Goal: Task Accomplishment & Management: Complete application form

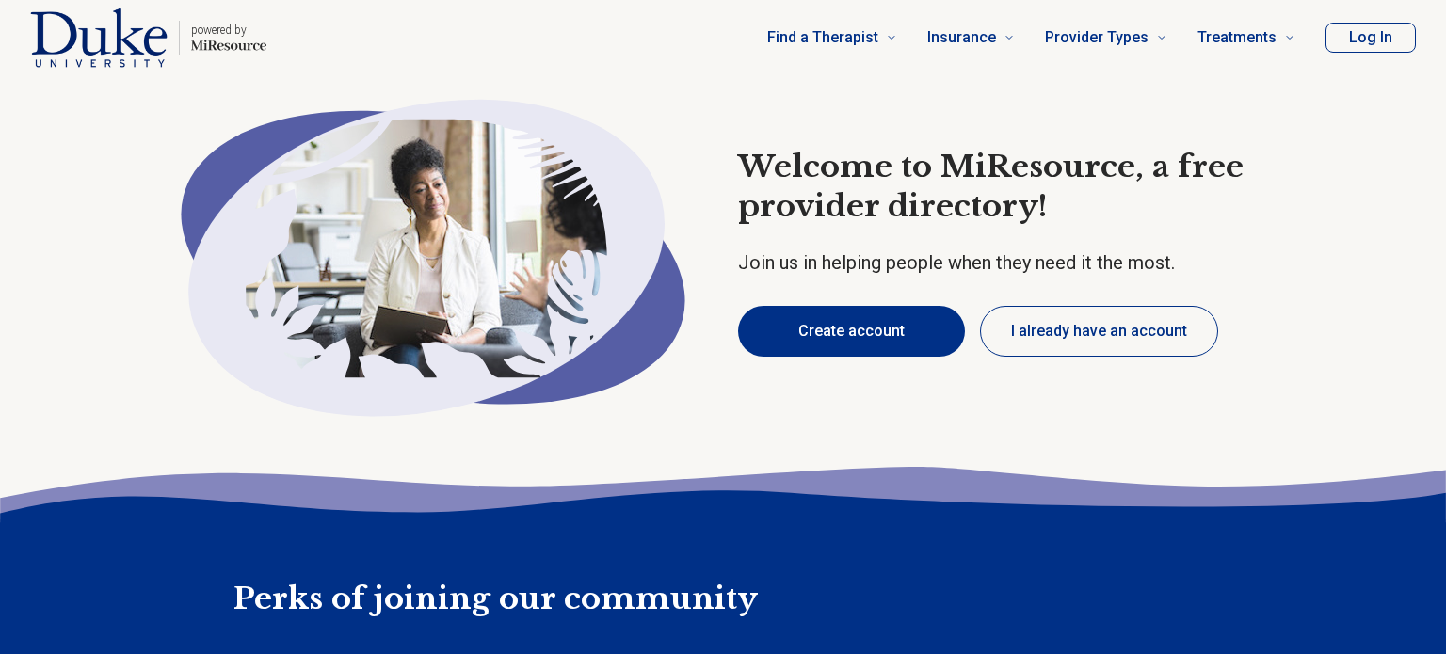
type textarea "*"
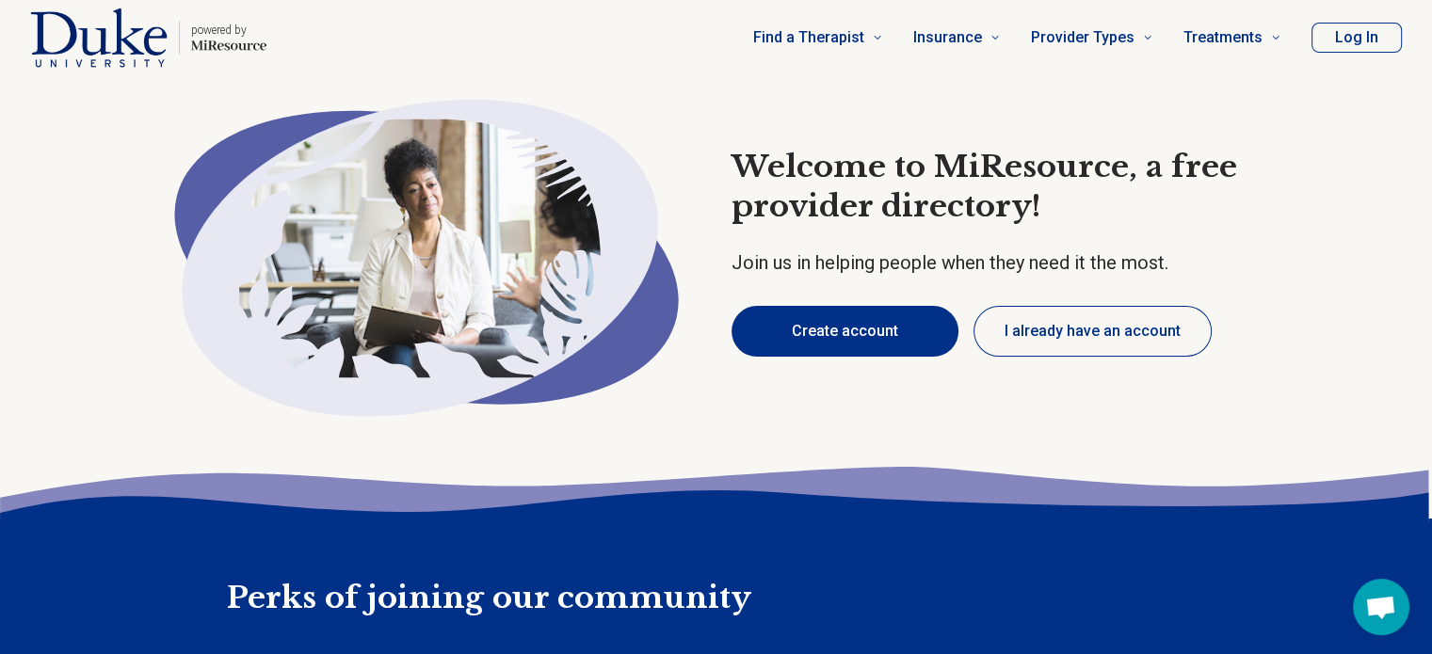
click at [824, 319] on button "Create account" at bounding box center [844, 331] width 227 height 51
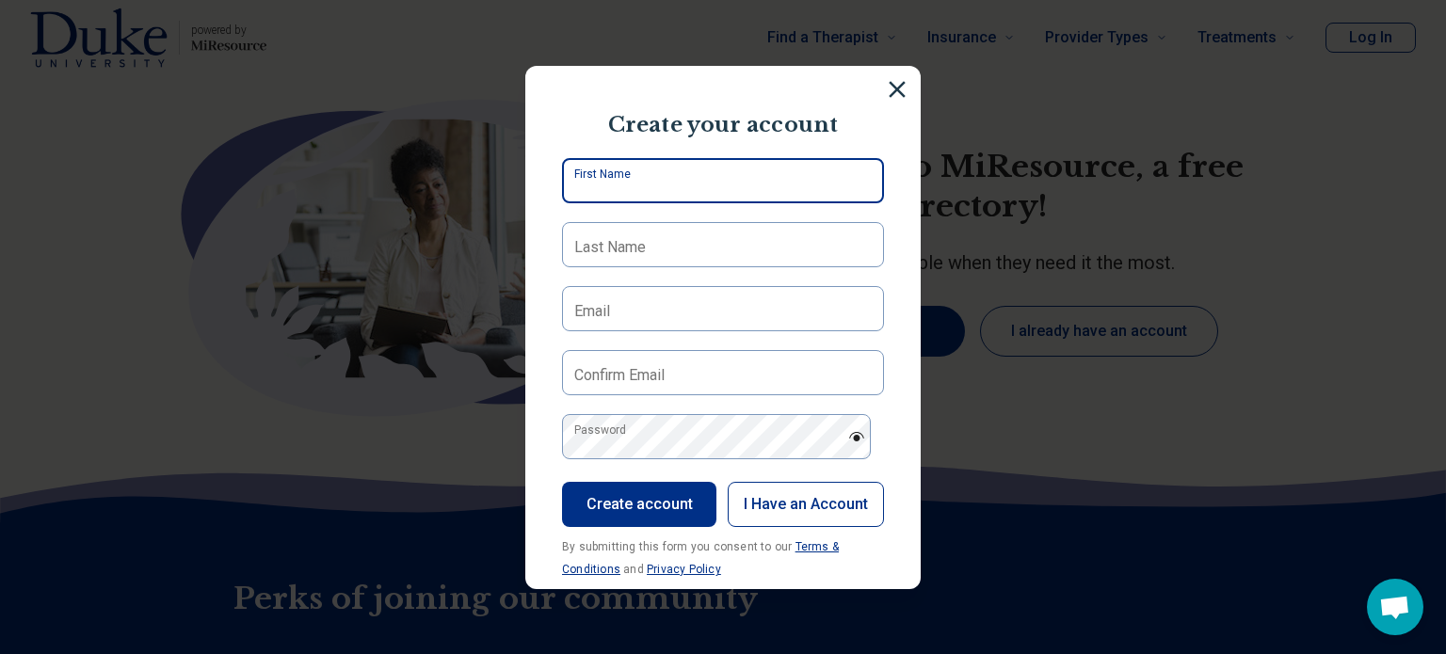
click at [646, 196] on input "First Name" at bounding box center [723, 180] width 322 height 45
type input "*****"
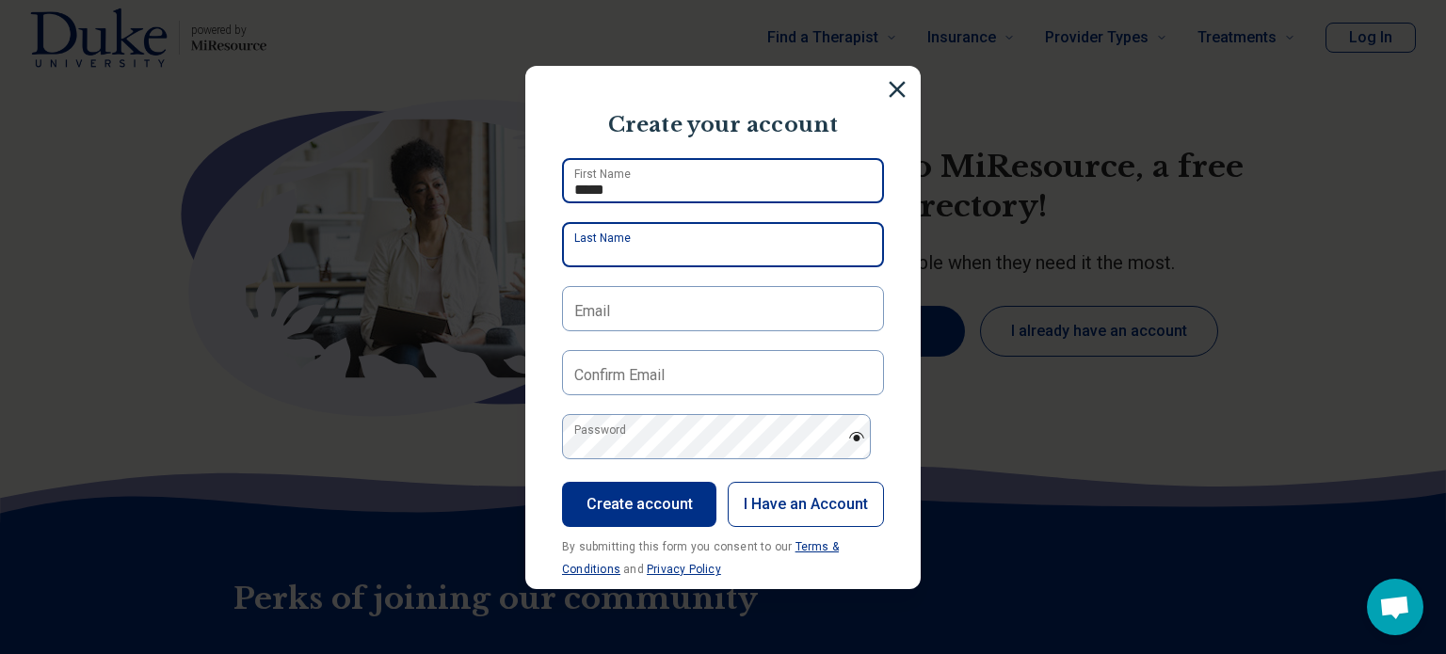
type input "*********"
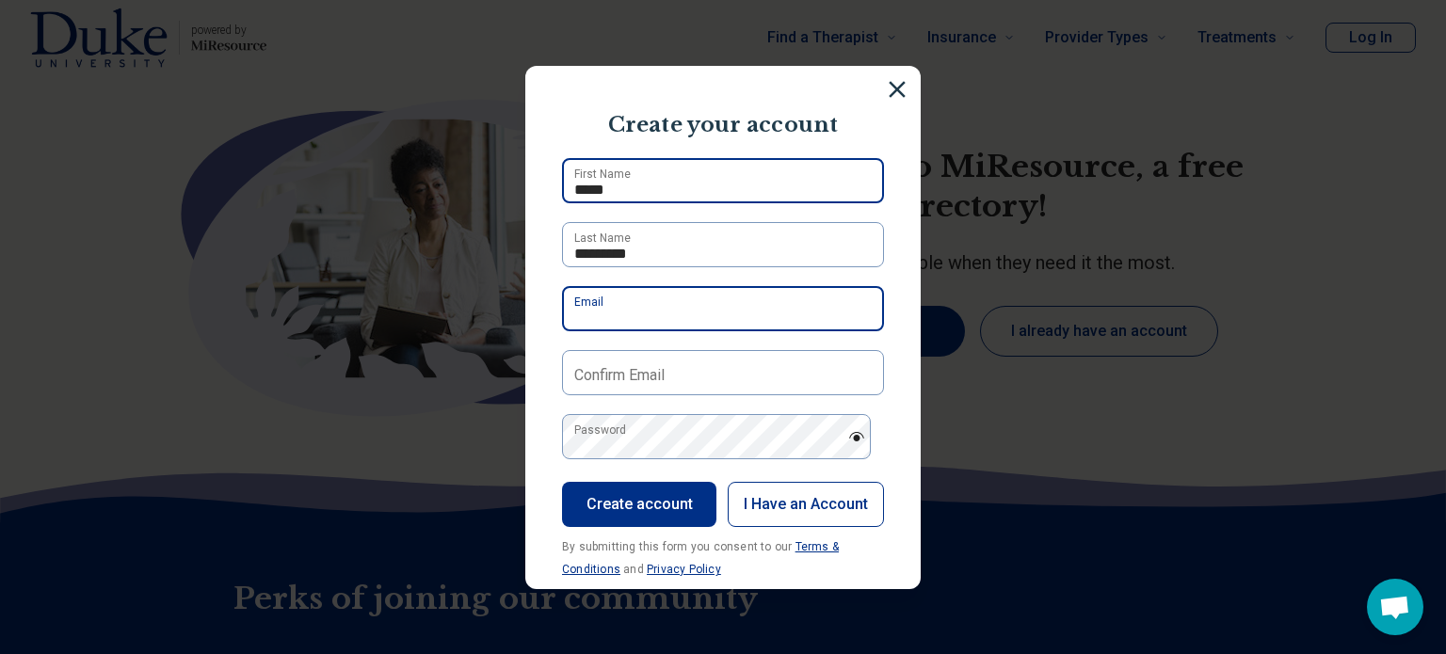
type input "**********"
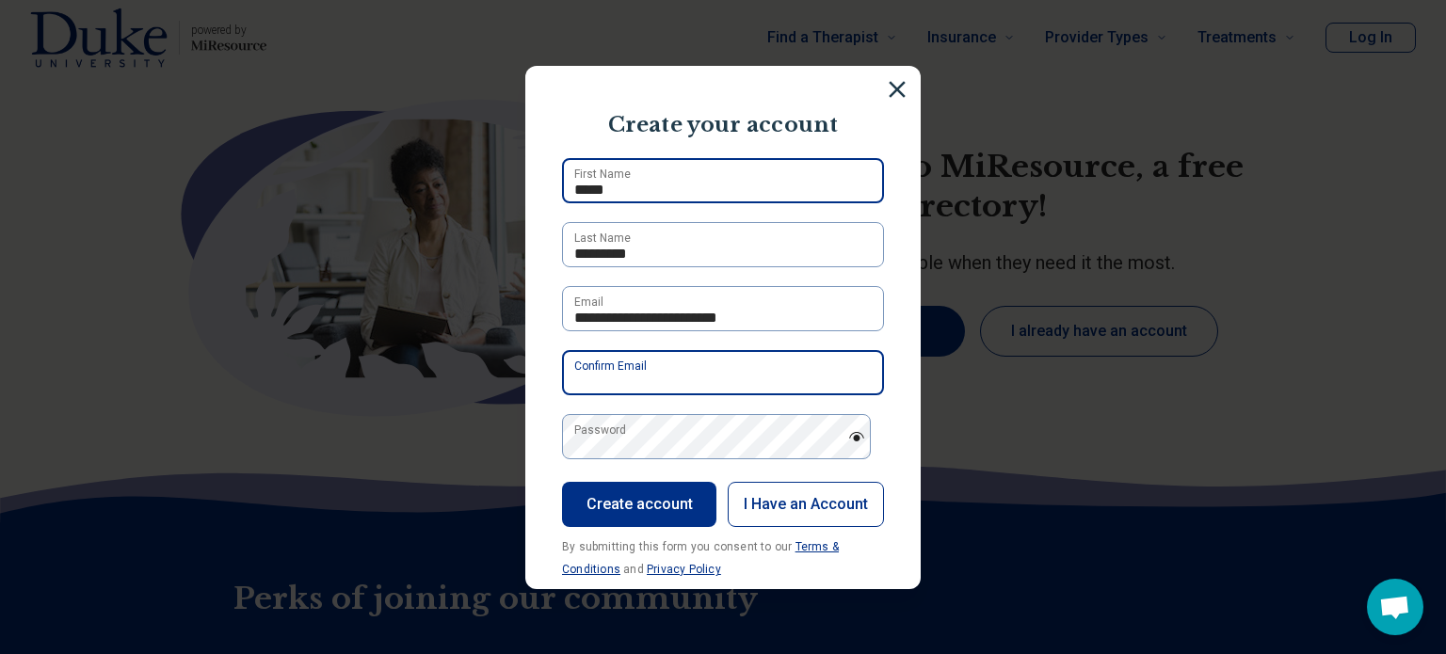
type input "**********"
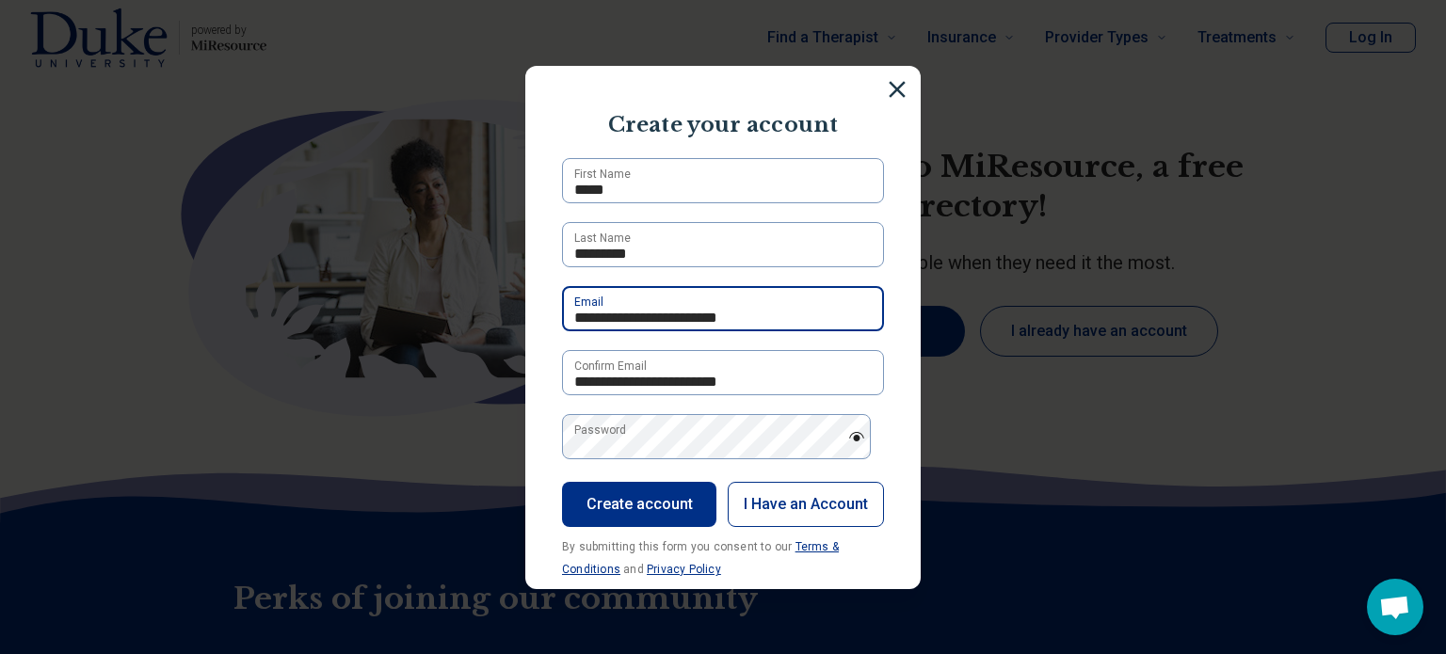
drag, startPoint x: 766, startPoint y: 319, endPoint x: 511, endPoint y: 326, distance: 255.2
click at [511, 326] on div "**********" at bounding box center [723, 327] width 1446 height 654
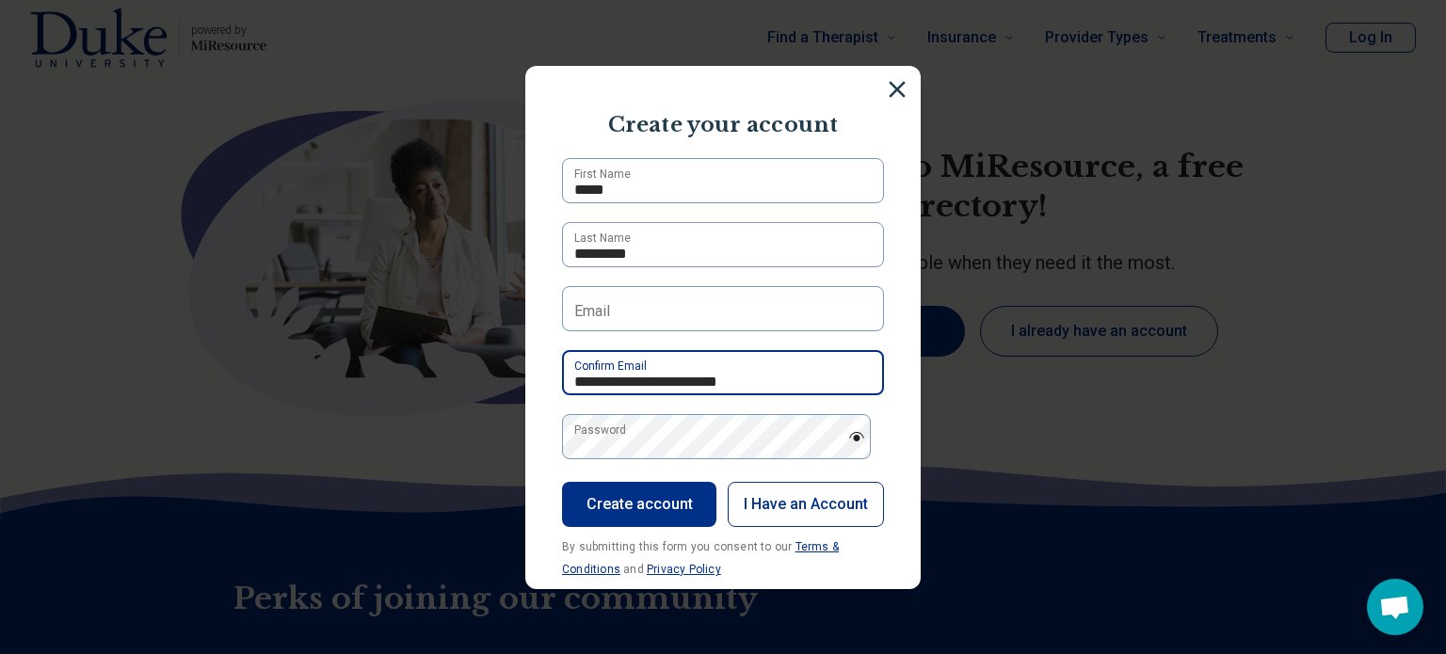
drag, startPoint x: 764, startPoint y: 384, endPoint x: 290, endPoint y: 369, distance: 474.7
click at [290, 369] on div "**********" at bounding box center [723, 327] width 1446 height 654
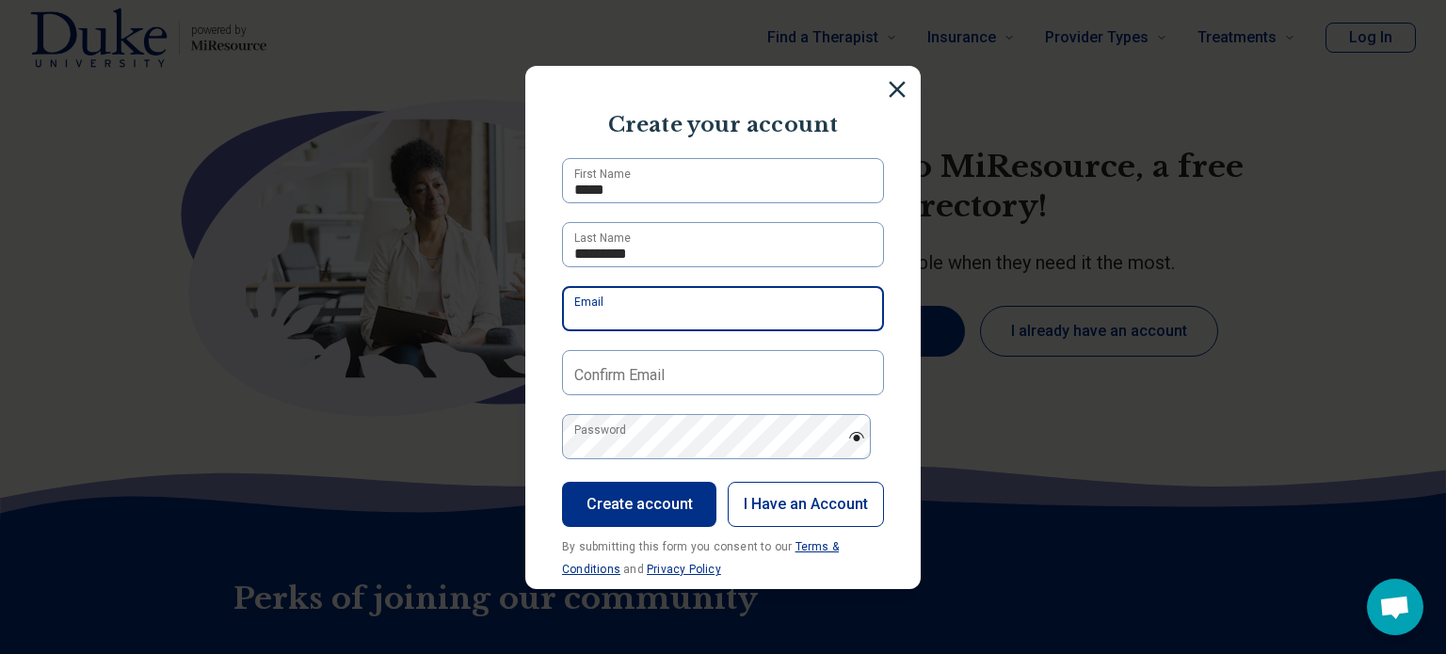
click at [636, 318] on input "Email" at bounding box center [723, 308] width 322 height 45
type input "**********"
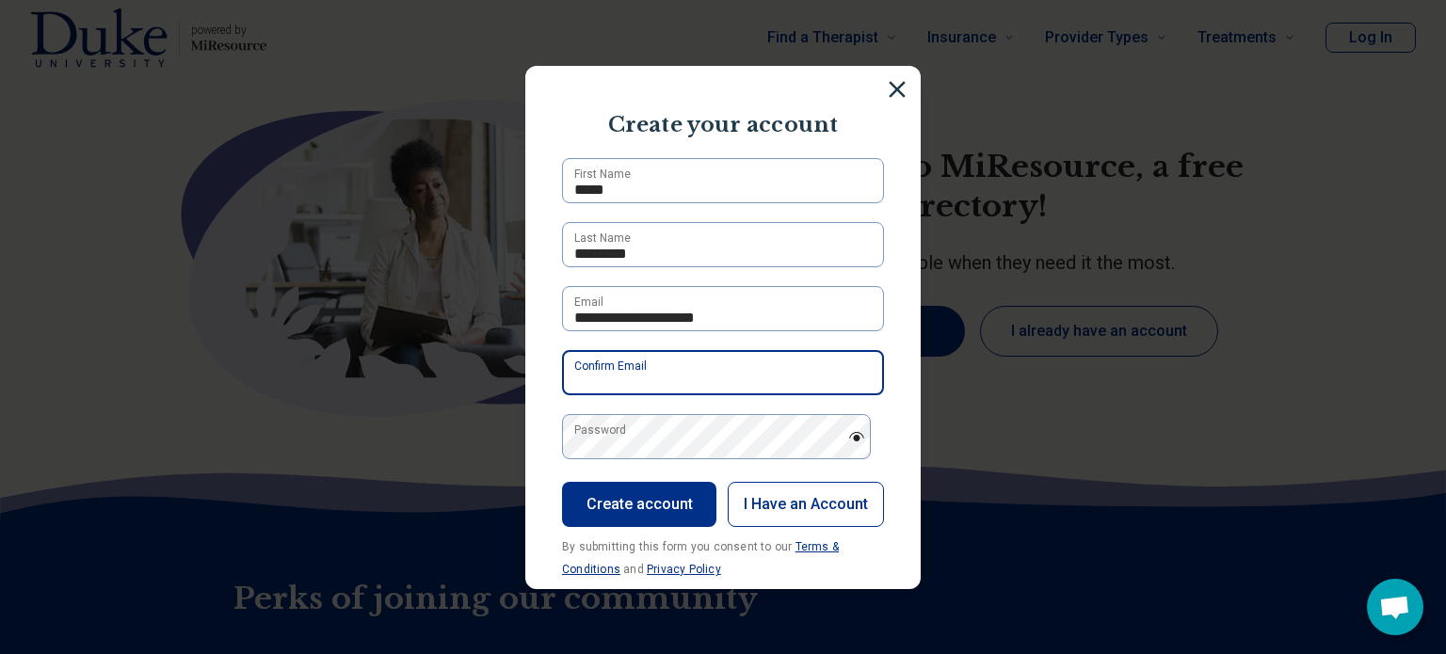
click at [685, 369] on input "Confirm Email" at bounding box center [723, 372] width 322 height 45
type input "**********"
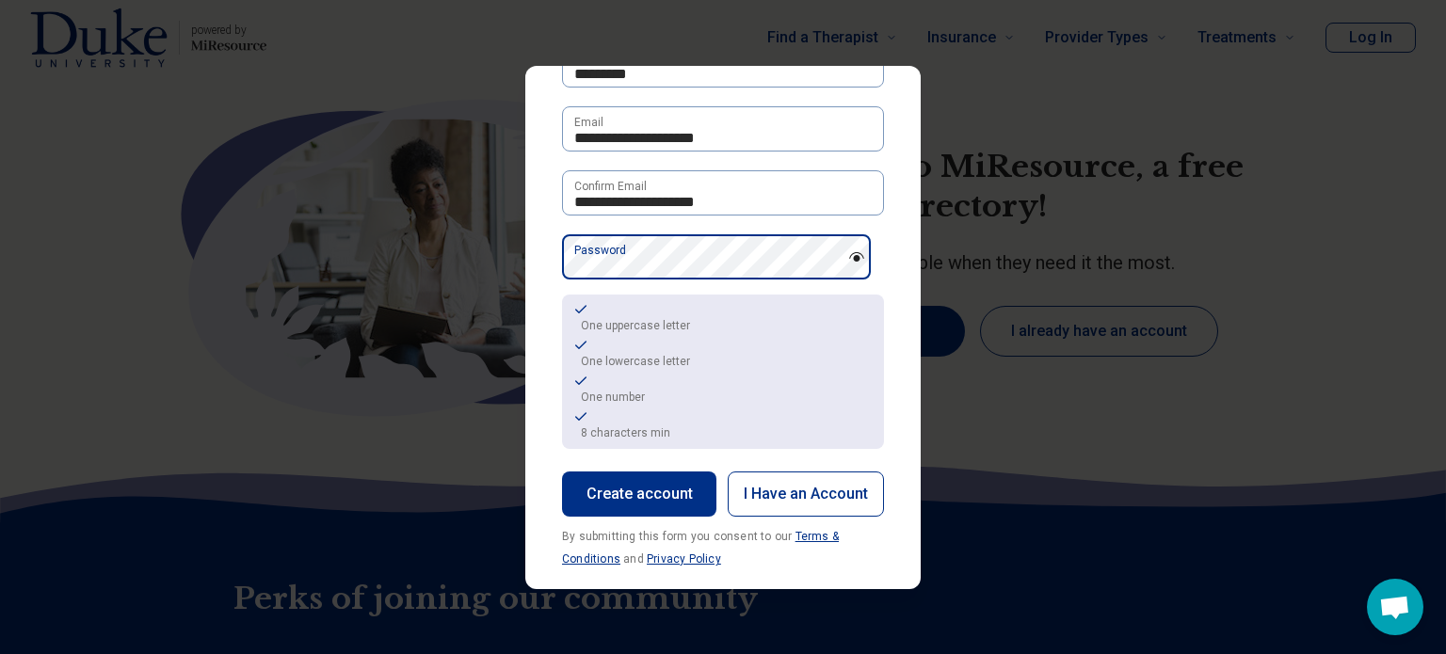
scroll to position [198, 0]
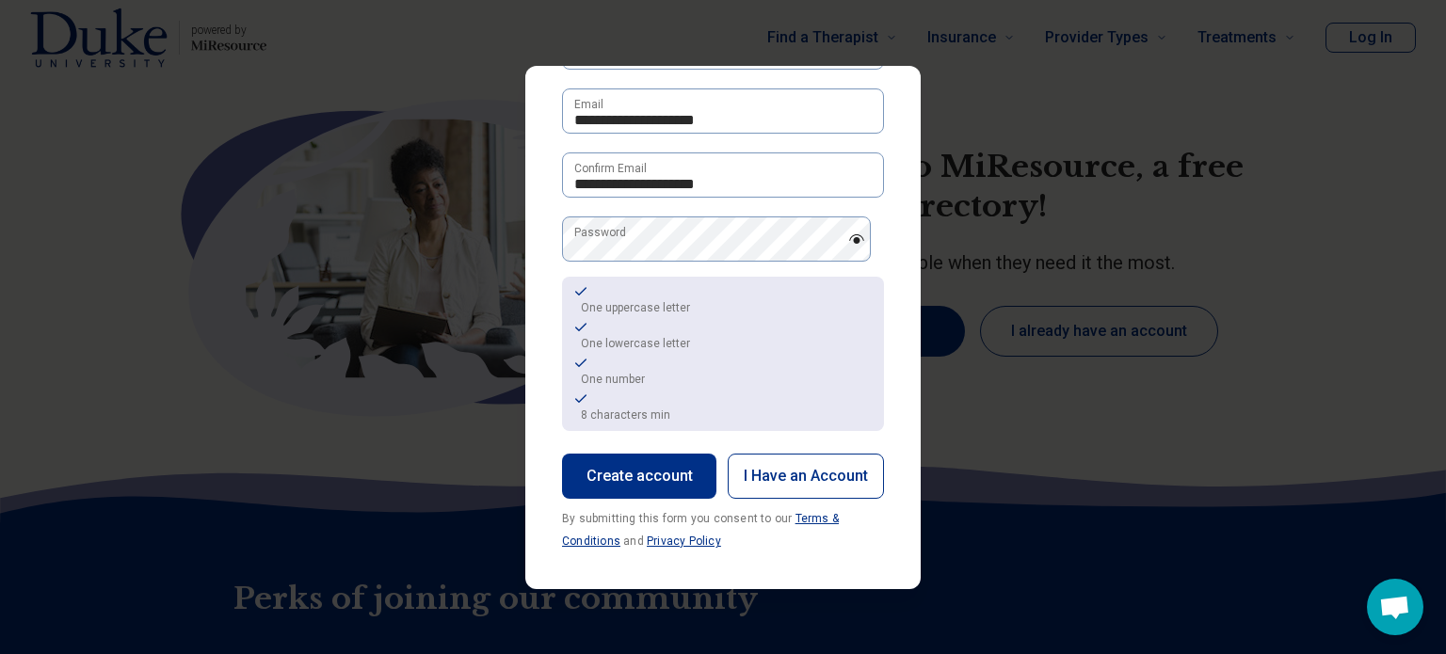
click at [668, 469] on button "Create account" at bounding box center [639, 476] width 154 height 45
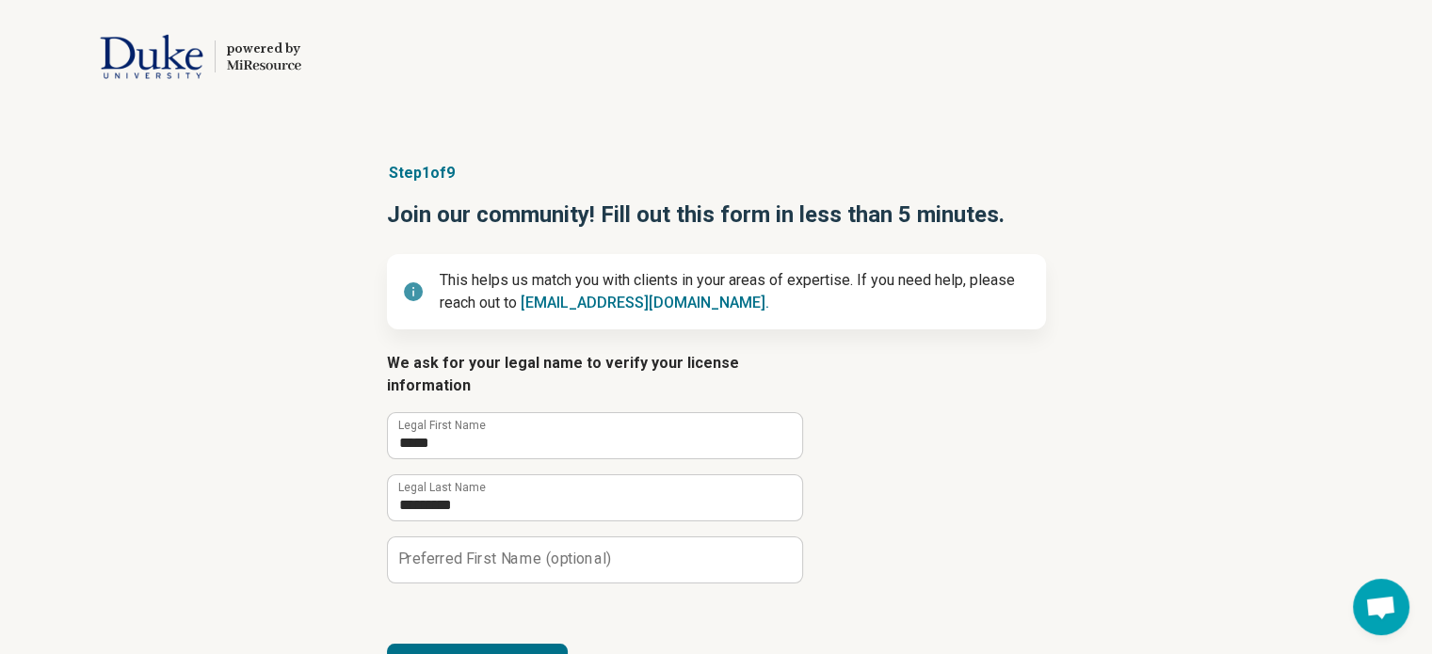
scroll to position [49, 0]
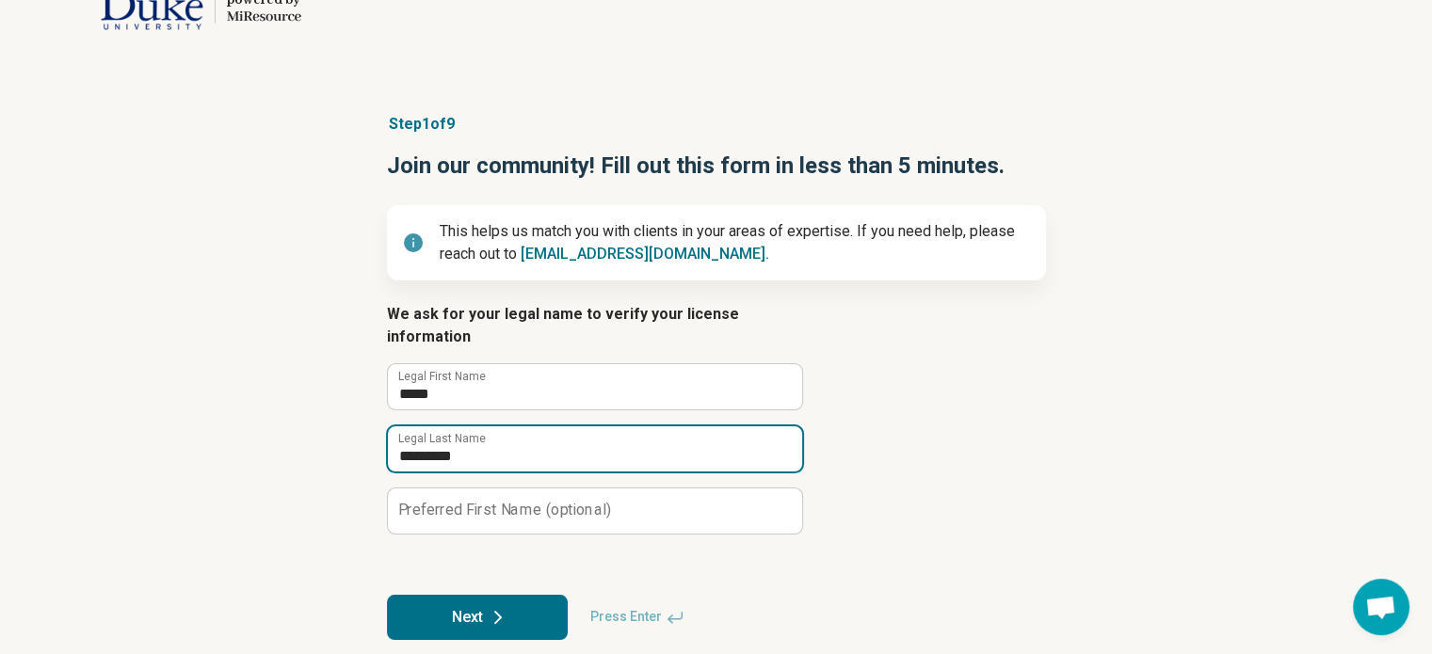
click at [503, 442] on input "*********" at bounding box center [595, 448] width 414 height 45
type input "******"
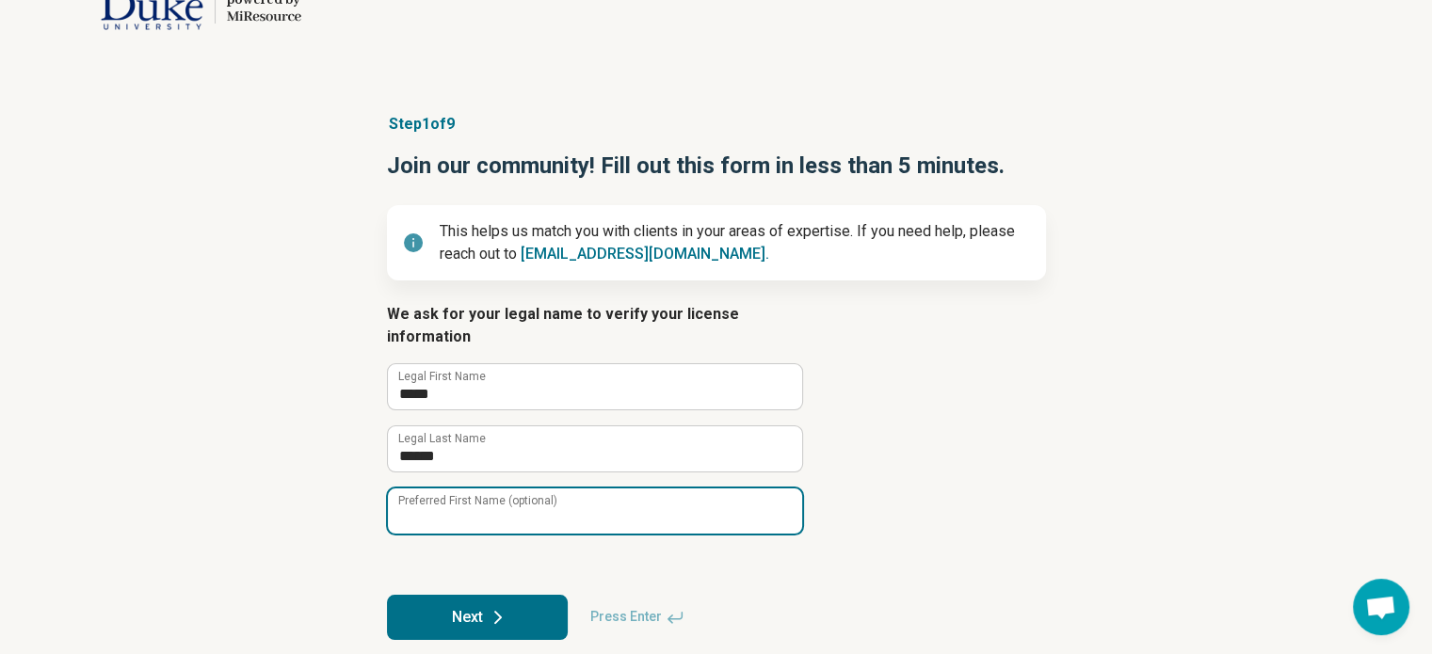
click at [505, 499] on input "Preferred First Name (optional)" at bounding box center [595, 511] width 414 height 45
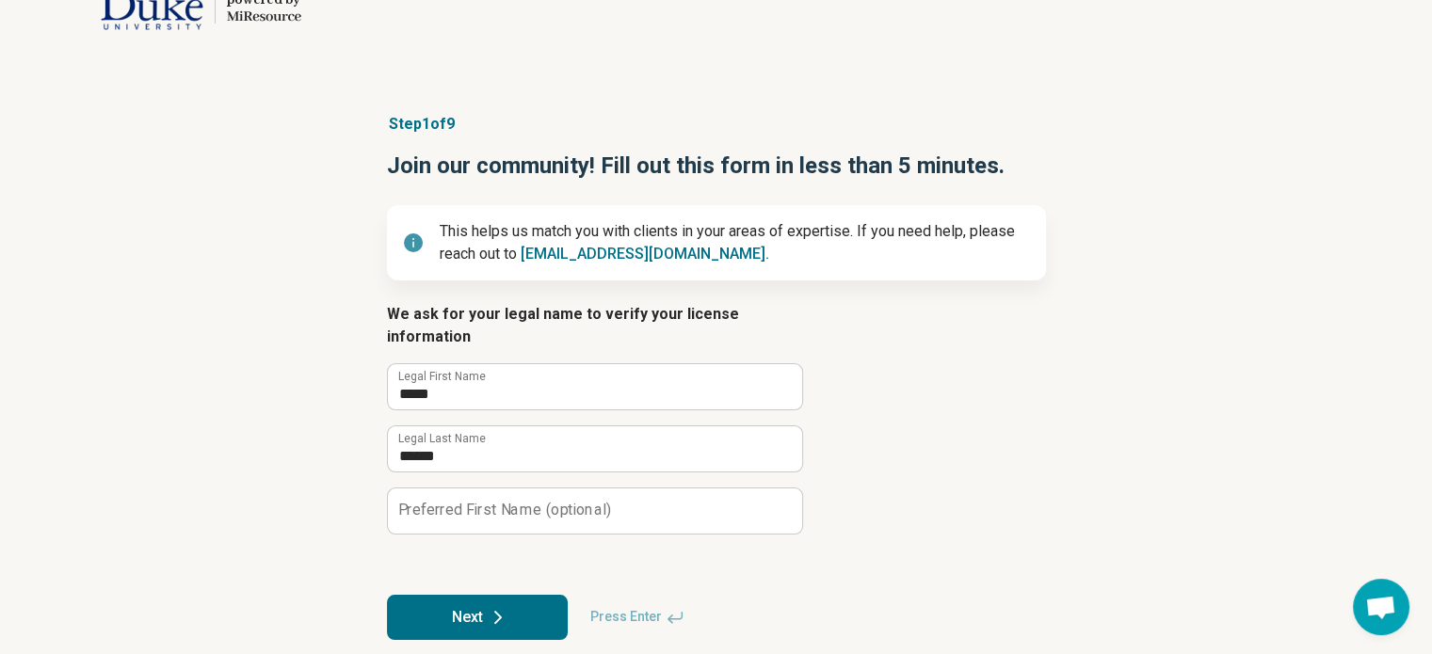
click at [301, 462] on div "Step 1 of 9 Join our community! Fill out this form in less than 5 minutes. This…" at bounding box center [716, 376] width 1432 height 603
click at [480, 595] on button "Next" at bounding box center [477, 617] width 181 height 45
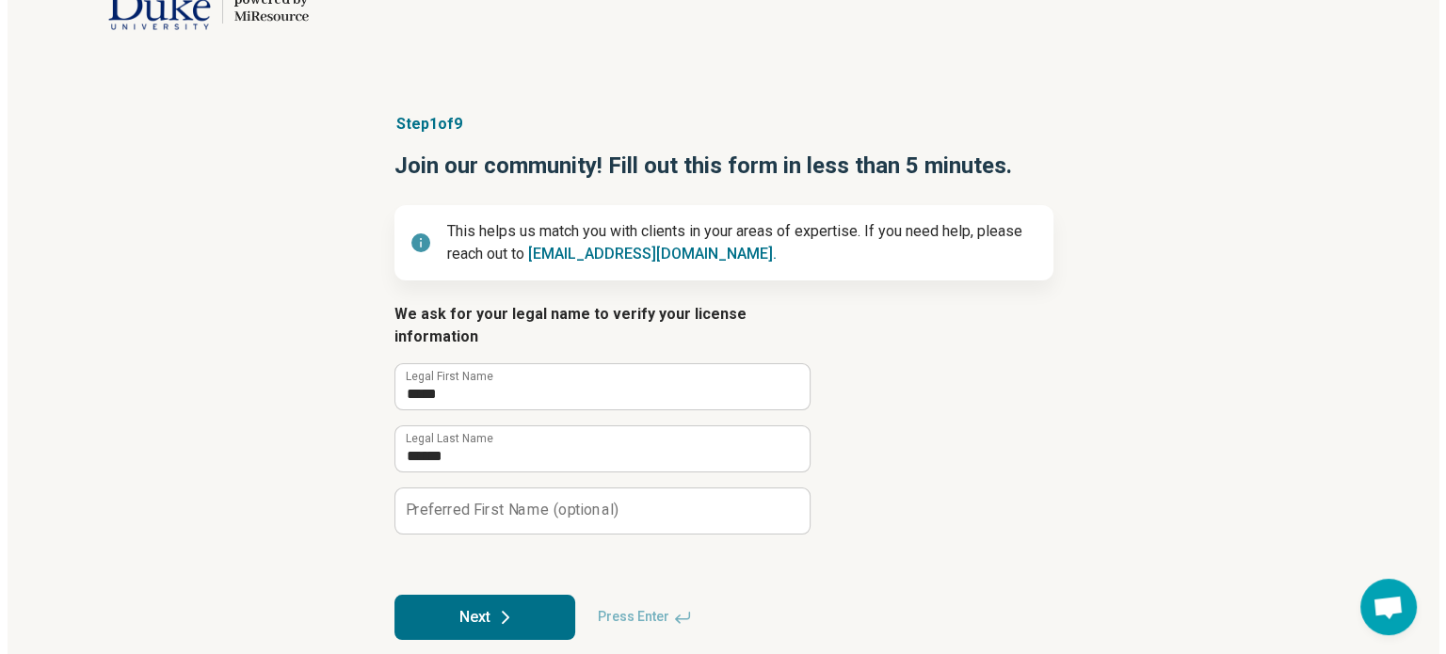
scroll to position [0, 0]
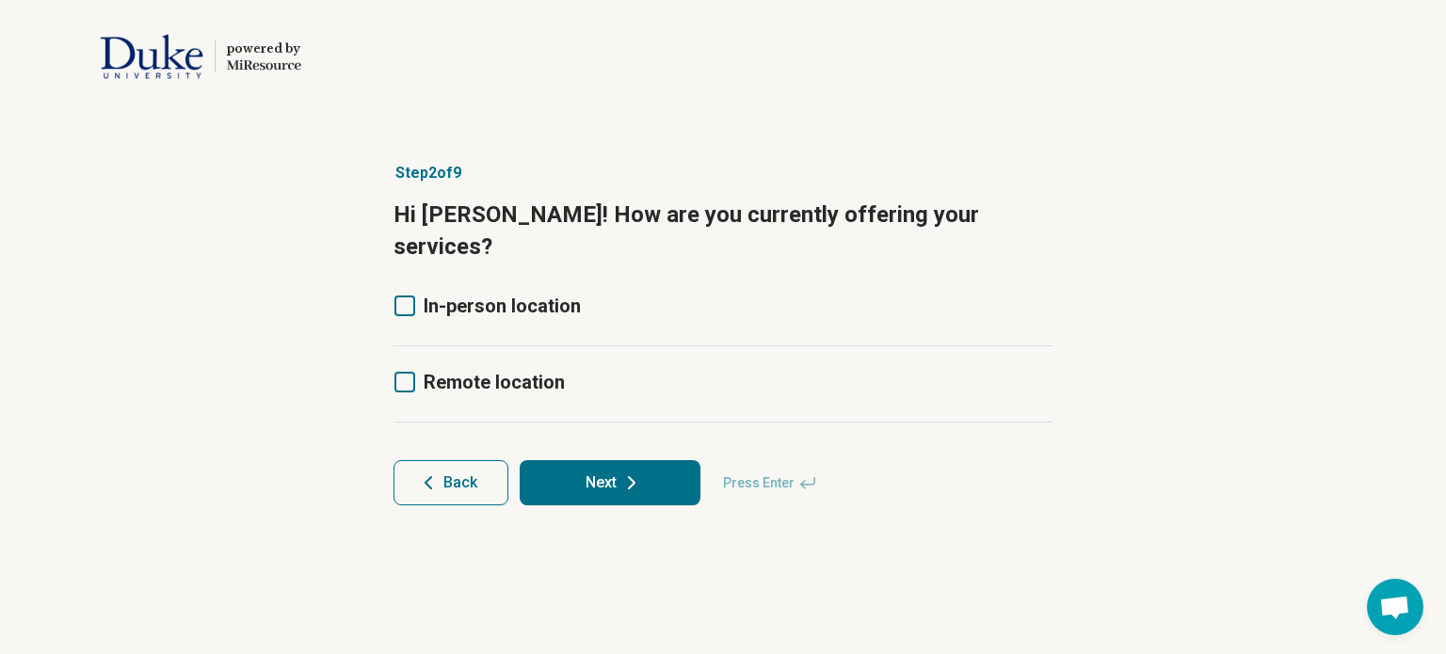
click at [408, 372] on icon at bounding box center [404, 382] width 21 height 21
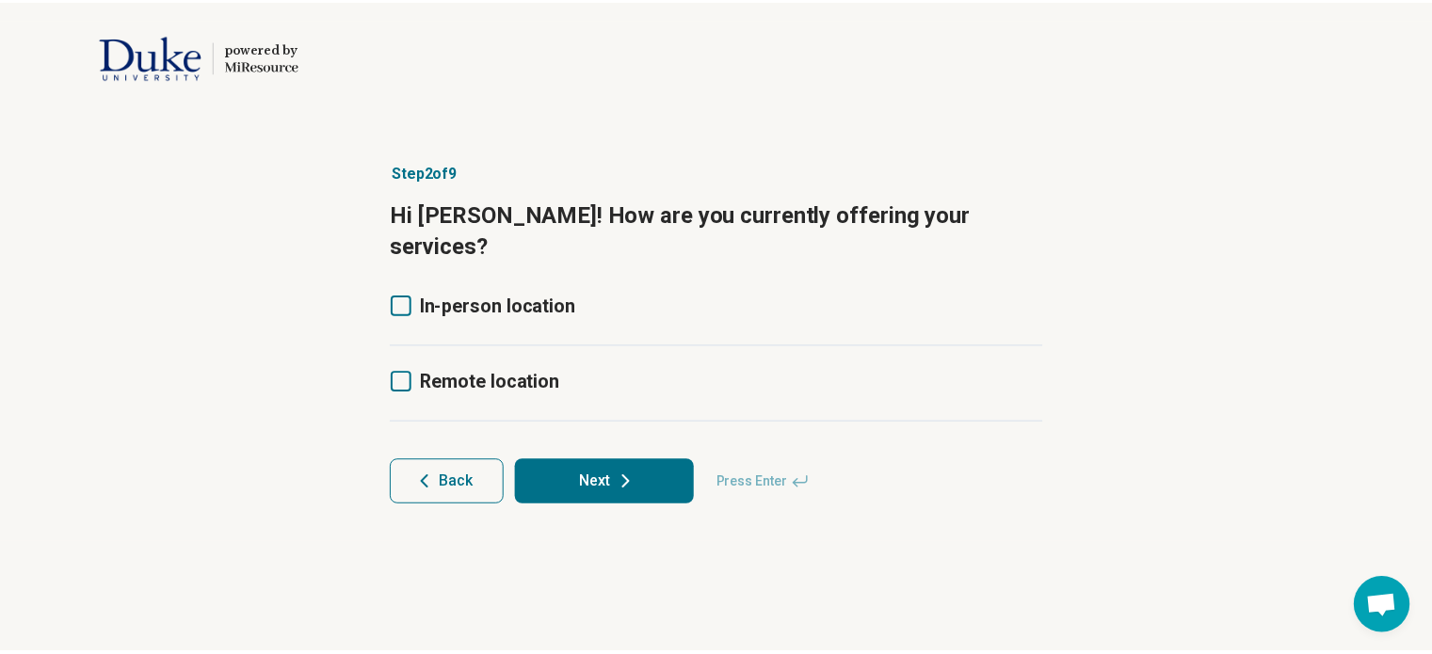
scroll to position [9, 0]
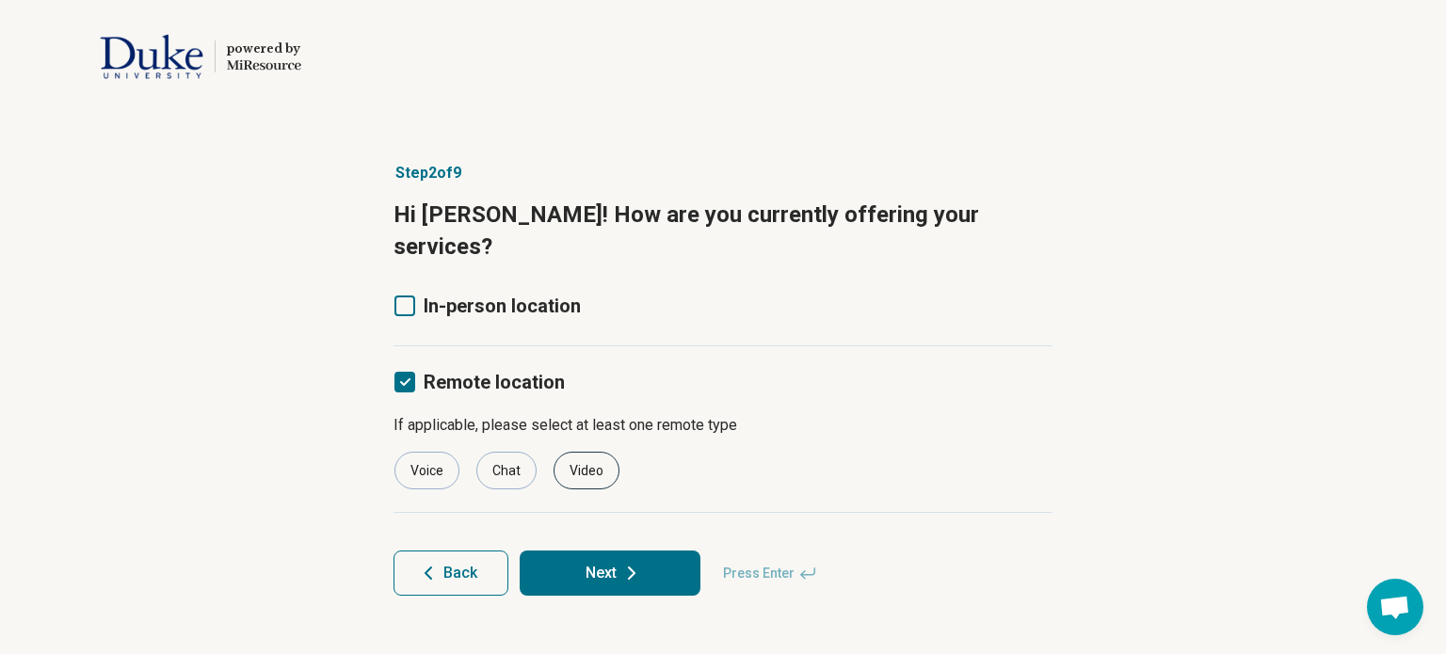
click at [589, 452] on div "Video" at bounding box center [587, 471] width 66 height 38
click at [503, 452] on div "Chat" at bounding box center [506, 471] width 60 height 38
click at [440, 452] on div "Voice" at bounding box center [426, 471] width 65 height 38
click at [620, 562] on icon at bounding box center [631, 573] width 23 height 23
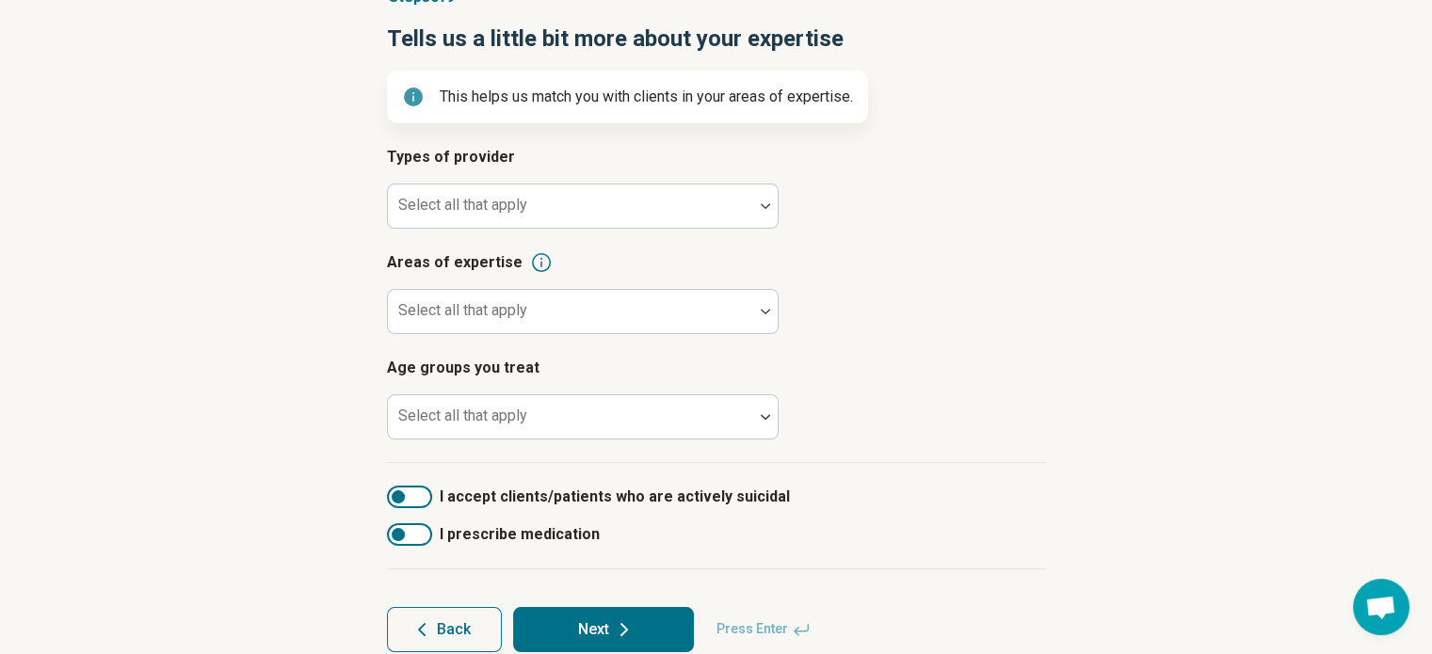
scroll to position [188, 0]
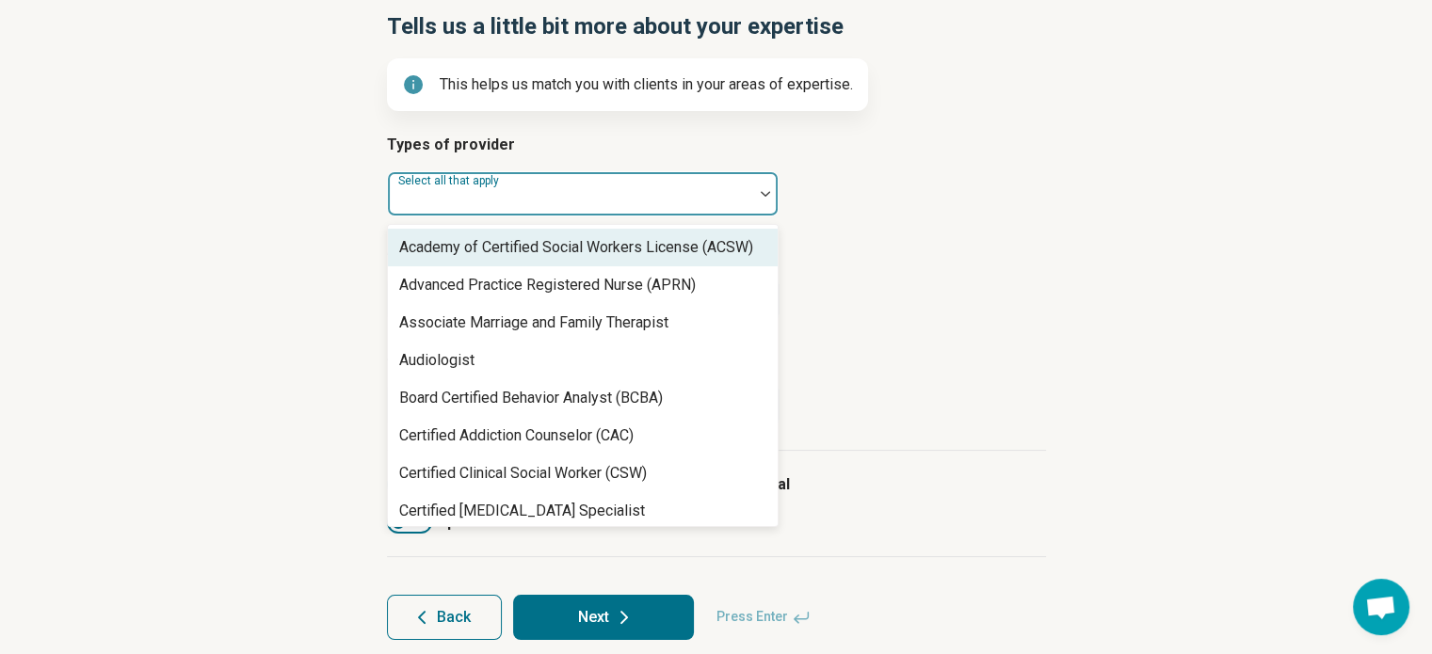
click at [752, 188] on div at bounding box center [570, 193] width 365 height 41
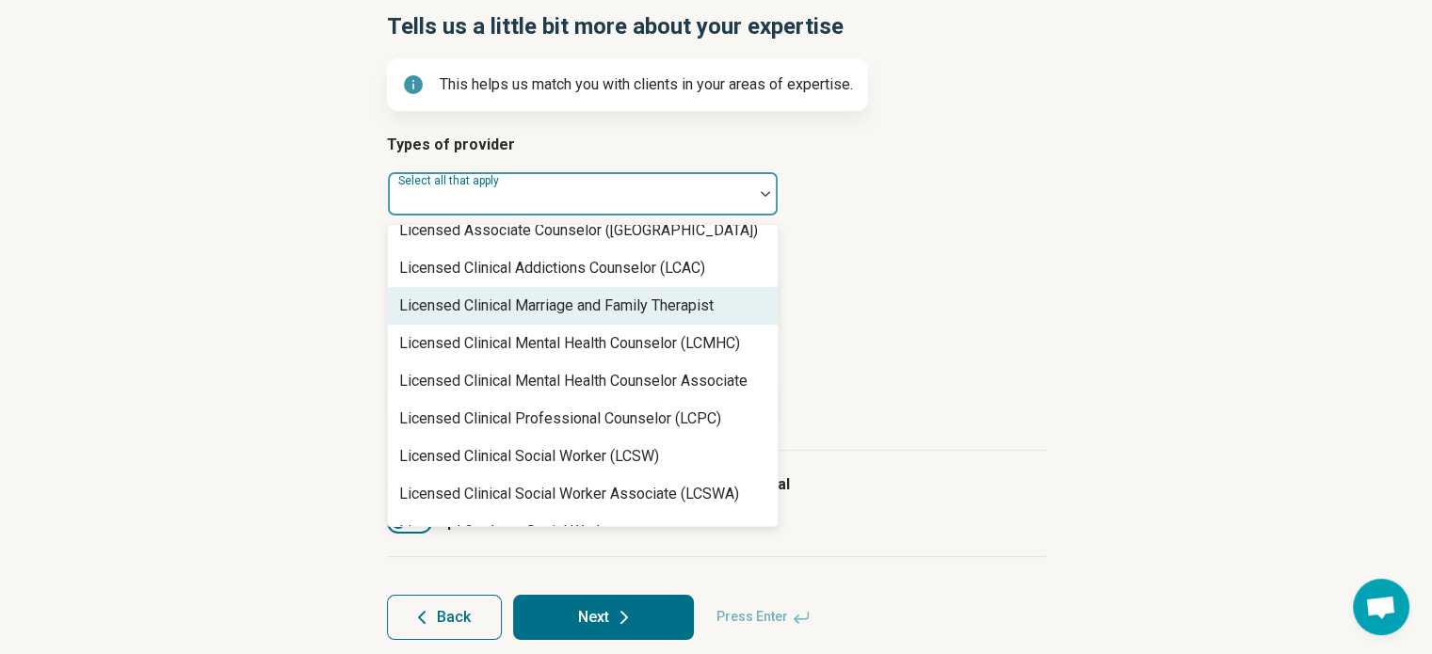
scroll to position [847, 0]
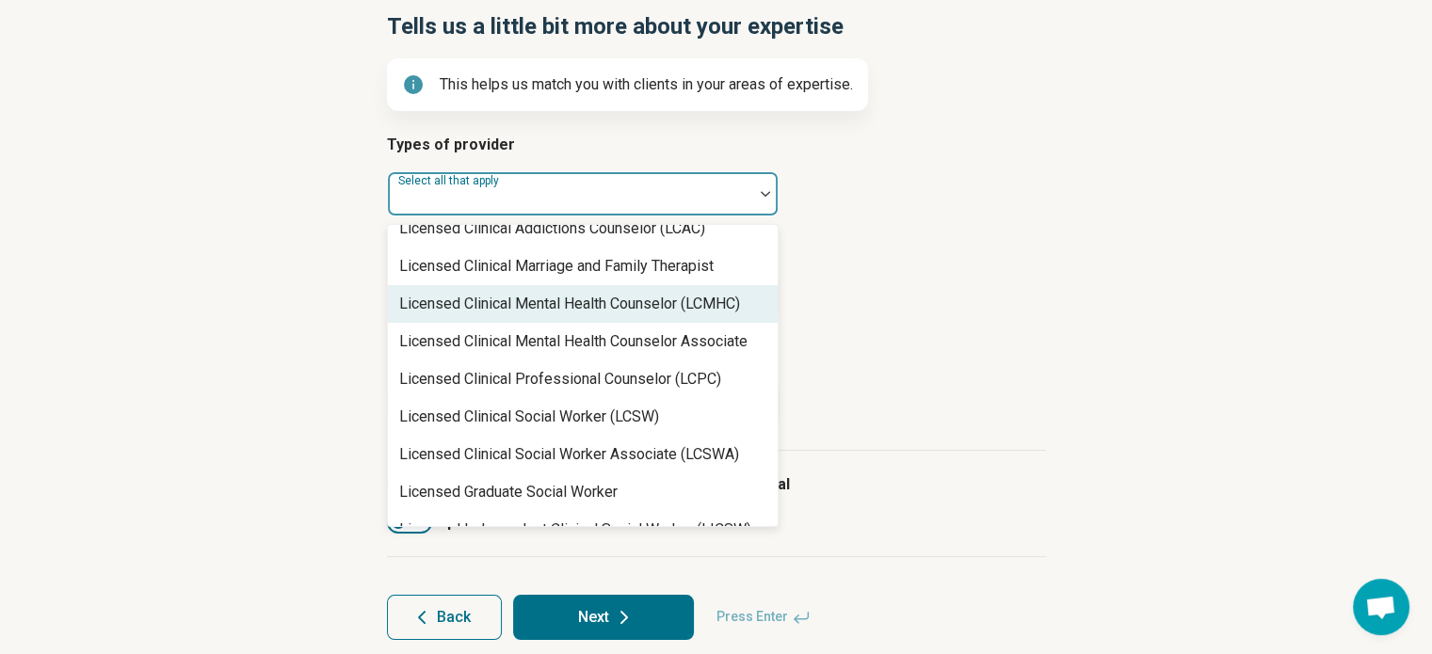
click at [592, 301] on div "Licensed Clinical Mental Health Counselor (LCMHC)" at bounding box center [569, 304] width 341 height 23
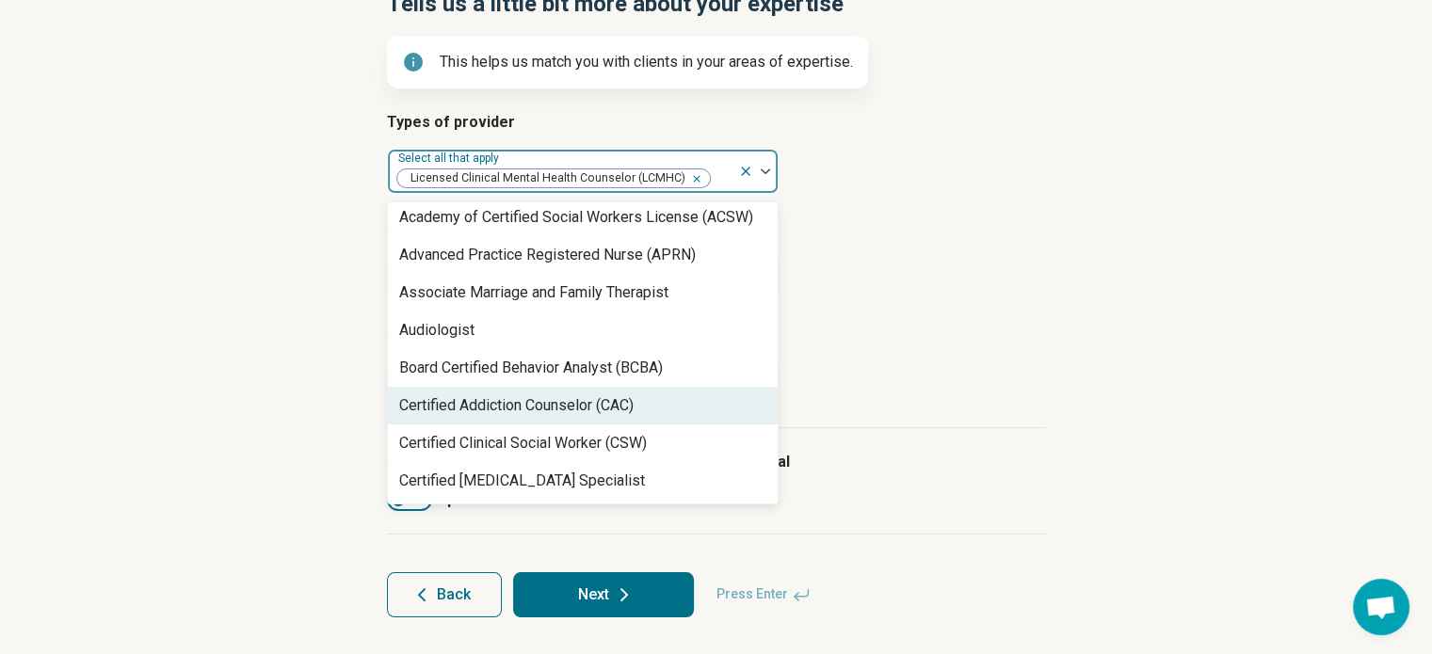
scroll to position [0, 0]
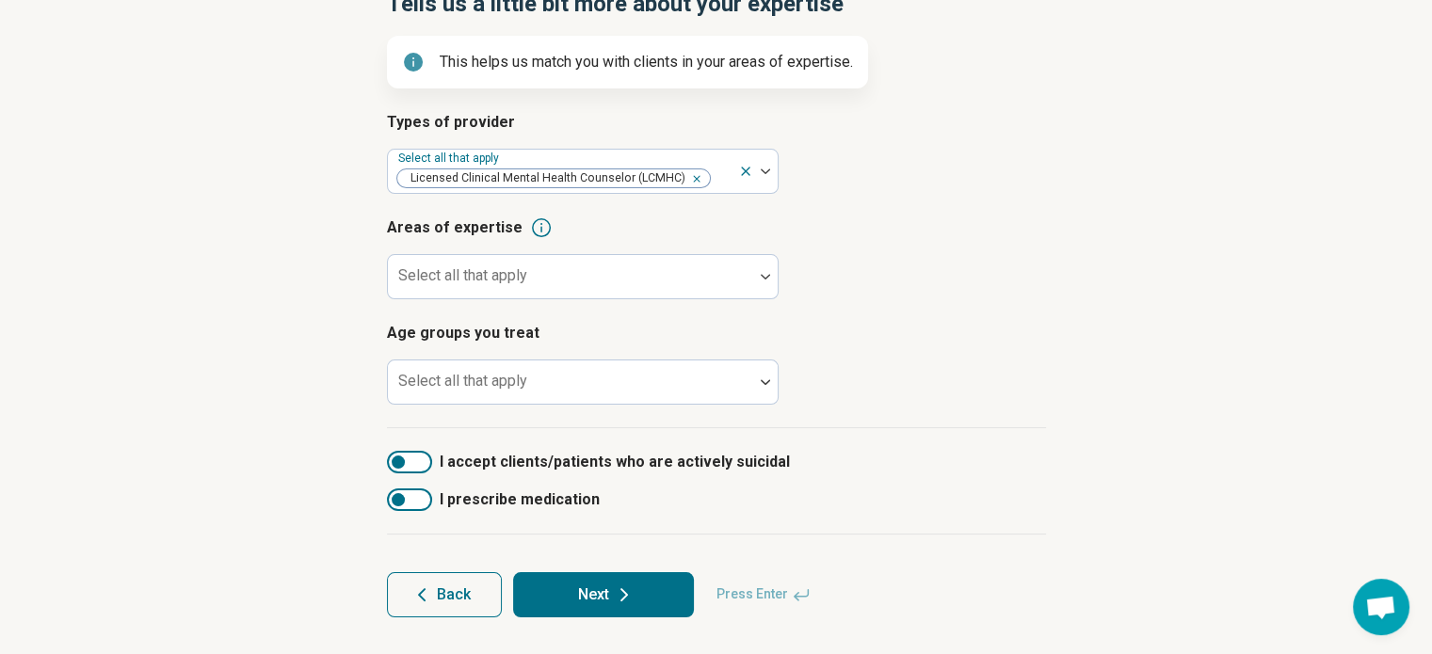
click at [912, 332] on h3 "Age groups you treat" at bounding box center [716, 333] width 659 height 23
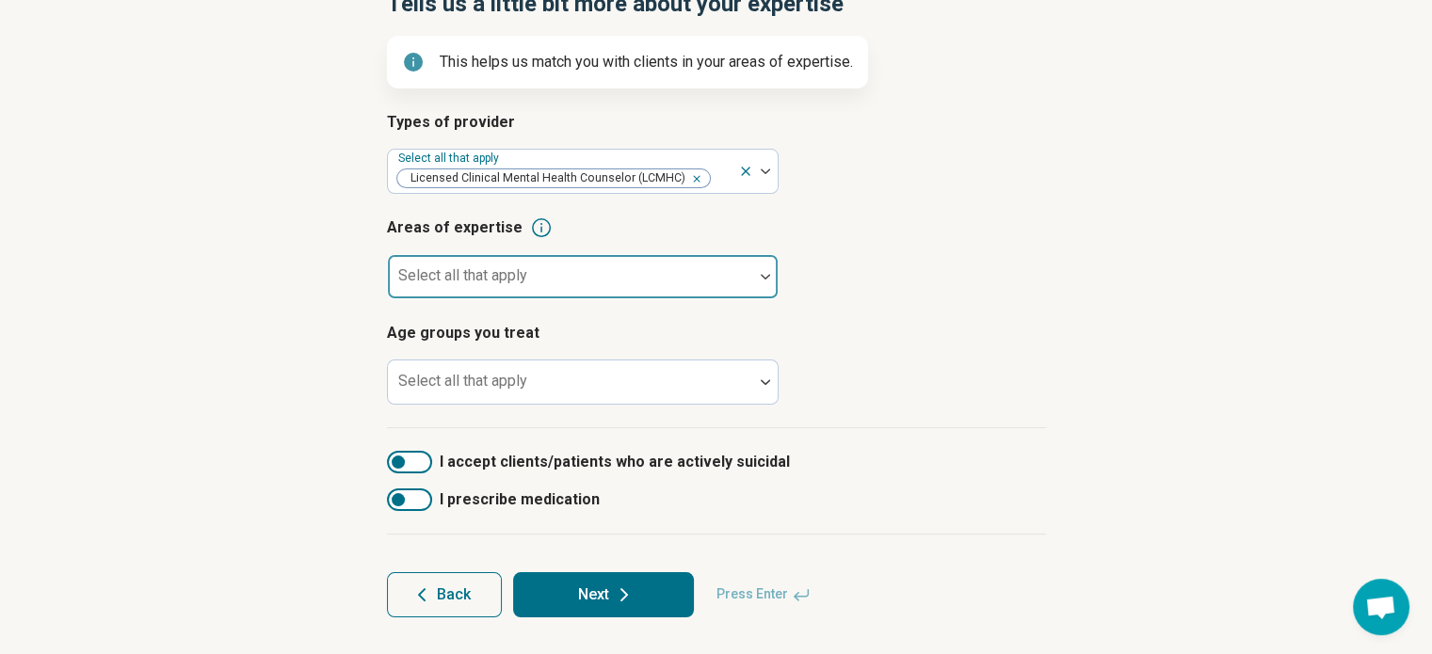
click at [764, 278] on img at bounding box center [765, 277] width 9 height 6
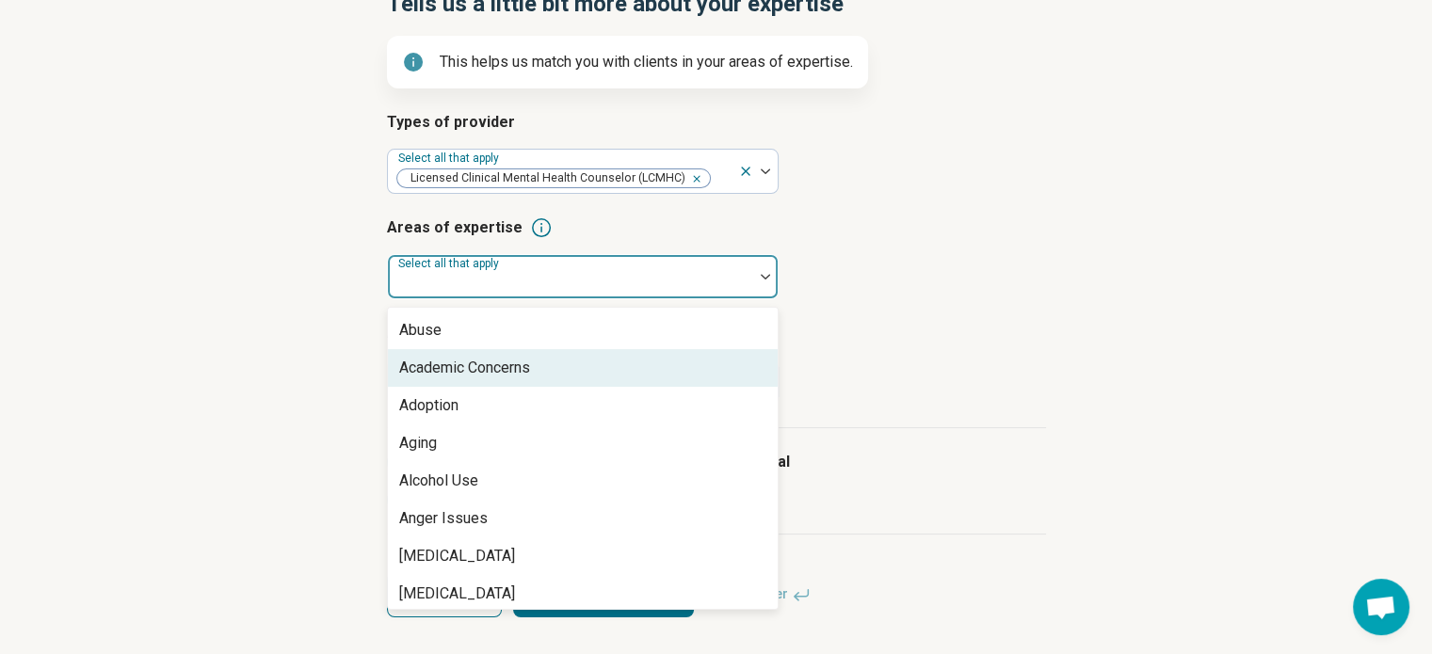
click at [490, 368] on div "Academic Concerns" at bounding box center [464, 368] width 131 height 23
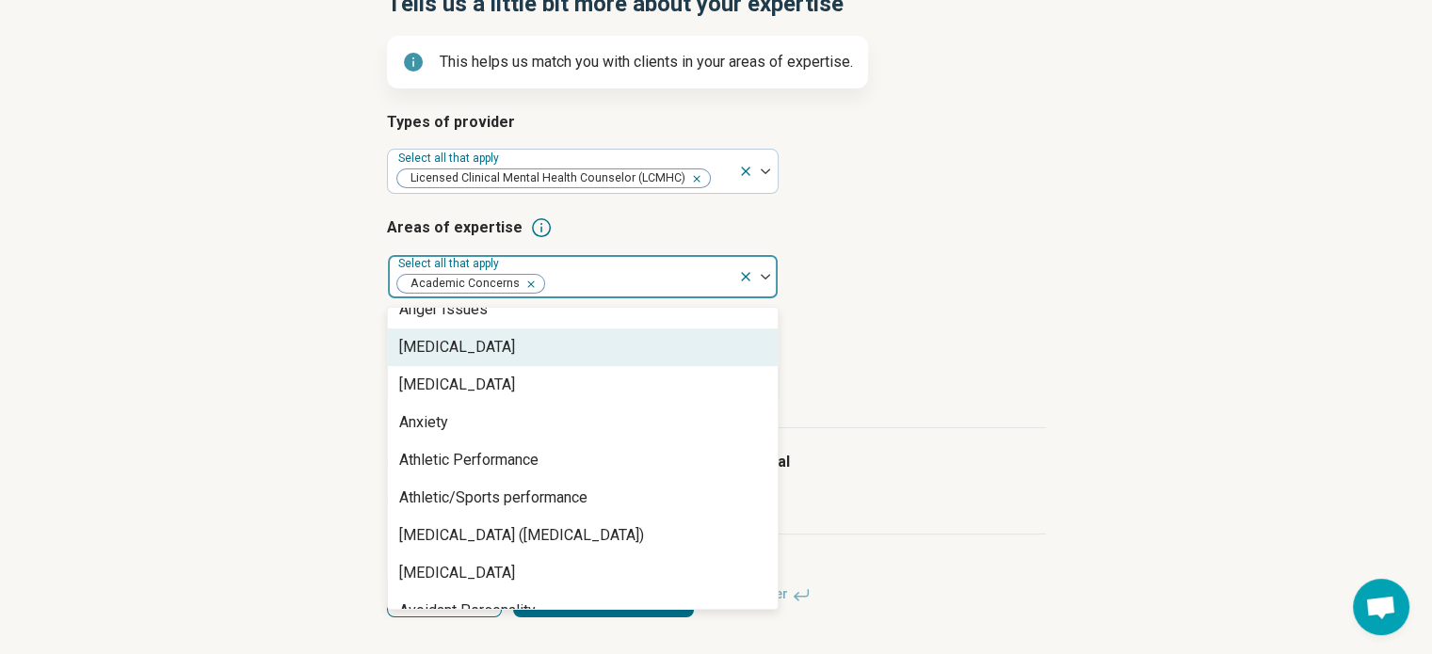
scroll to position [282, 0]
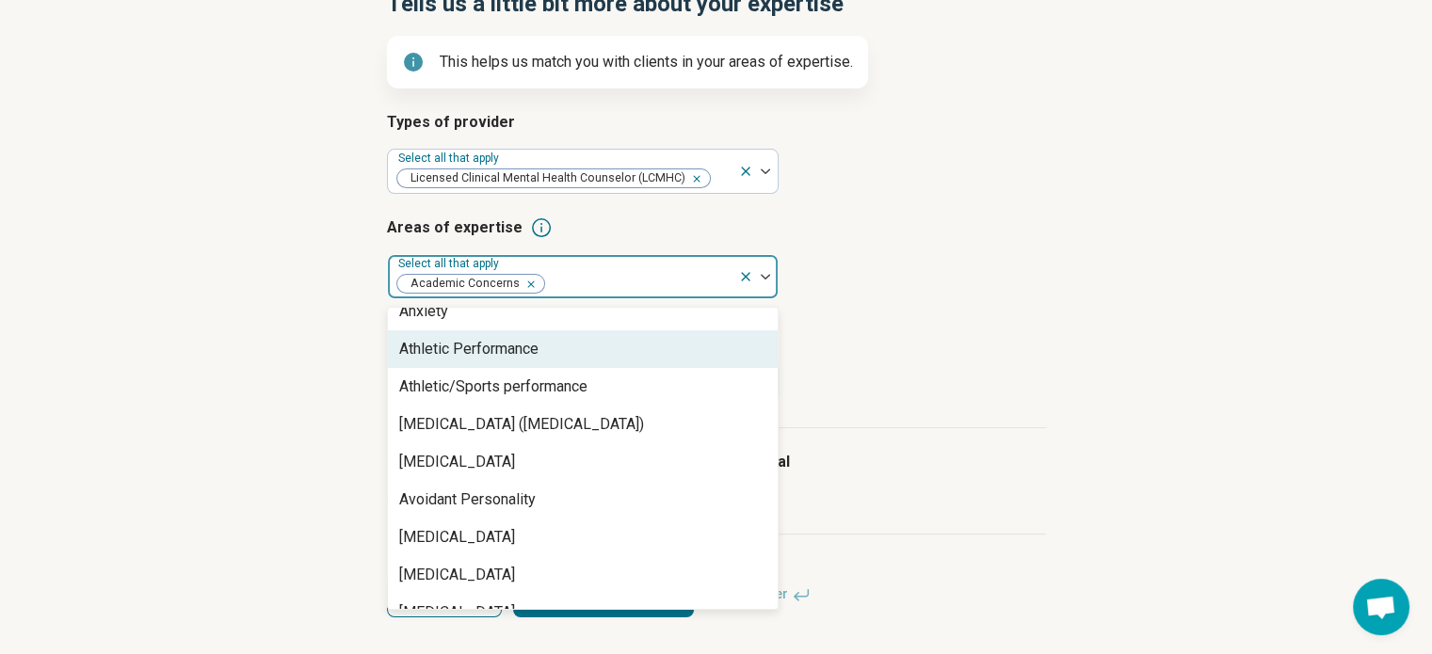
click at [490, 348] on div "Athletic Performance" at bounding box center [468, 349] width 139 height 23
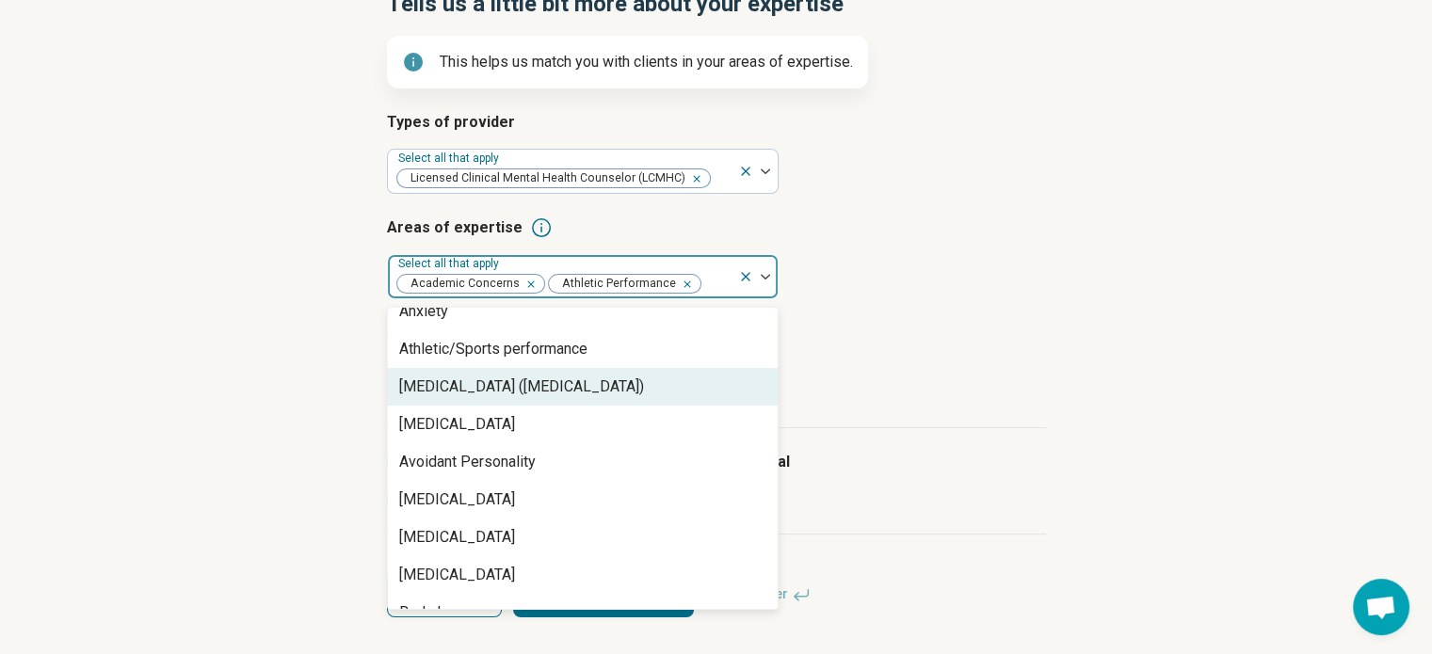
click at [508, 399] on div "[MEDICAL_DATA] ([MEDICAL_DATA])" at bounding box center [583, 387] width 390 height 38
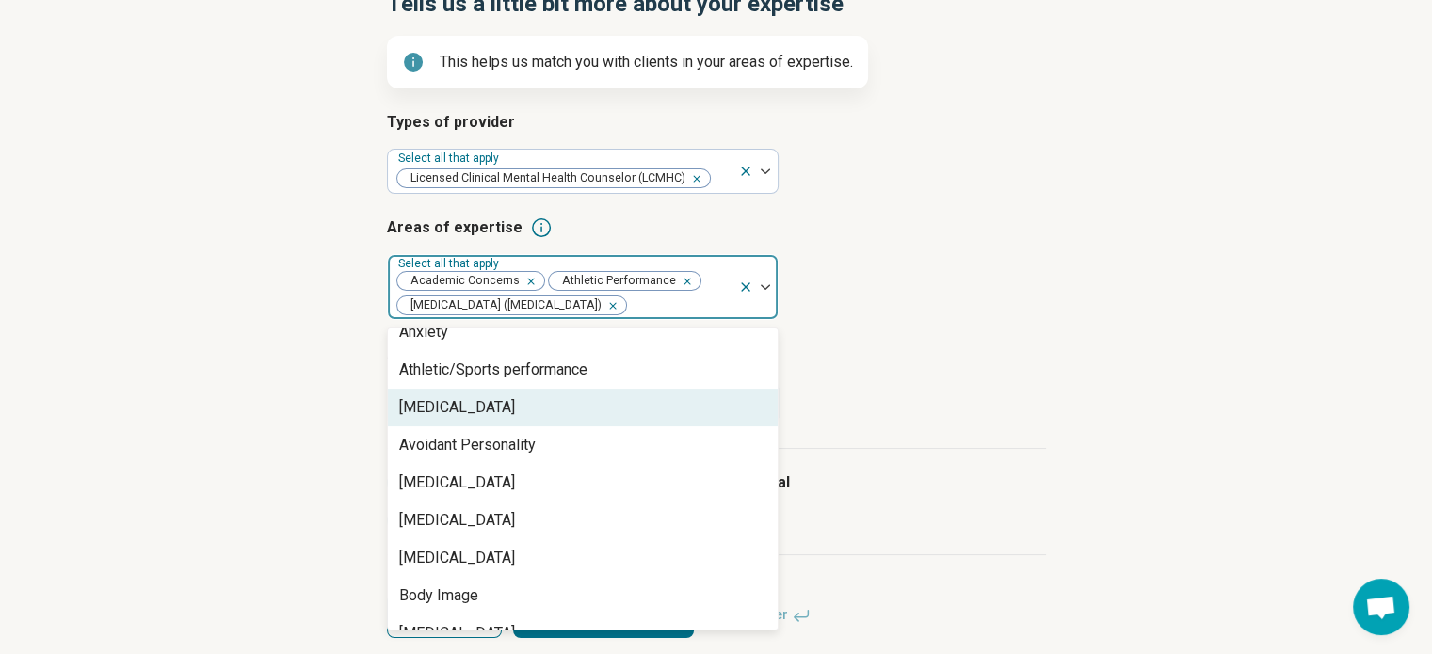
click at [437, 411] on div "[MEDICAL_DATA]" at bounding box center [457, 407] width 116 height 23
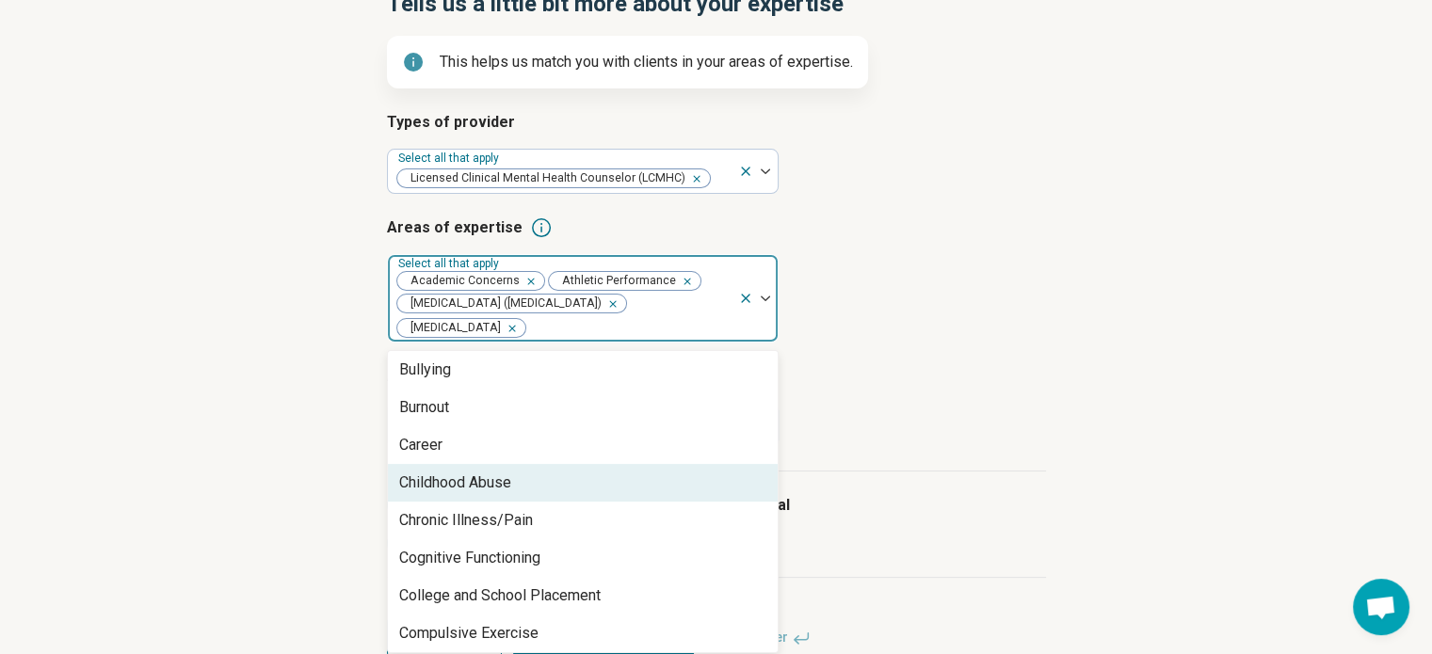
scroll to position [565, 0]
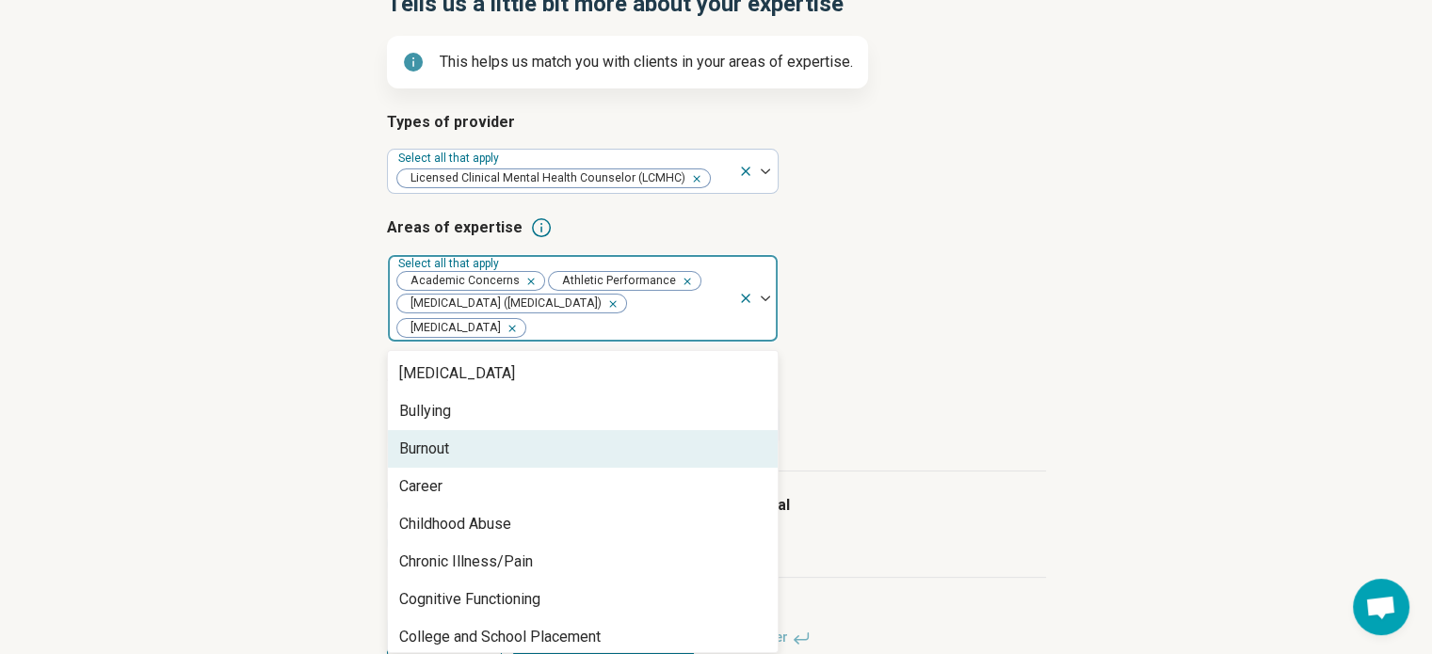
click at [444, 450] on div "Burnout" at bounding box center [424, 449] width 50 height 23
click at [443, 452] on div "Career" at bounding box center [583, 449] width 390 height 38
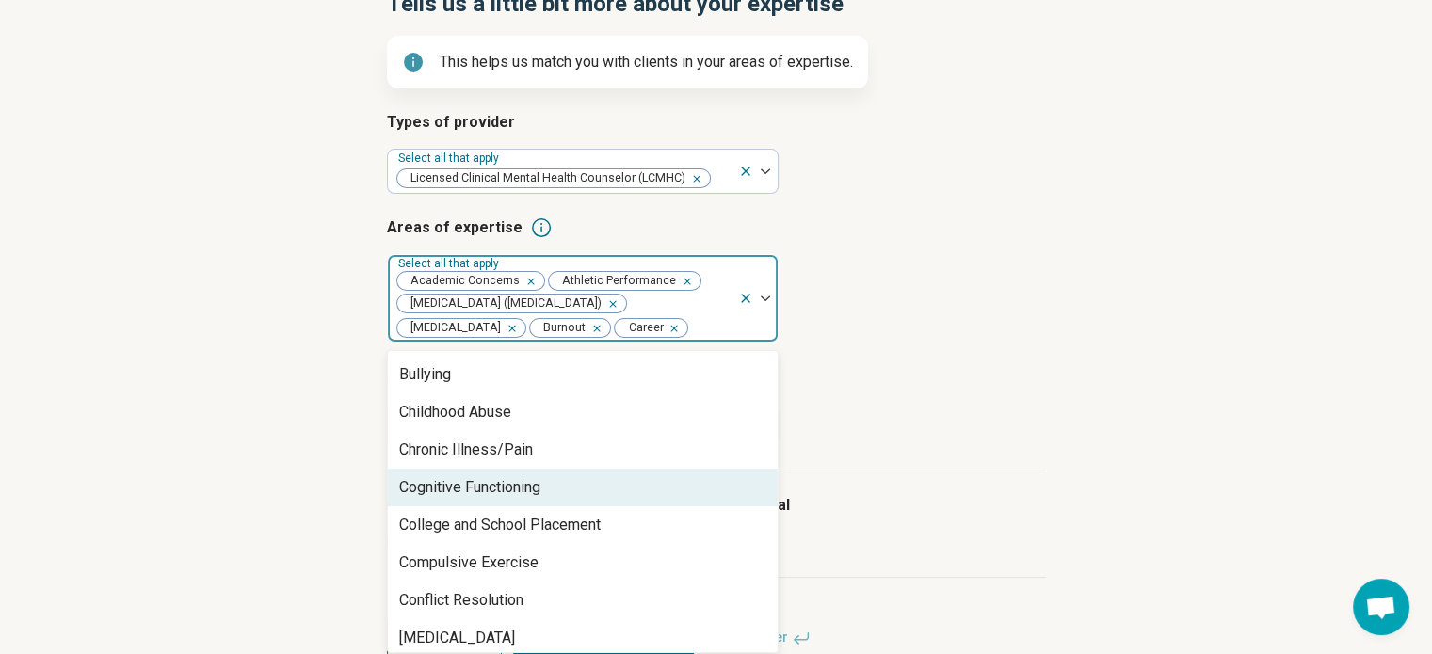
scroll to position [659, 0]
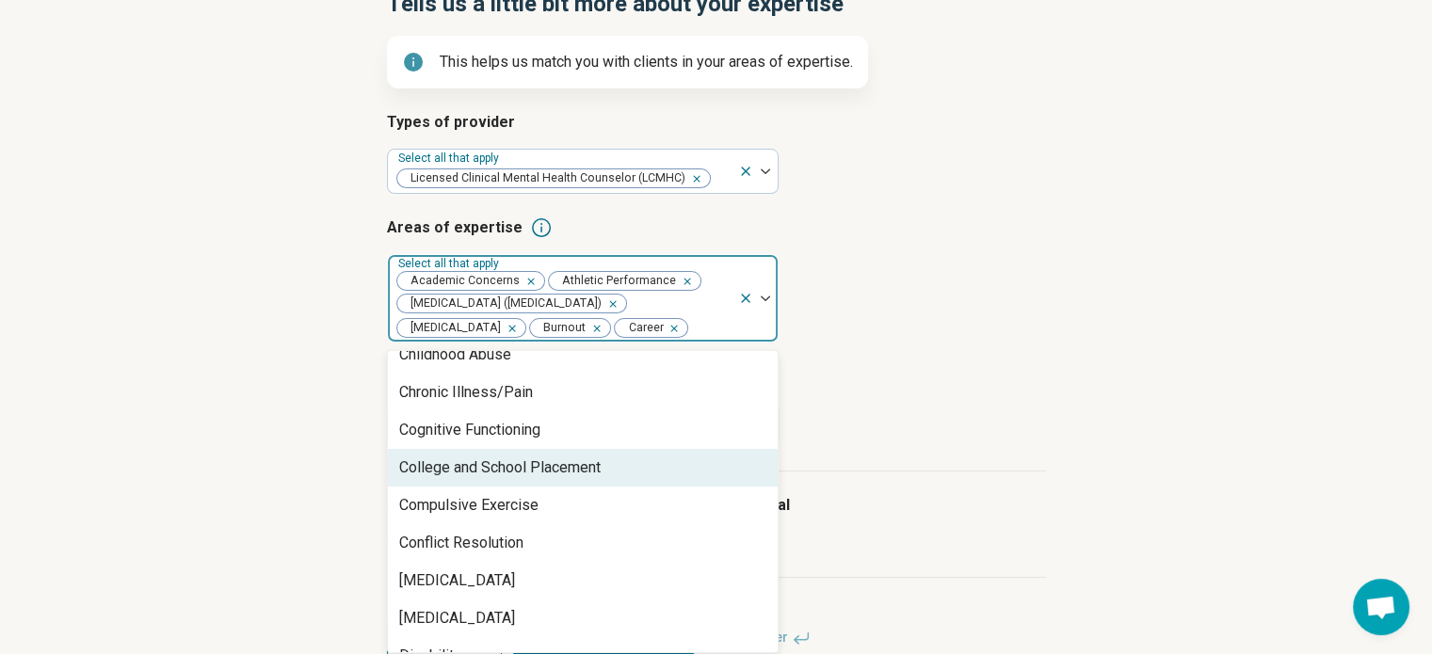
click at [500, 473] on div "College and School Placement" at bounding box center [499, 468] width 201 height 23
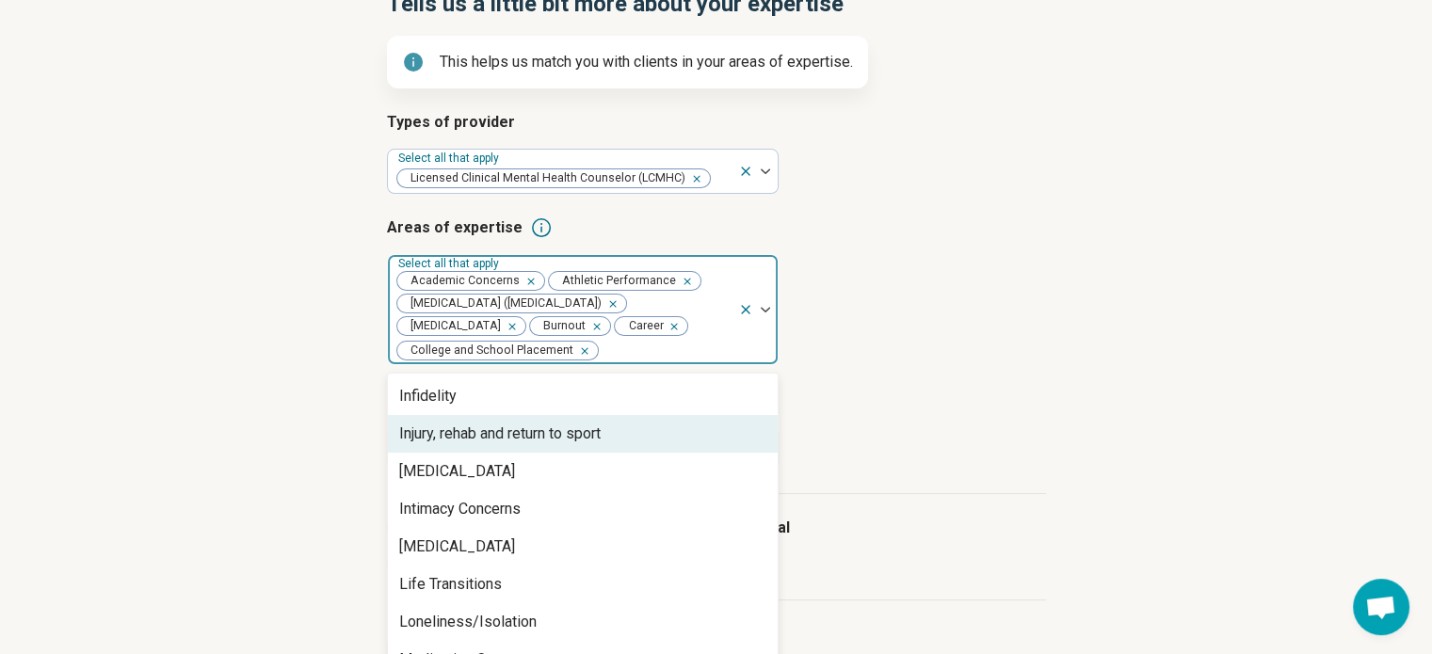
scroll to position [1600, 0]
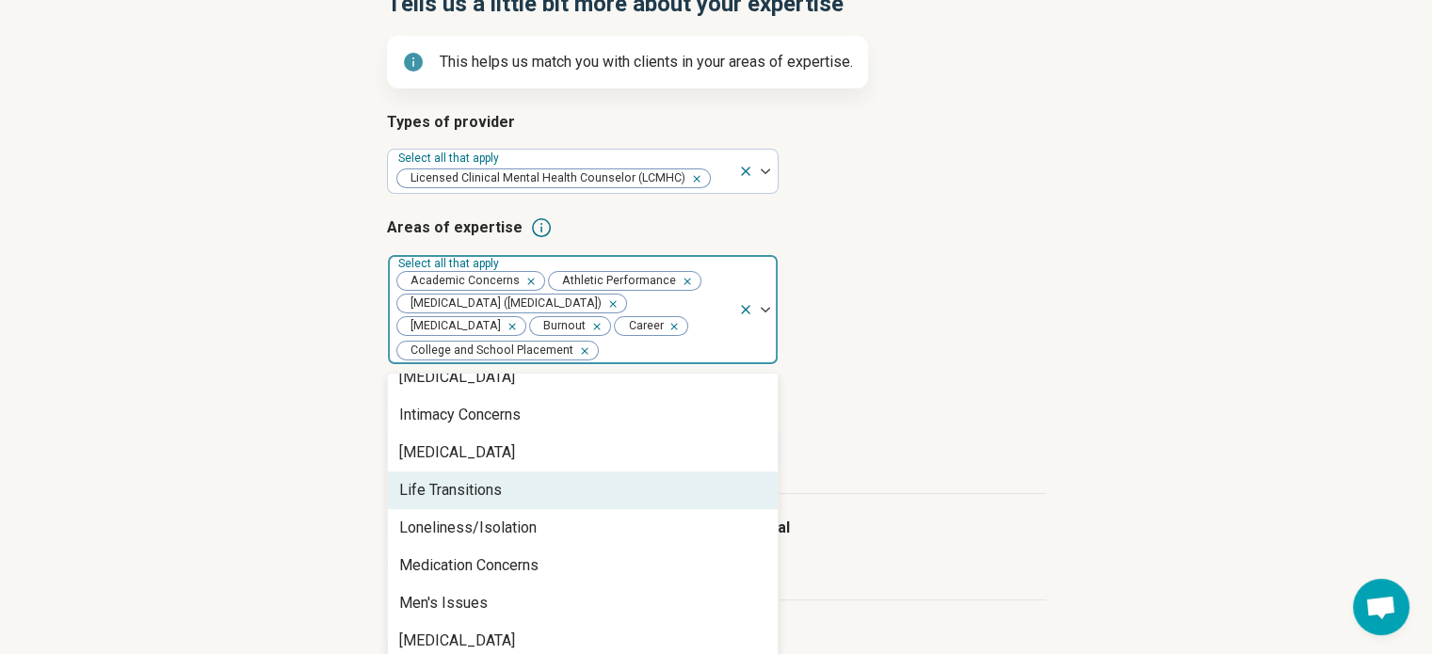
click at [474, 494] on div "Life Transitions" at bounding box center [450, 490] width 103 height 23
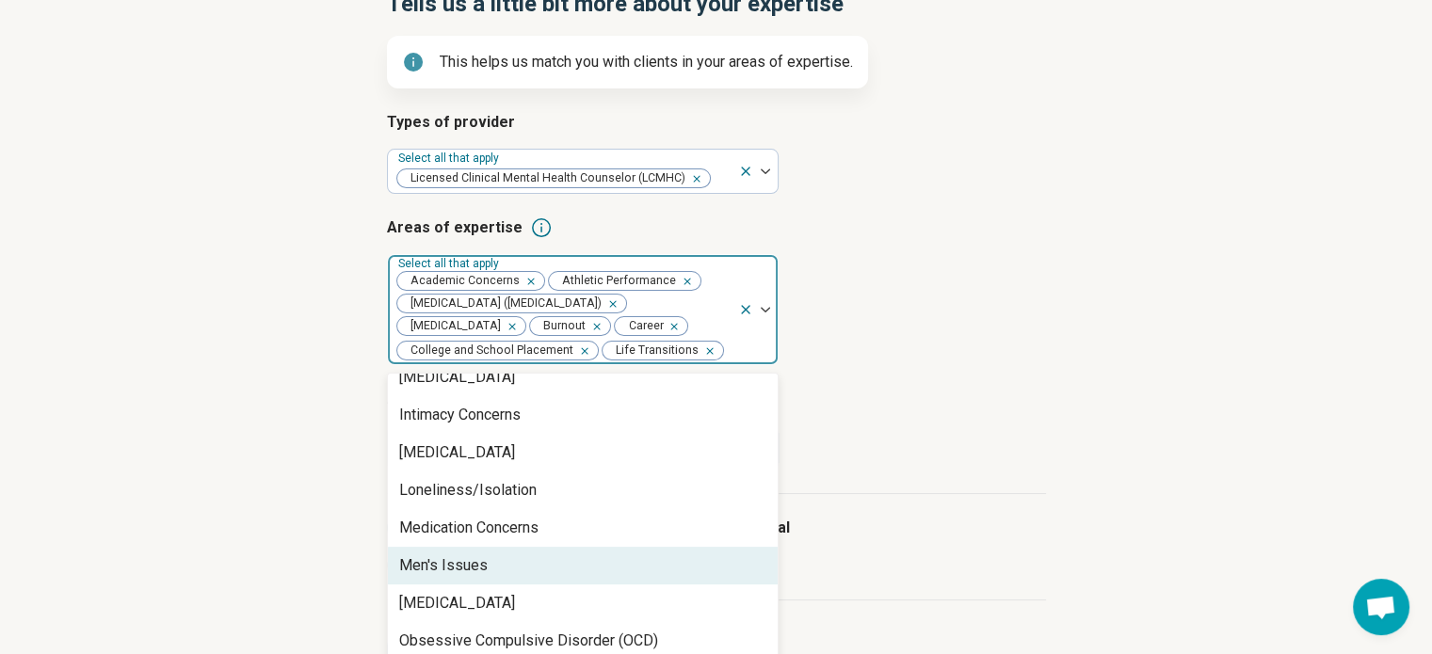
click at [459, 571] on div "Men's Issues" at bounding box center [443, 566] width 88 height 23
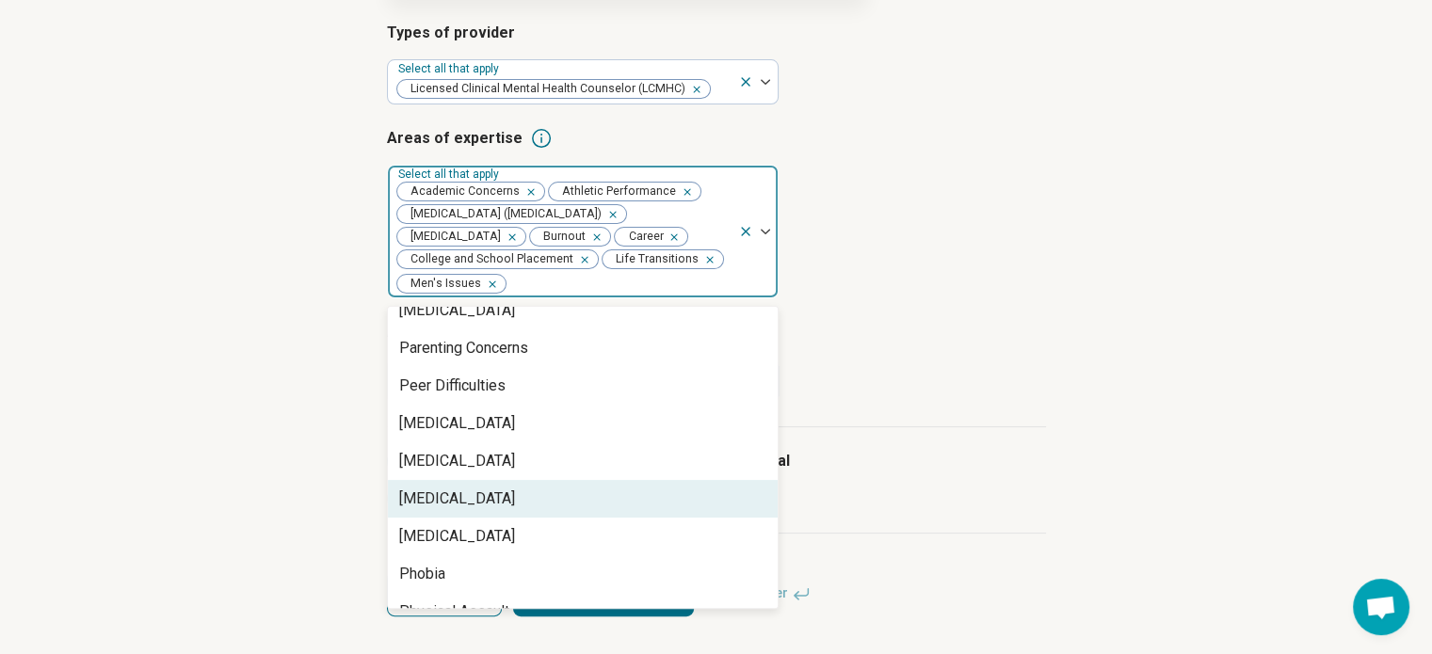
scroll to position [2071, 0]
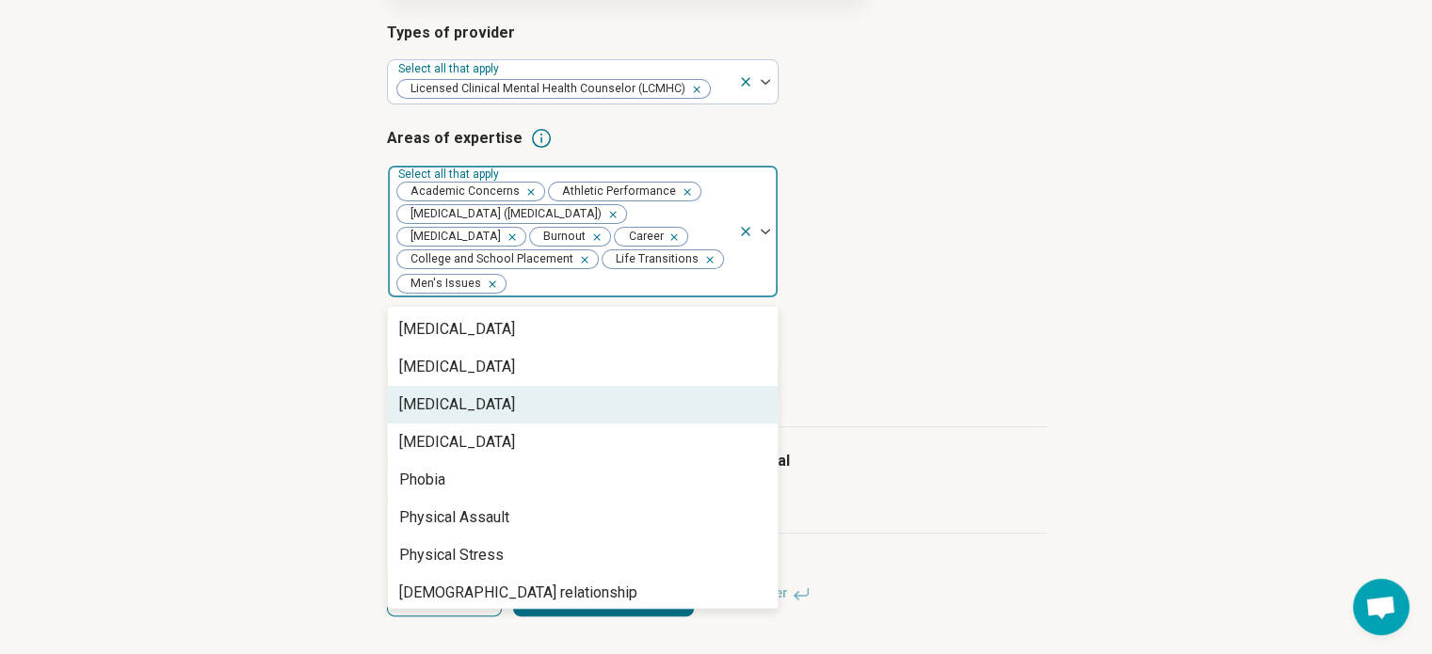
click at [488, 406] on div "[MEDICAL_DATA]" at bounding box center [457, 405] width 116 height 23
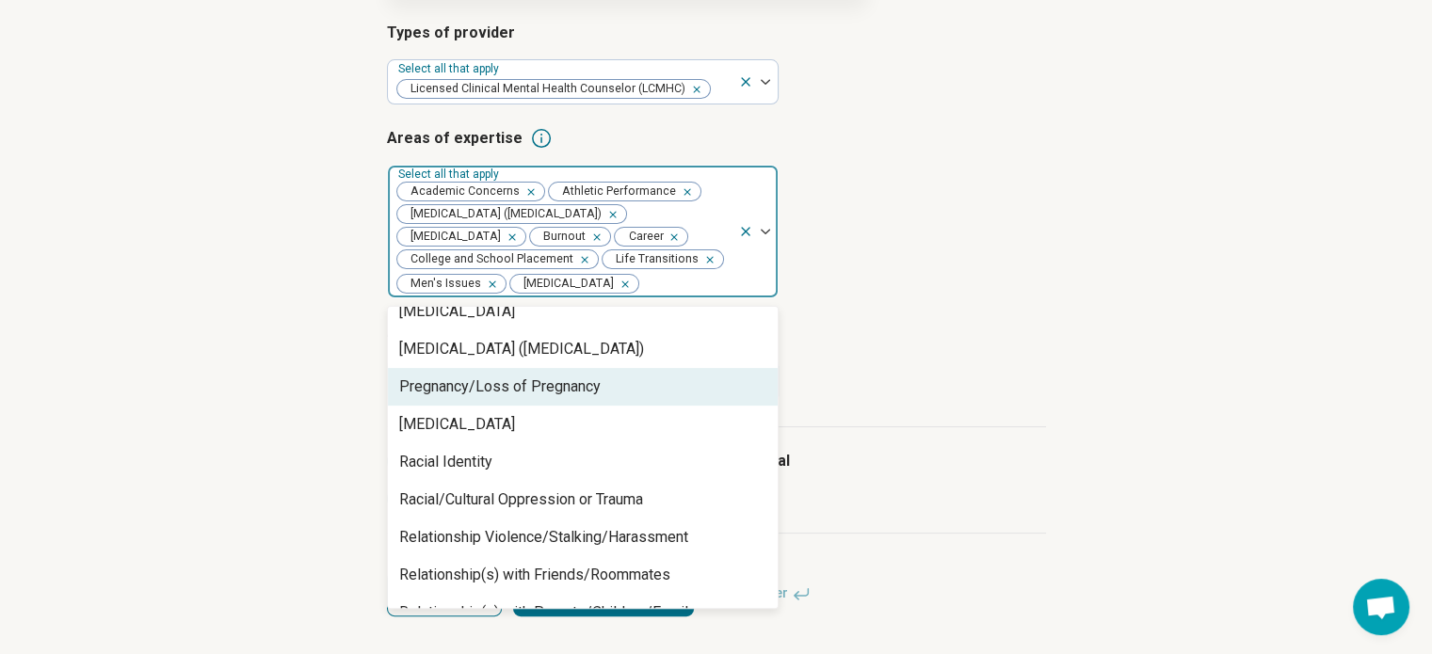
scroll to position [2354, 0]
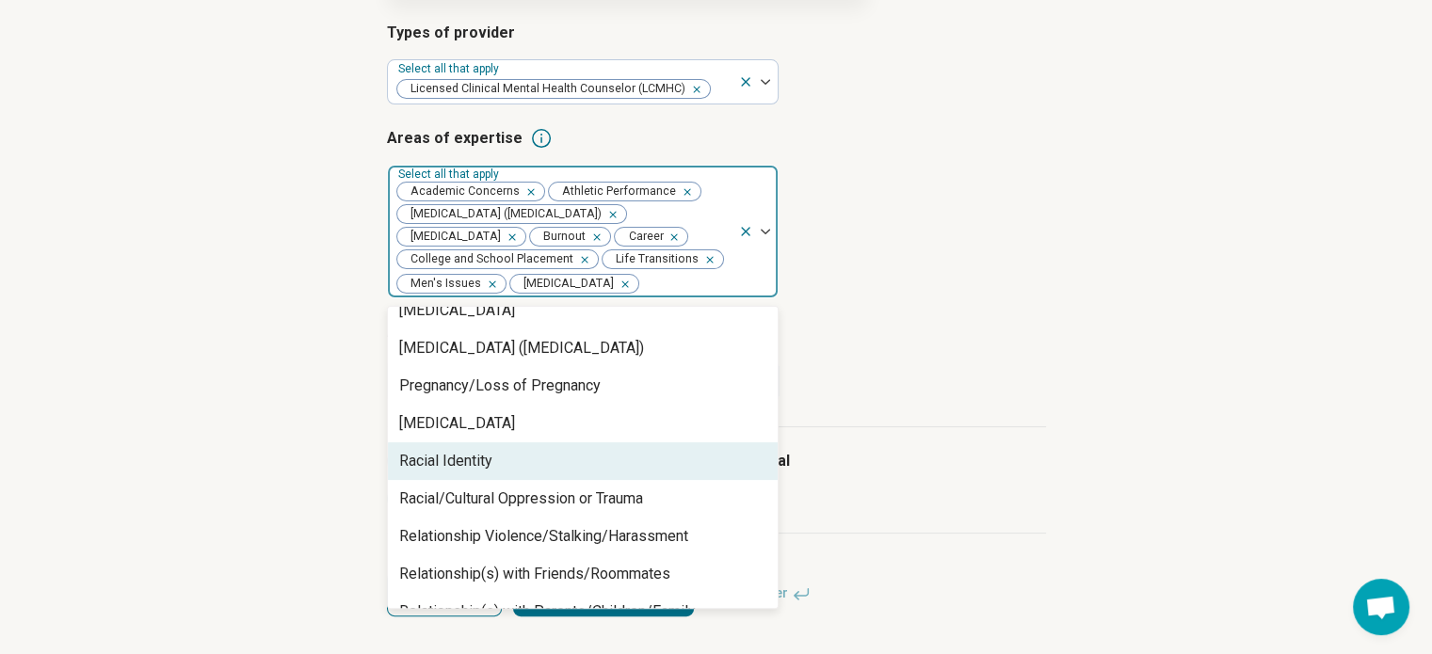
click at [474, 456] on div "Racial Identity" at bounding box center [445, 461] width 93 height 23
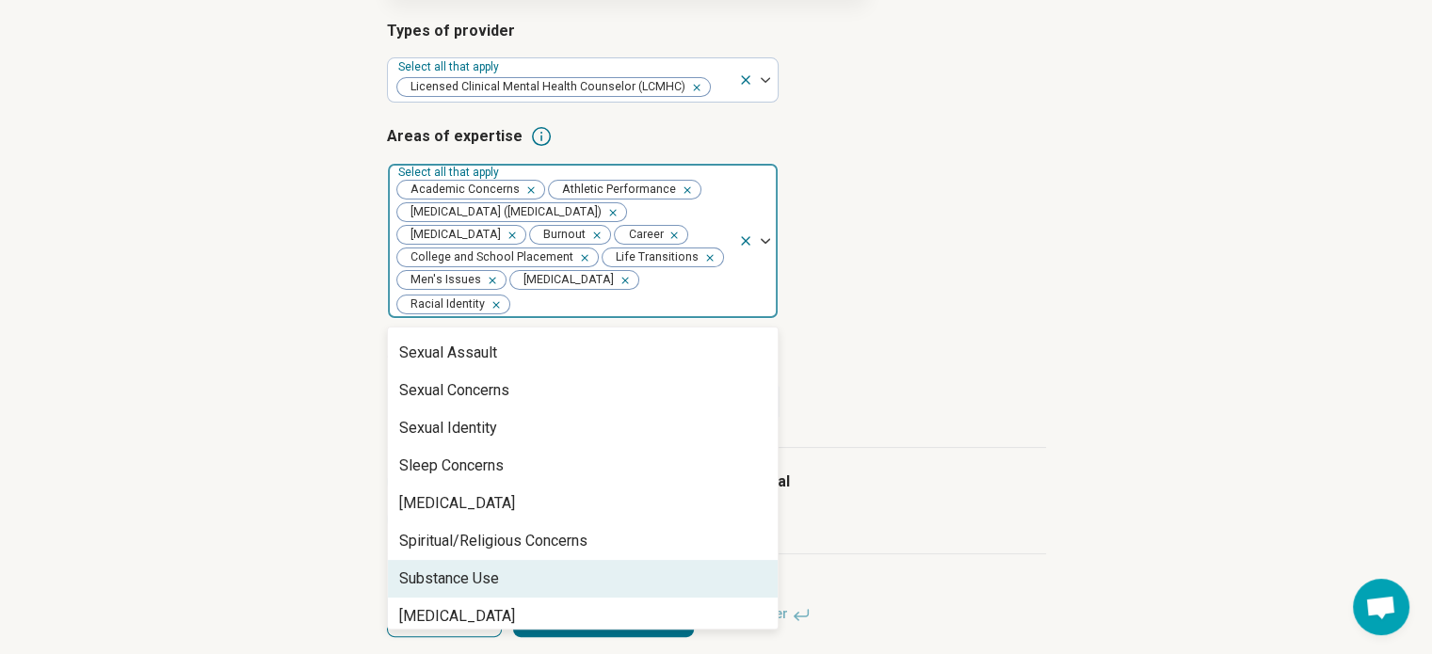
scroll to position [3058, 0]
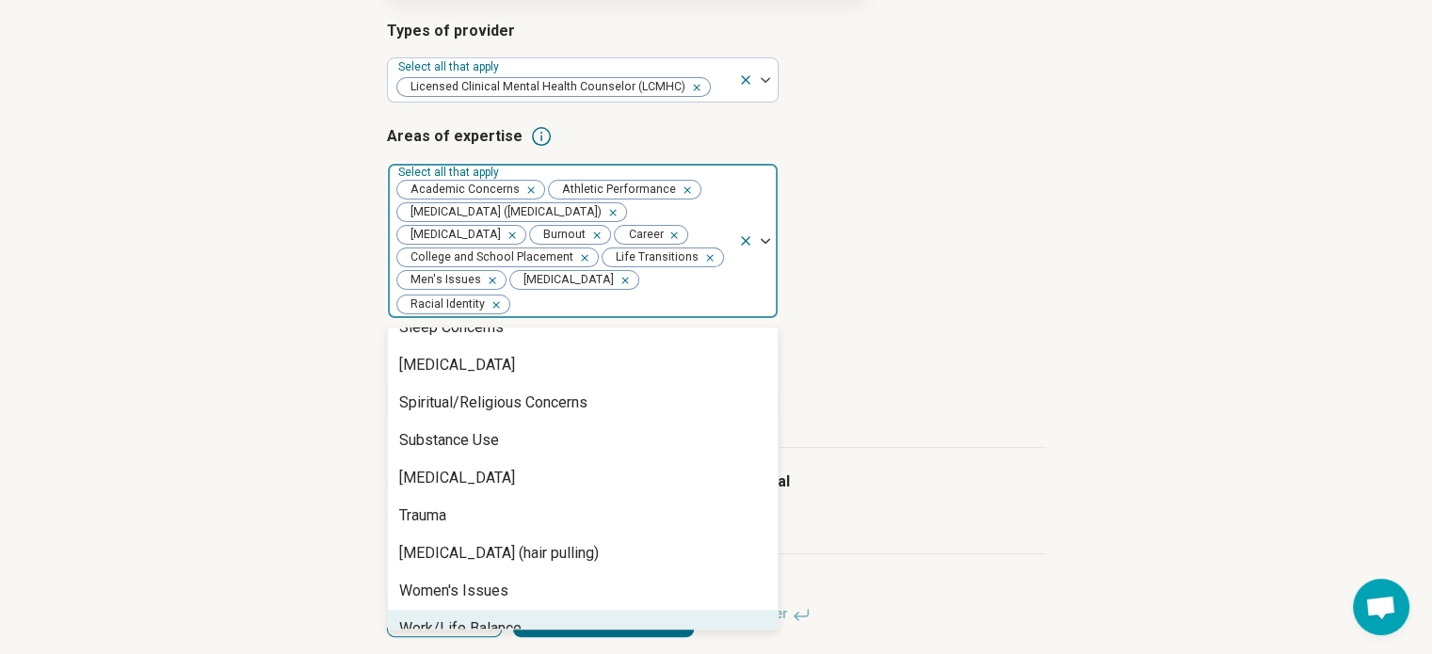
click at [515, 618] on div "Work/Life Balance" at bounding box center [460, 629] width 122 height 23
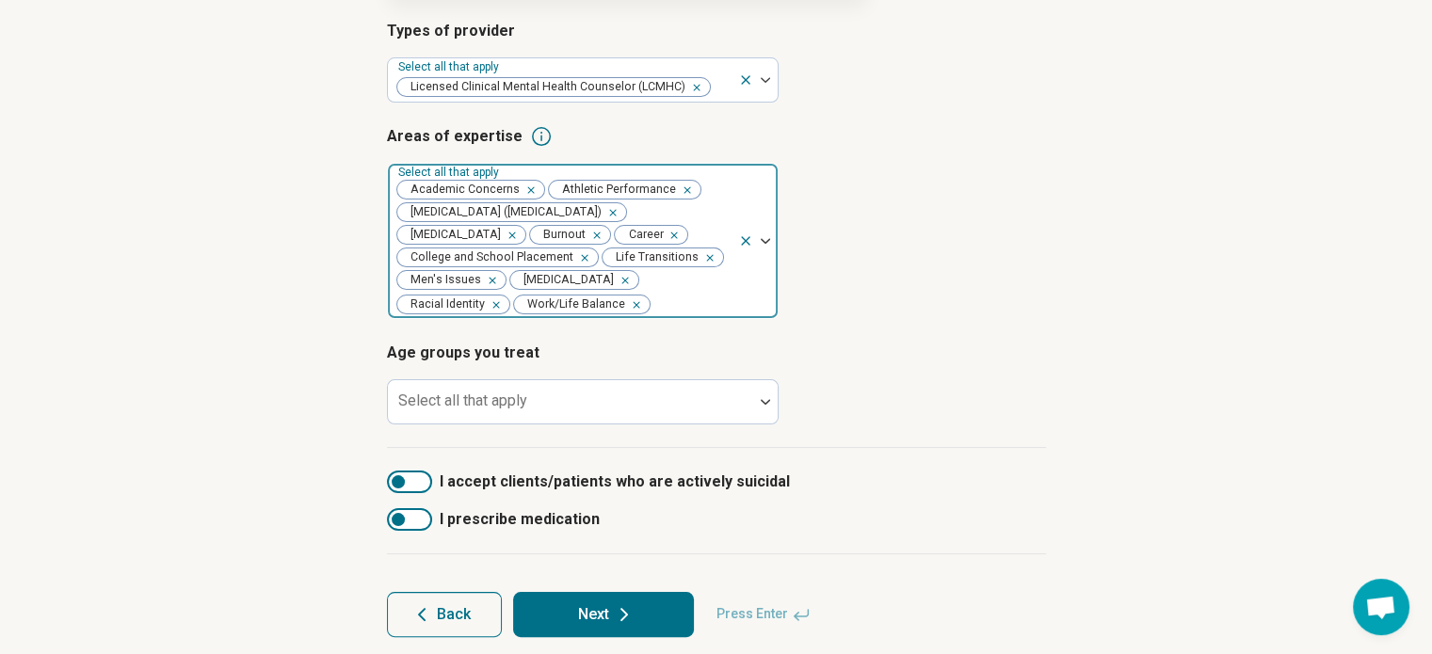
click at [502, 235] on icon "Remove [object Object]" at bounding box center [508, 235] width 13 height 13
click at [691, 216] on icon "Remove [object Object]" at bounding box center [694, 212] width 7 height 7
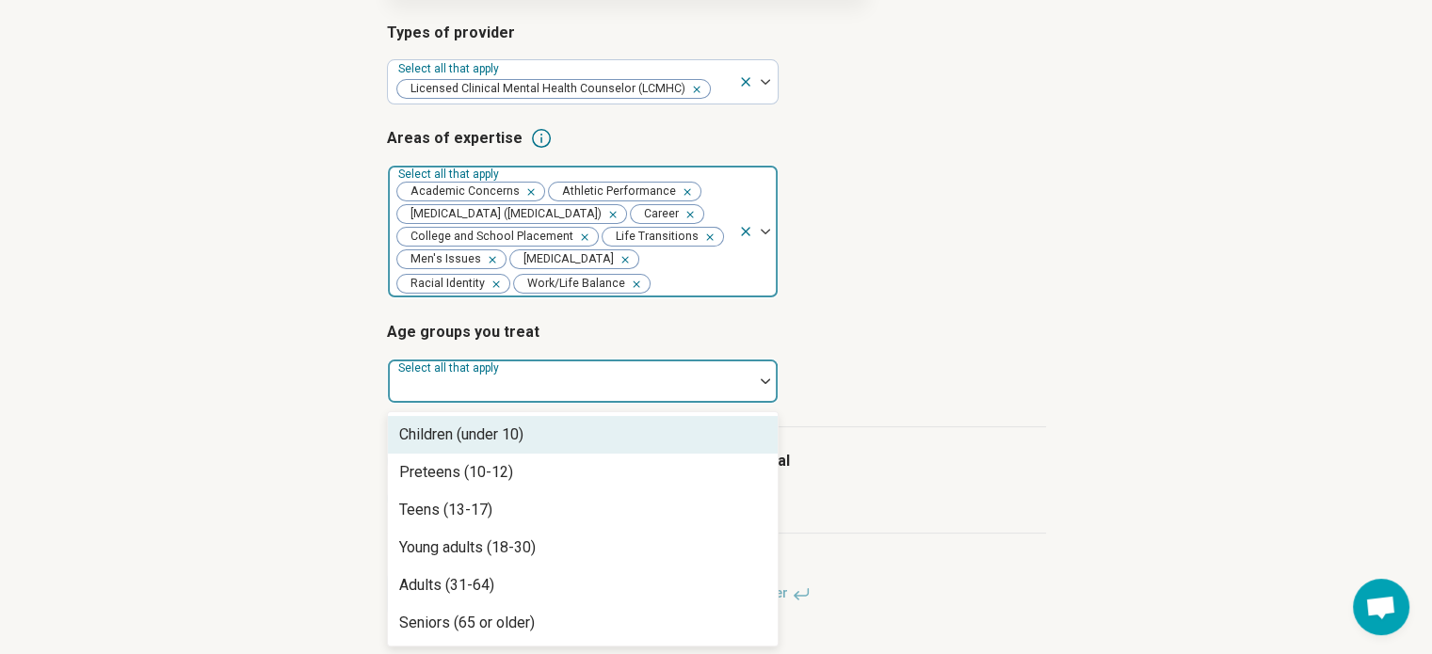
scroll to position [326, 0]
click at [745, 404] on div "Select all that apply" at bounding box center [583, 381] width 392 height 45
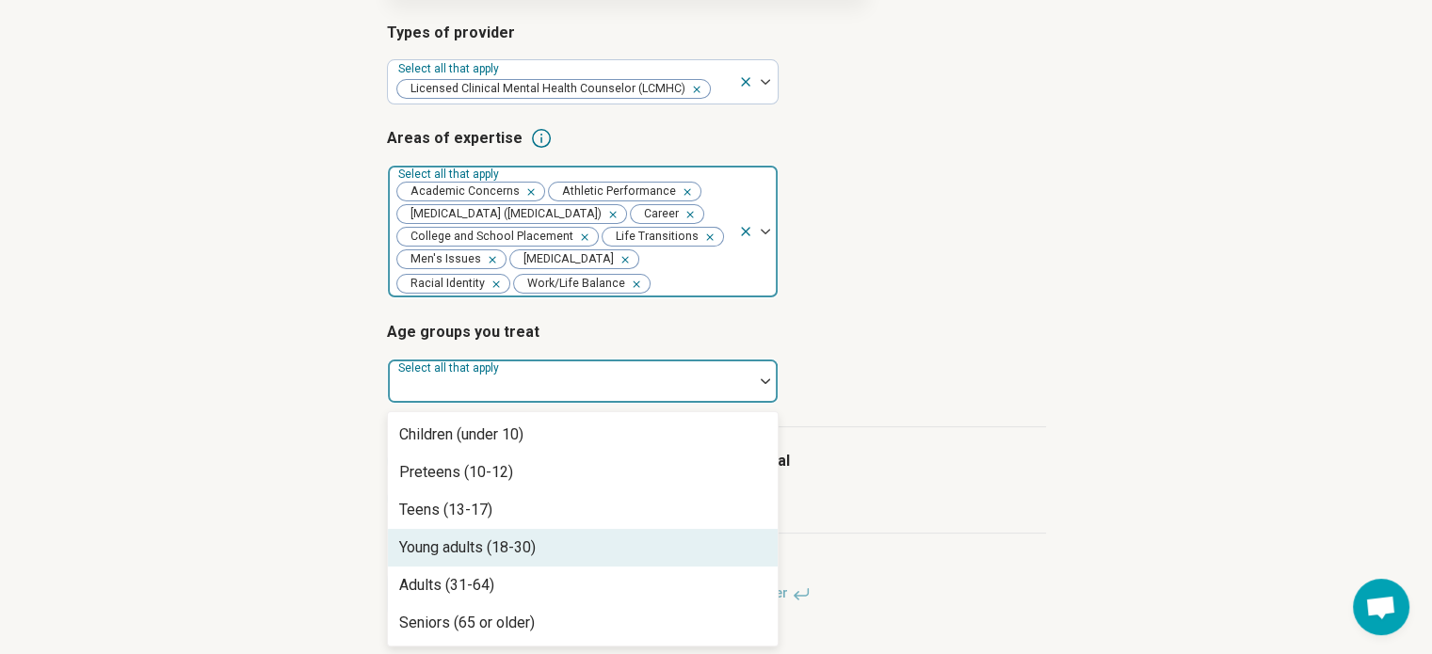
click at [472, 556] on div "Young adults (18-30)" at bounding box center [467, 548] width 137 height 23
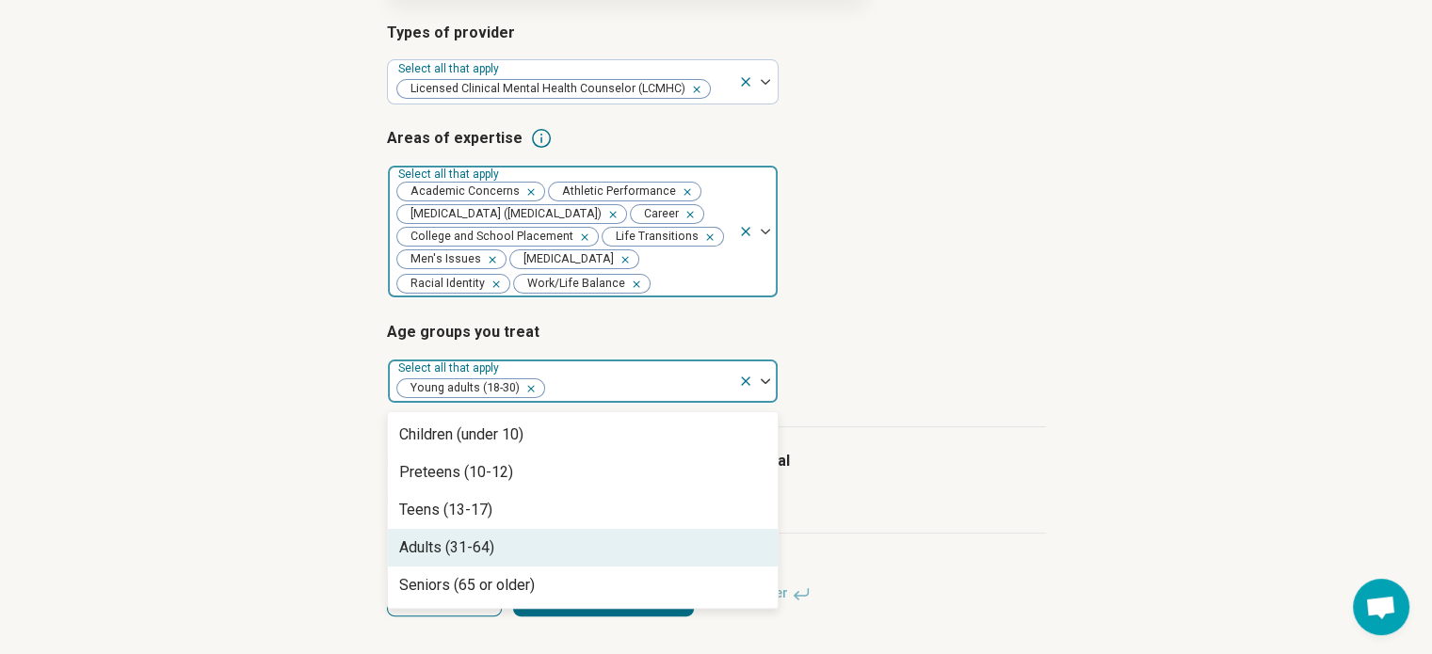
click at [463, 549] on div "Adults (31-64)" at bounding box center [446, 548] width 95 height 23
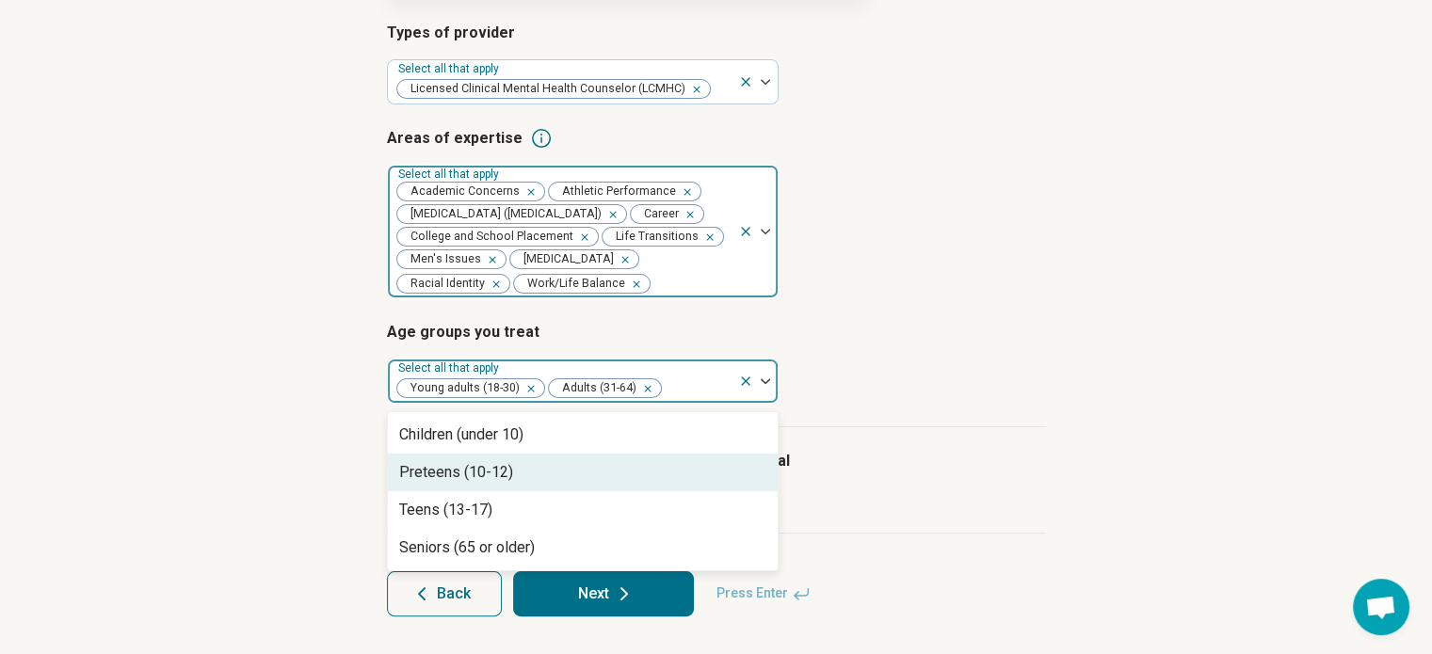
click at [441, 474] on div "Preteens (10-12)" at bounding box center [456, 472] width 114 height 23
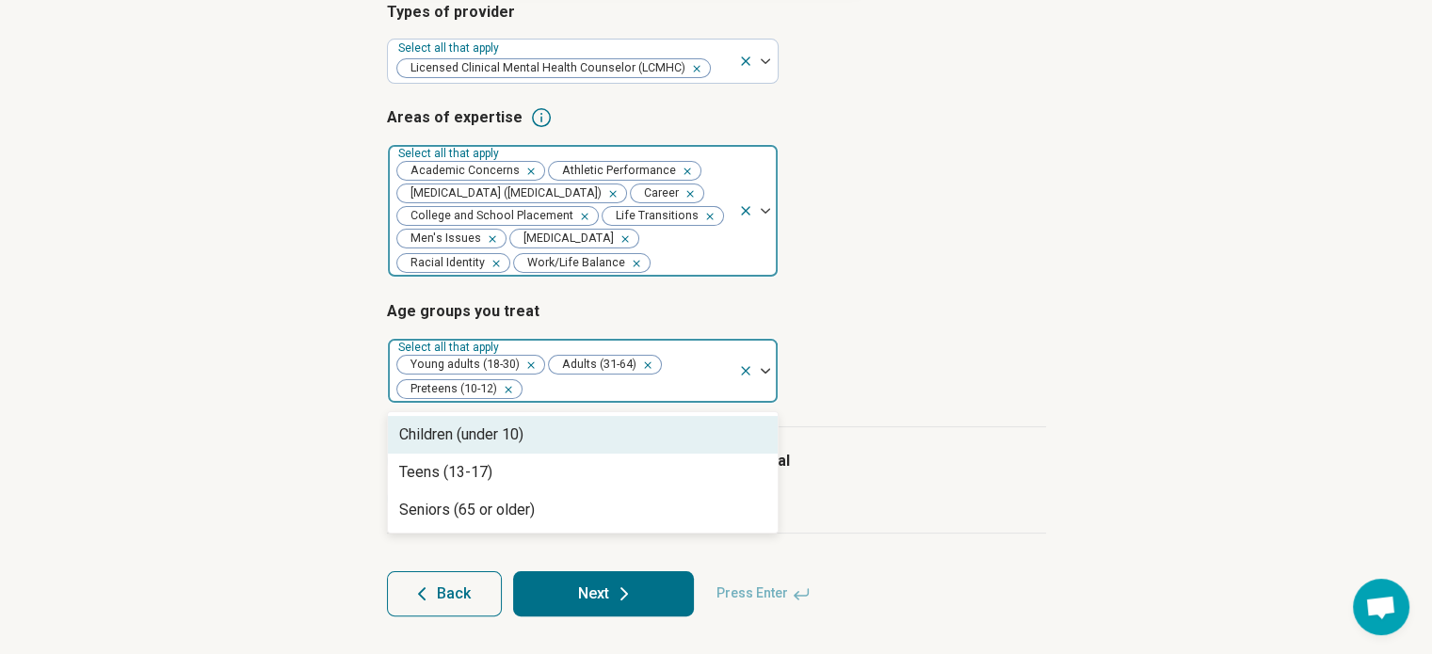
click at [346, 445] on div "Step 3 of 9 Tells us a little bit more about your expertise This helps us match…" at bounding box center [716, 228] width 1432 height 851
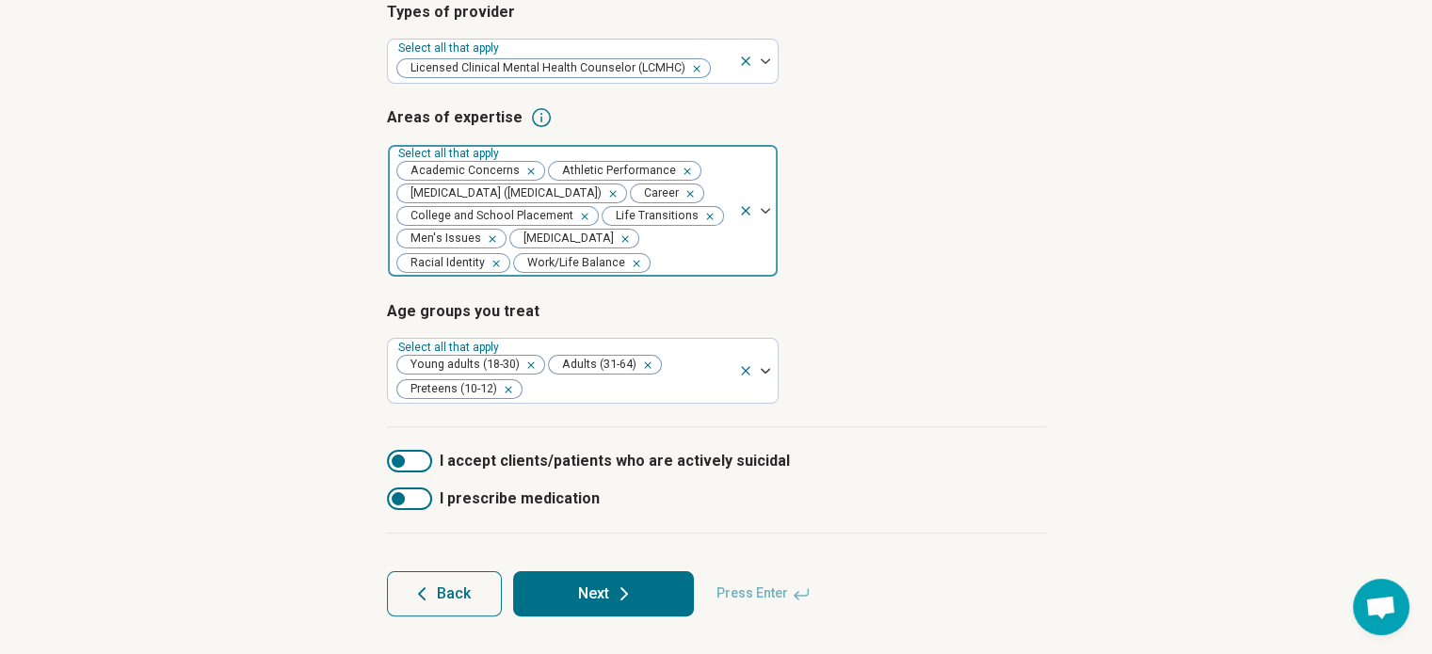
scroll to position [347, 0]
click at [616, 591] on icon at bounding box center [624, 594] width 23 height 23
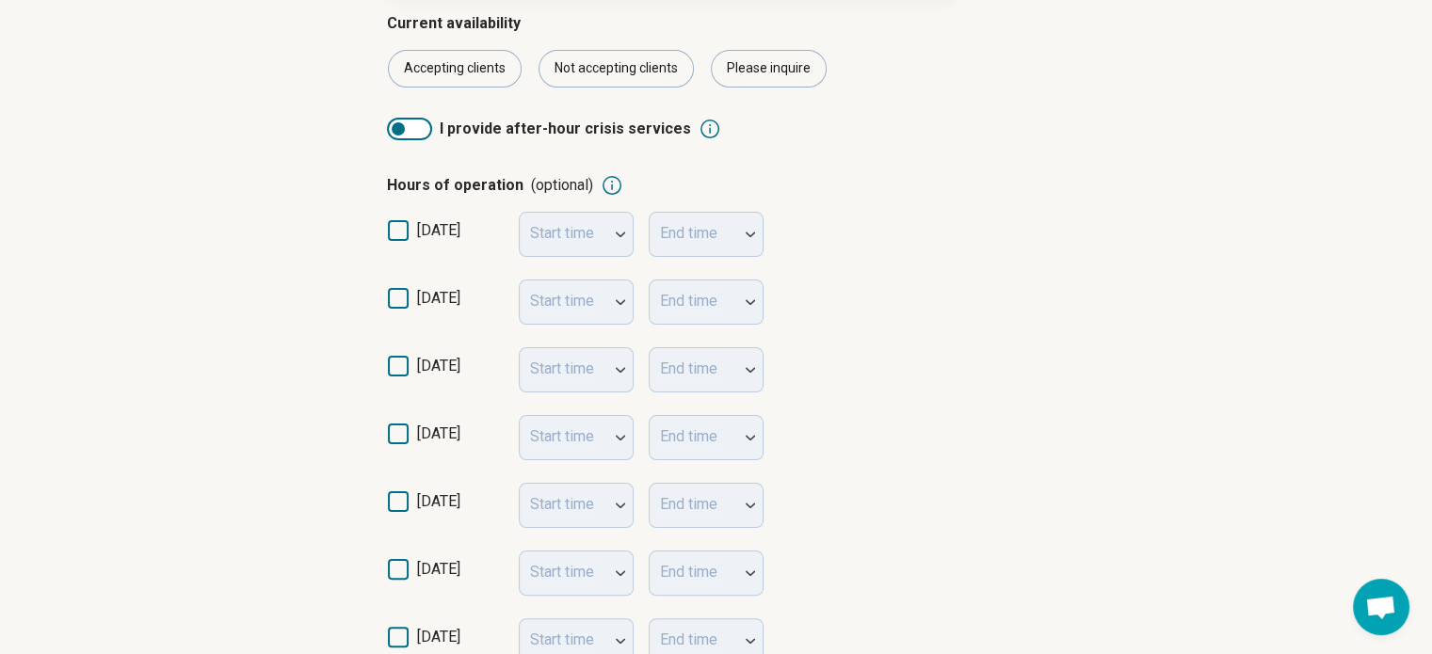
scroll to position [377, 0]
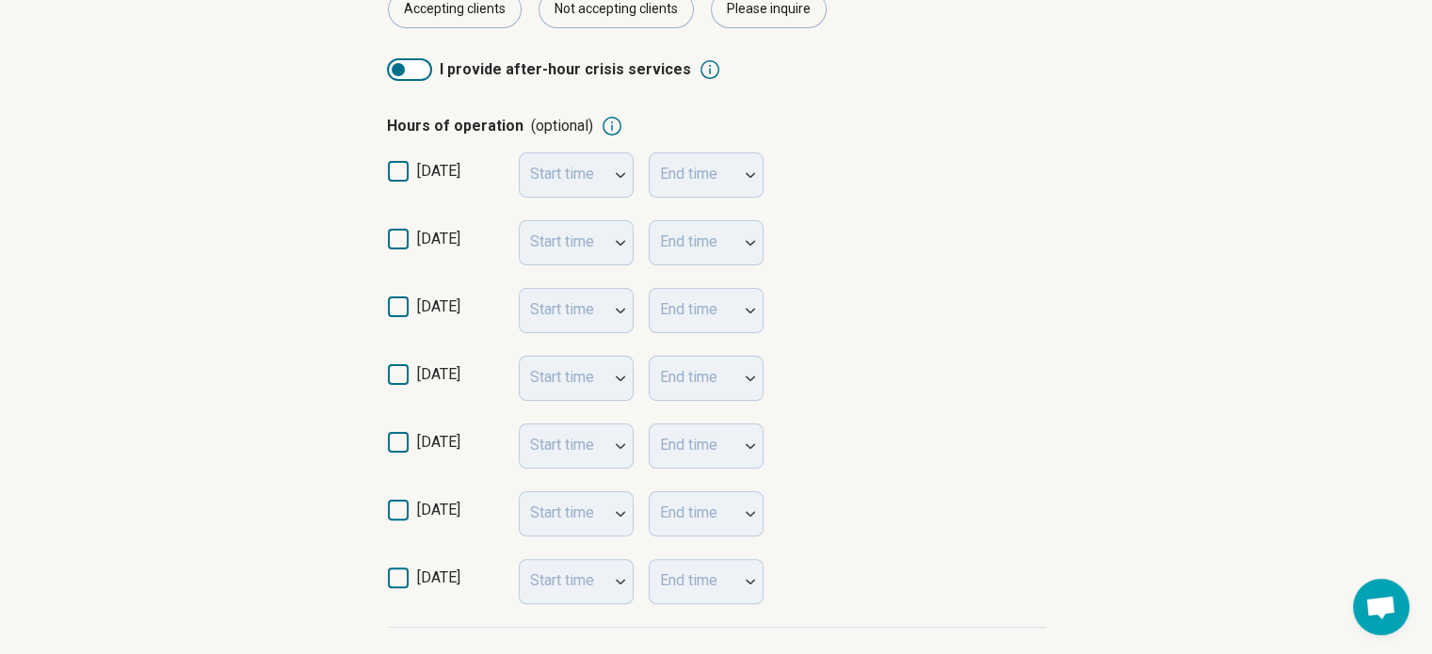
click at [395, 240] on icon at bounding box center [398, 239] width 21 height 21
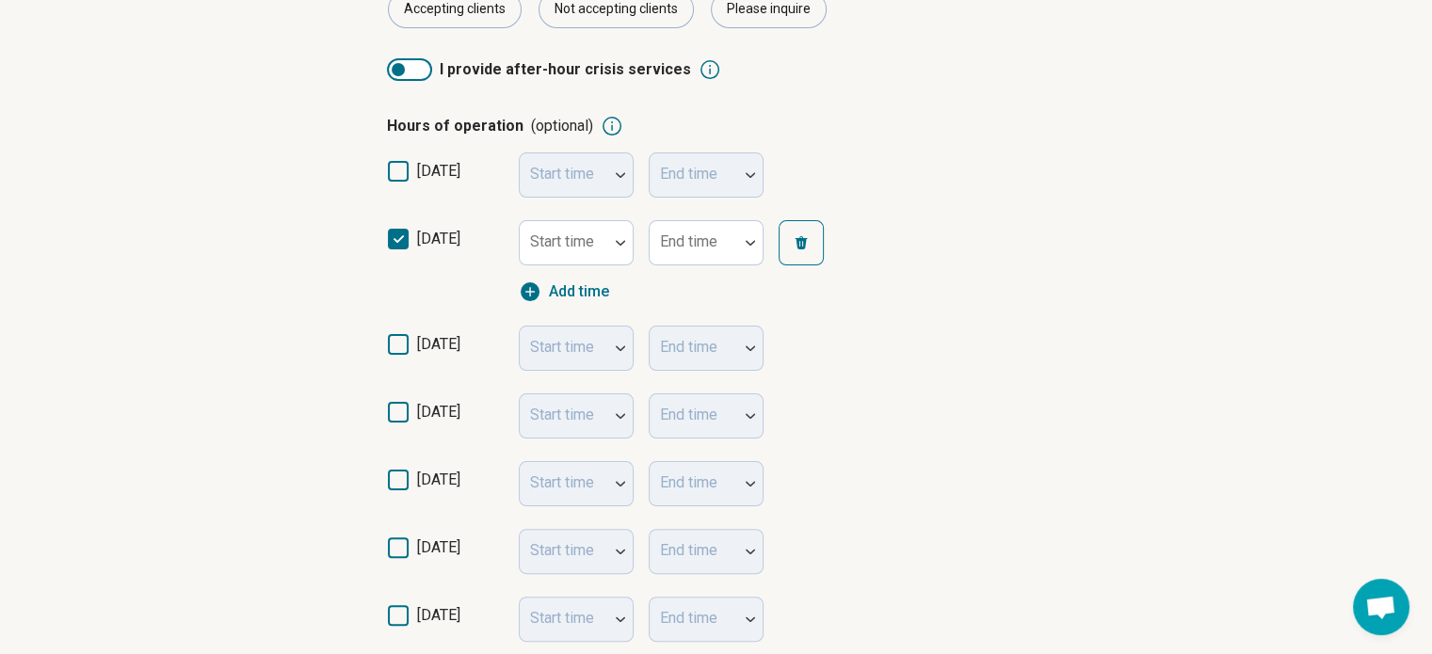
scroll to position [9, 0]
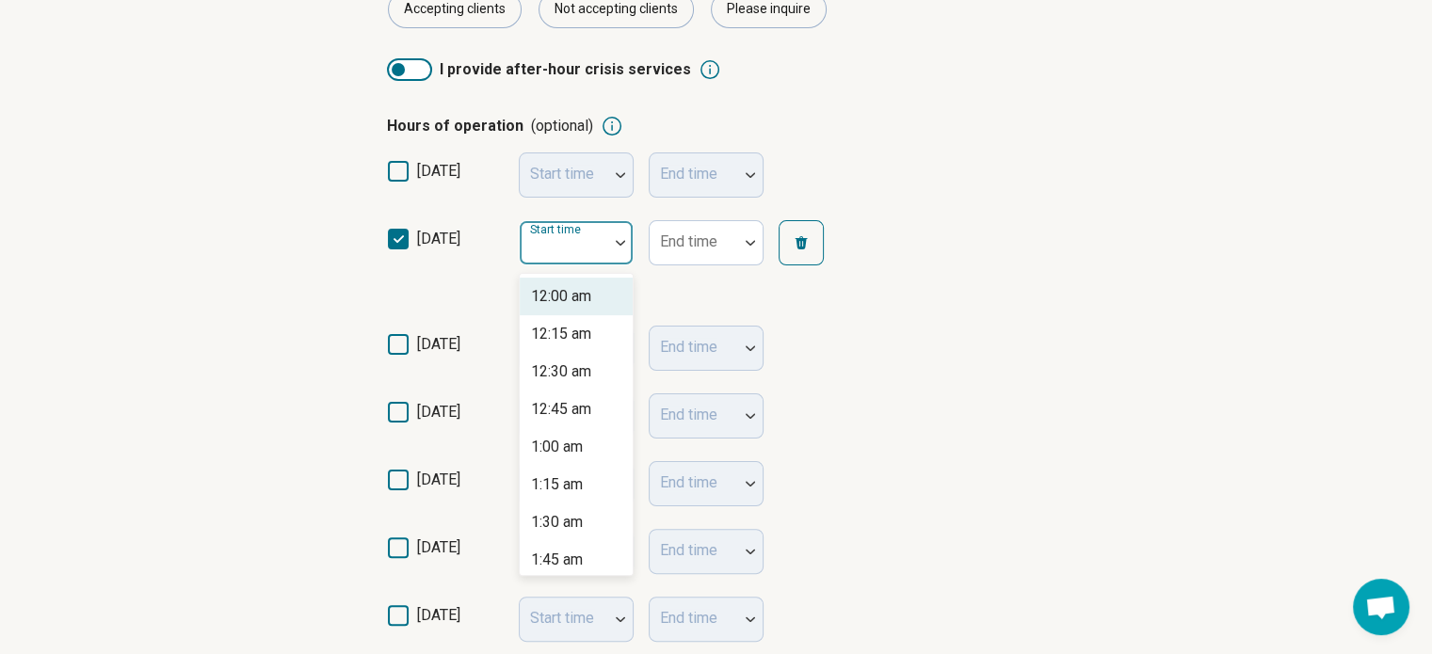
click at [617, 244] on img at bounding box center [620, 243] width 9 height 6
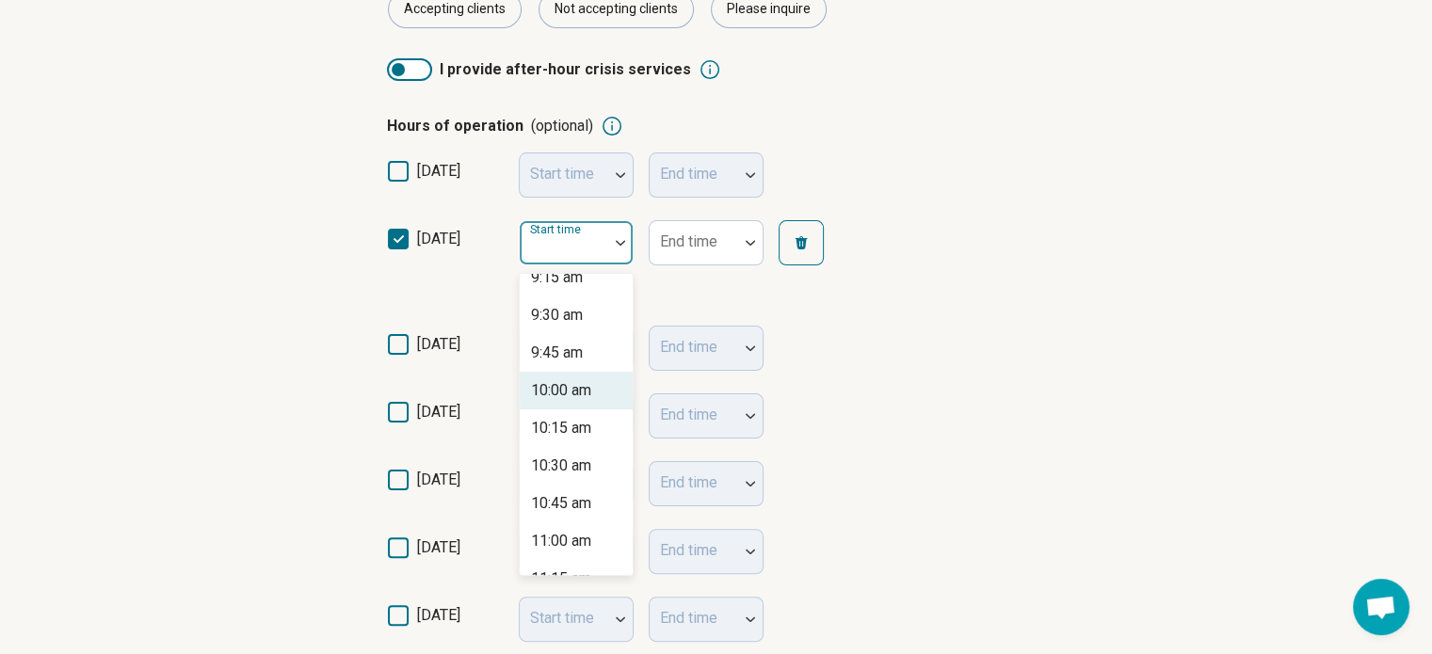
click at [572, 391] on div "10:00 am" at bounding box center [561, 390] width 60 height 23
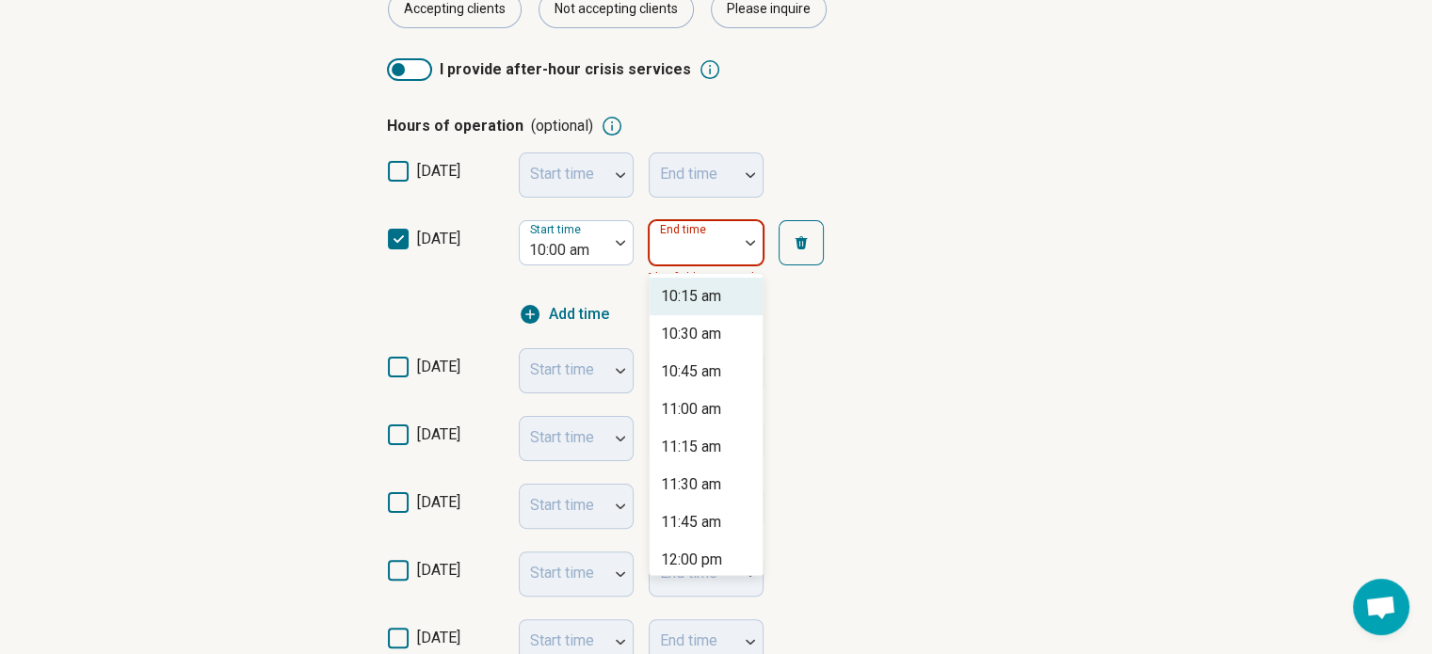
click at [747, 240] on img at bounding box center [750, 243] width 9 height 6
click at [705, 560] on div "12:00 pm" at bounding box center [691, 560] width 61 height 23
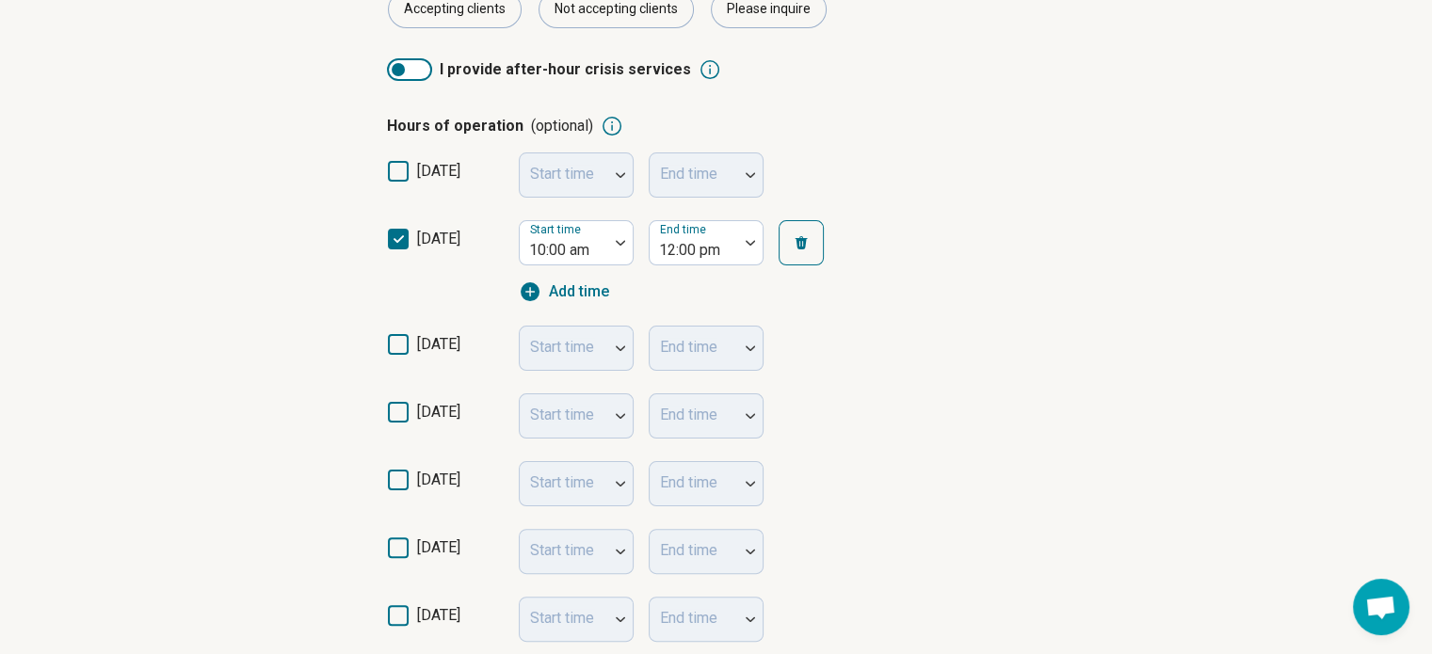
click at [567, 289] on span "Add time" at bounding box center [579, 292] width 60 height 23
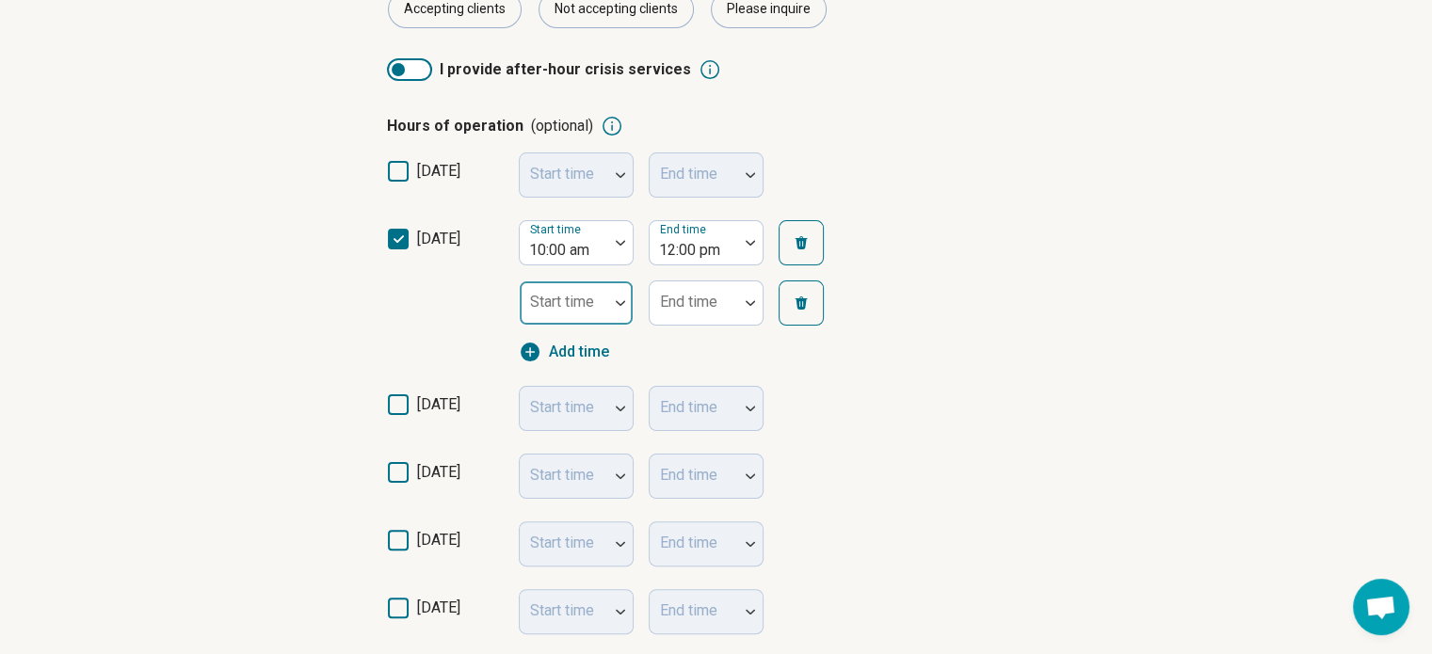
click at [612, 308] on div at bounding box center [620, 302] width 24 height 43
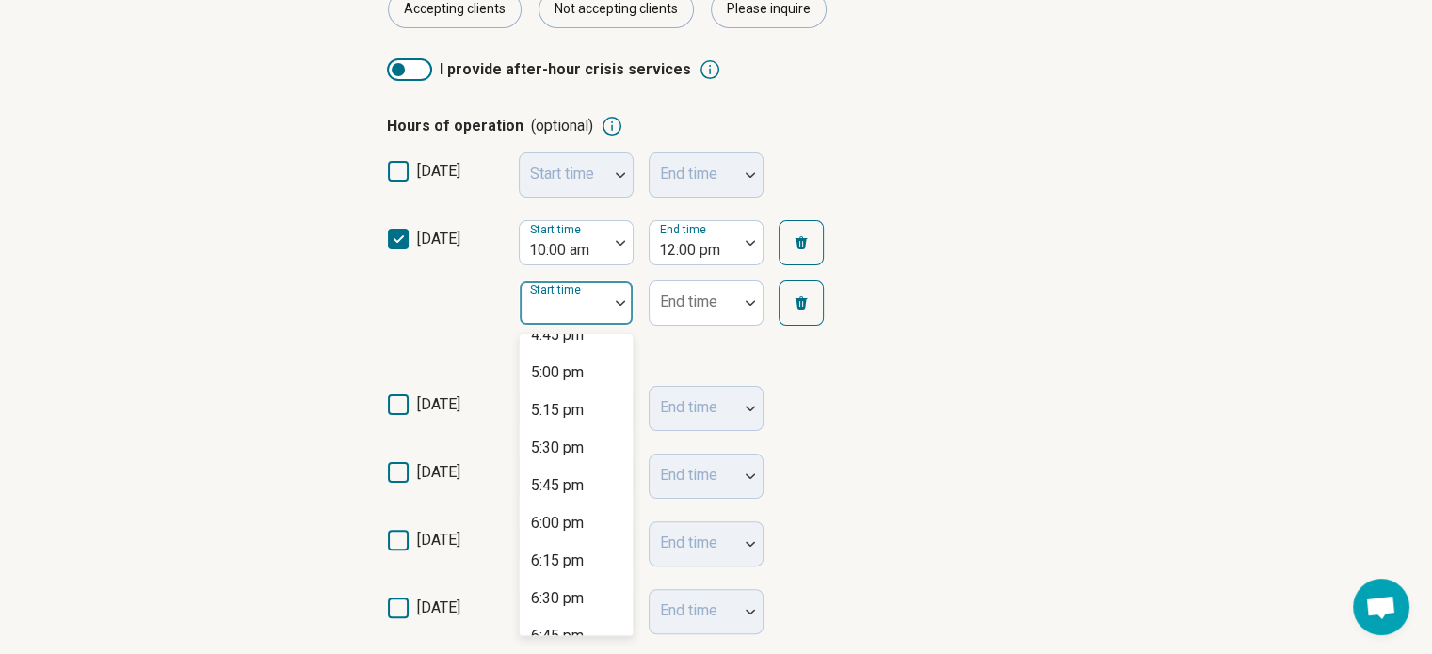
scroll to position [2542, 0]
click at [573, 374] on div "5:00 pm" at bounding box center [557, 375] width 53 height 23
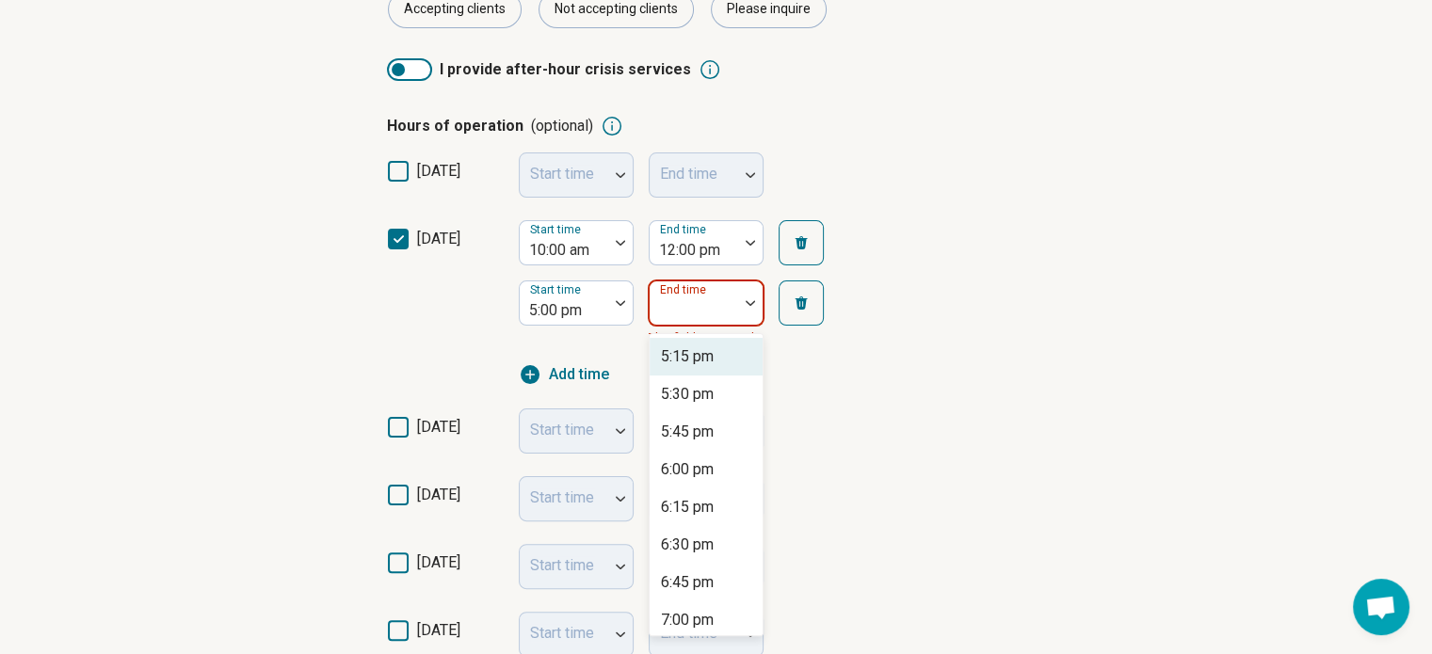
click at [750, 304] on img at bounding box center [750, 303] width 9 height 6
click at [700, 469] on div "6:00 pm" at bounding box center [687, 469] width 53 height 23
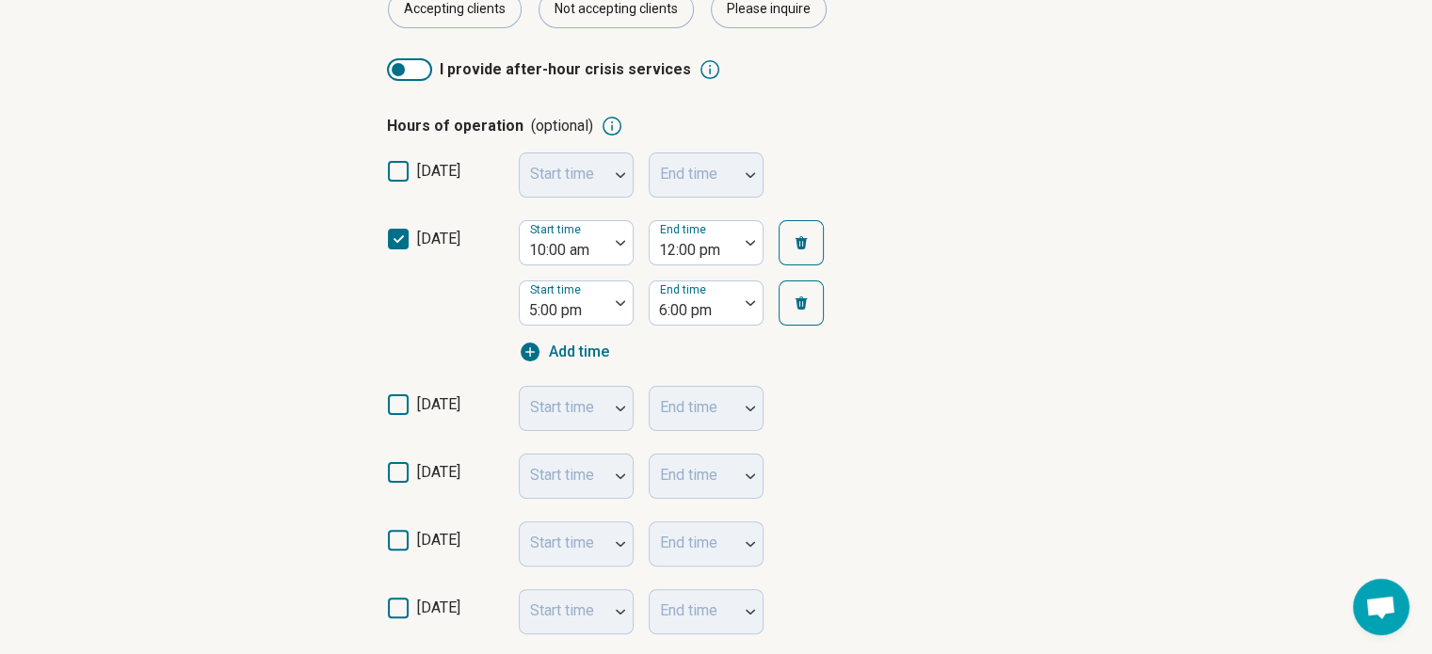
click at [397, 544] on icon at bounding box center [398, 540] width 21 height 21
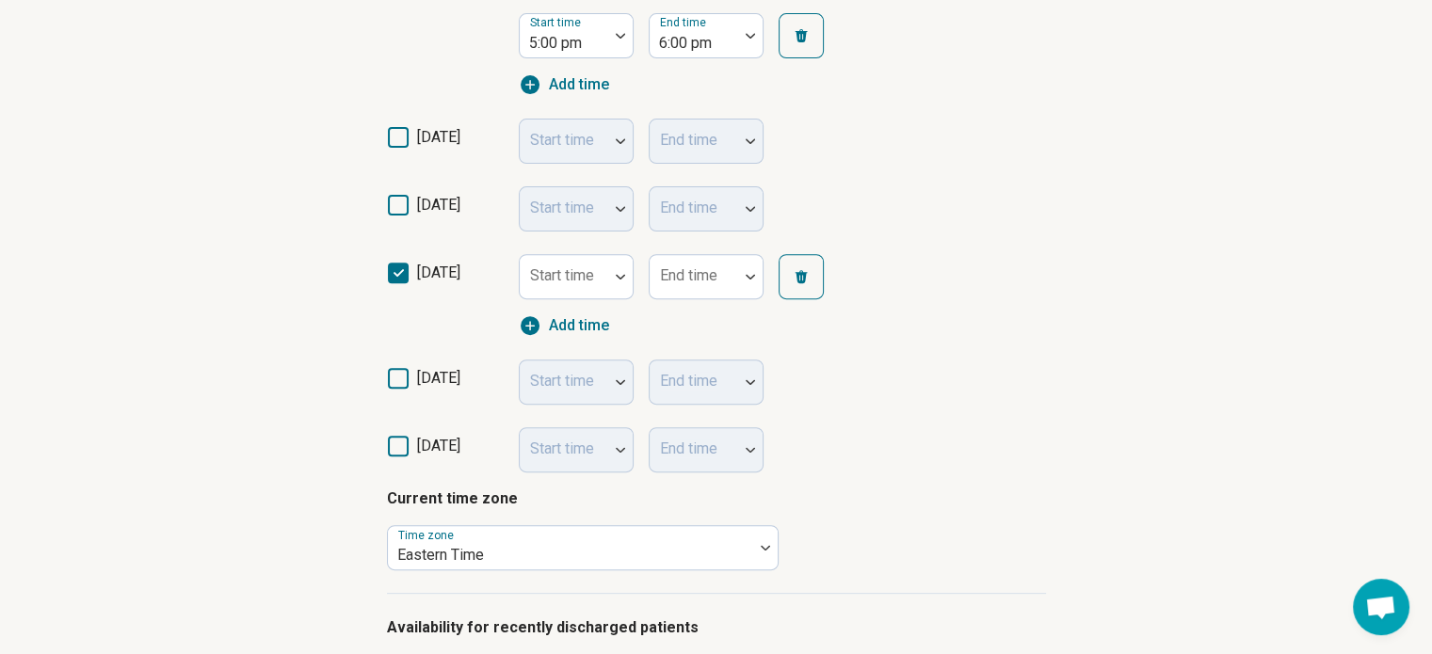
scroll to position [659, 0]
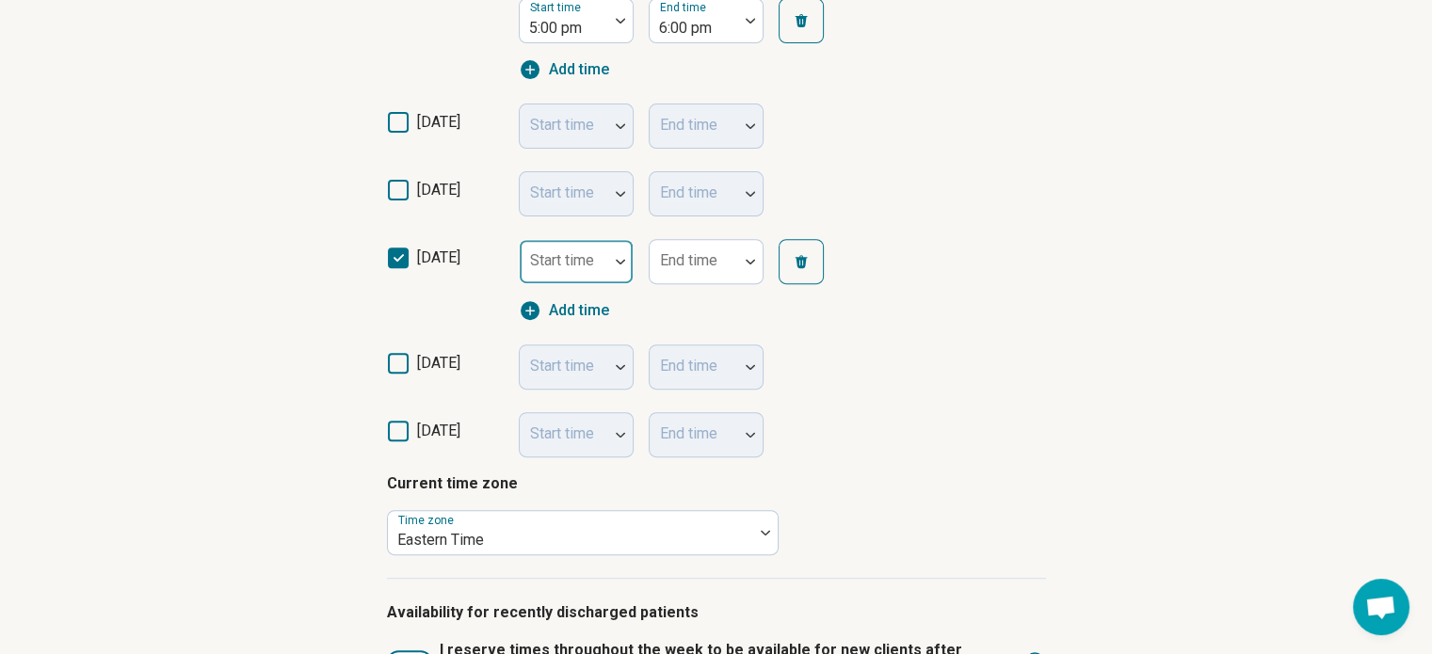
click at [620, 256] on div at bounding box center [620, 261] width 24 height 43
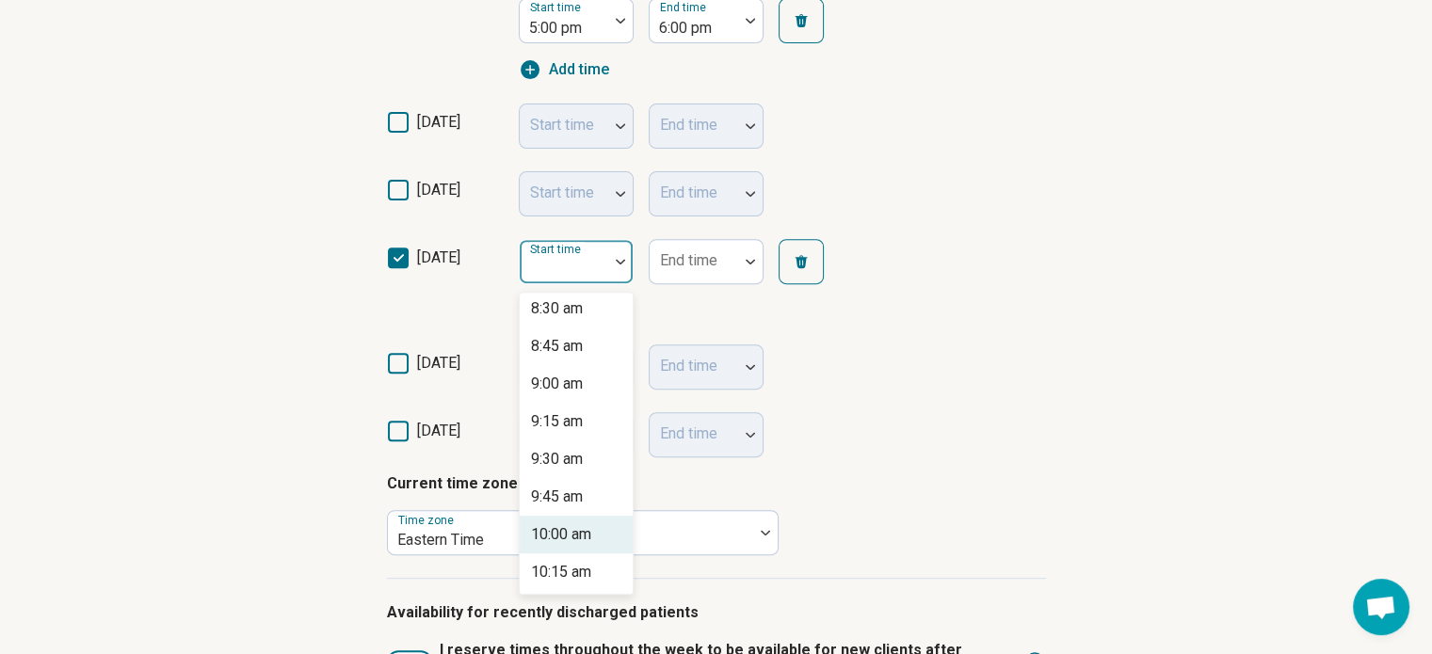
scroll to position [1318, 0]
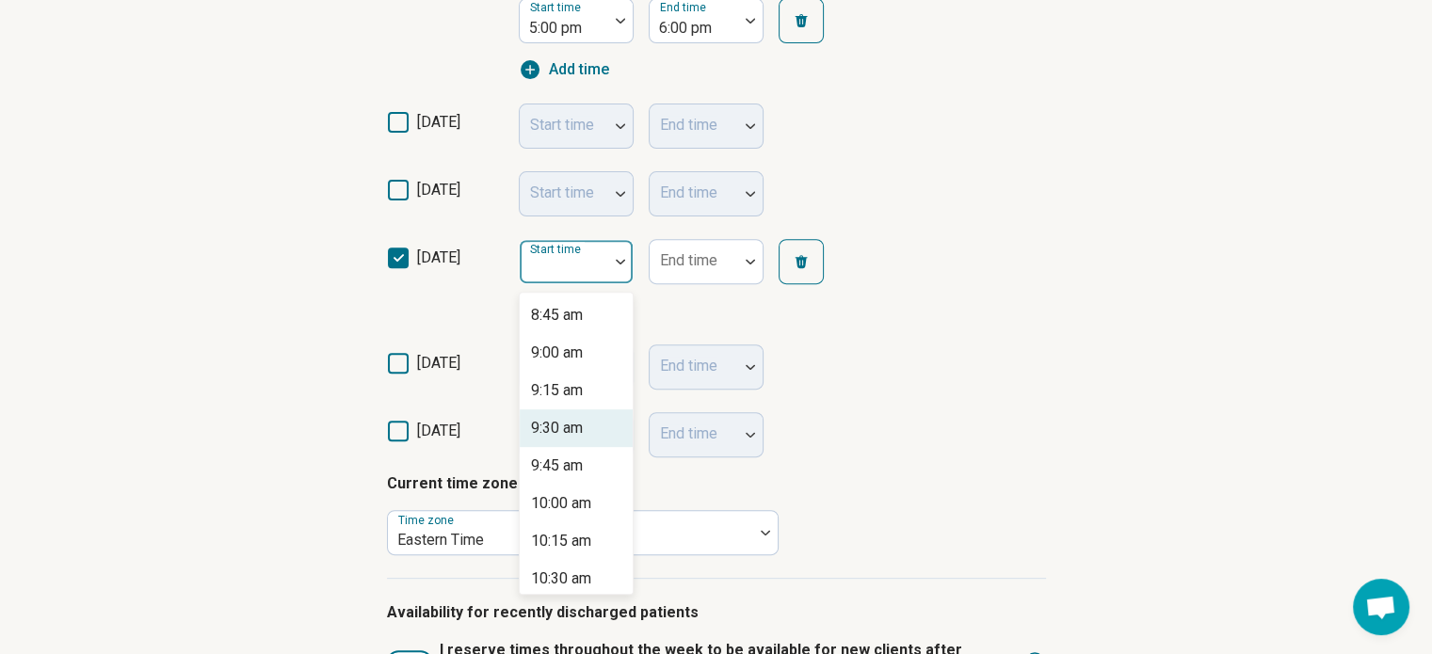
click at [552, 425] on div "9:30 am" at bounding box center [557, 428] width 52 height 23
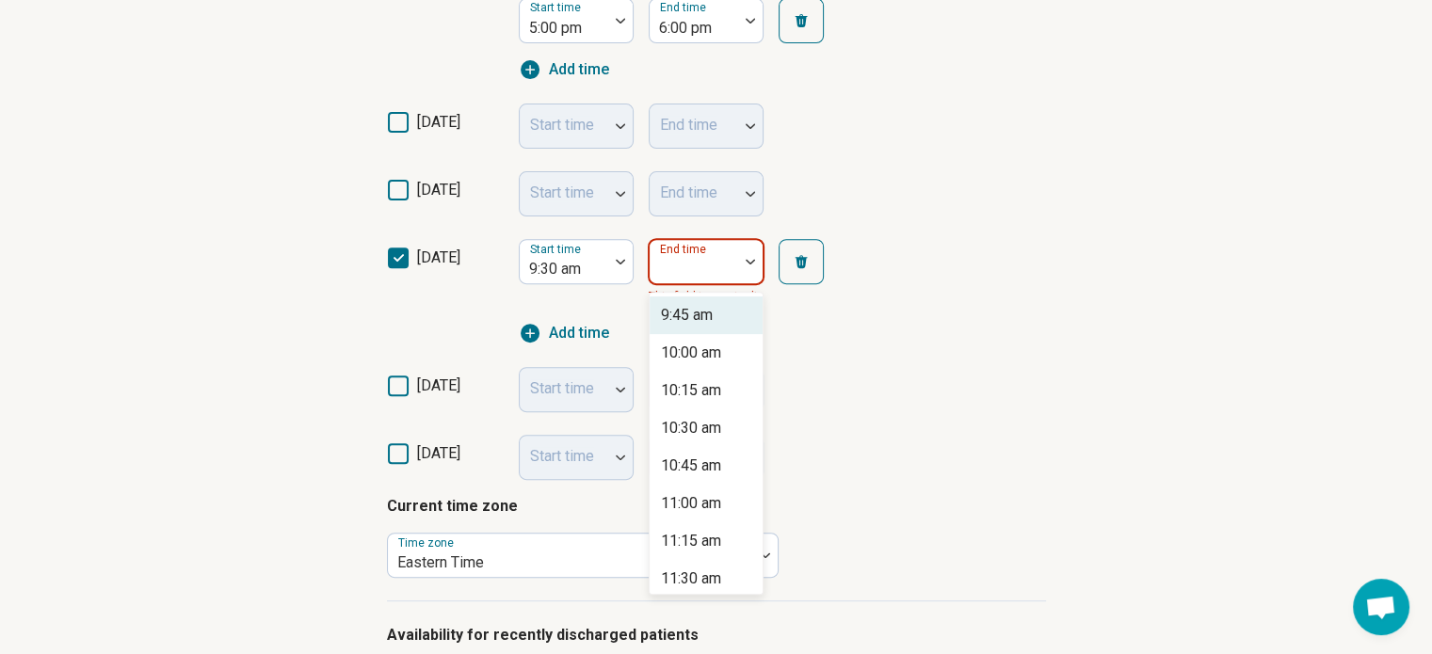
click at [748, 259] on img at bounding box center [750, 262] width 9 height 6
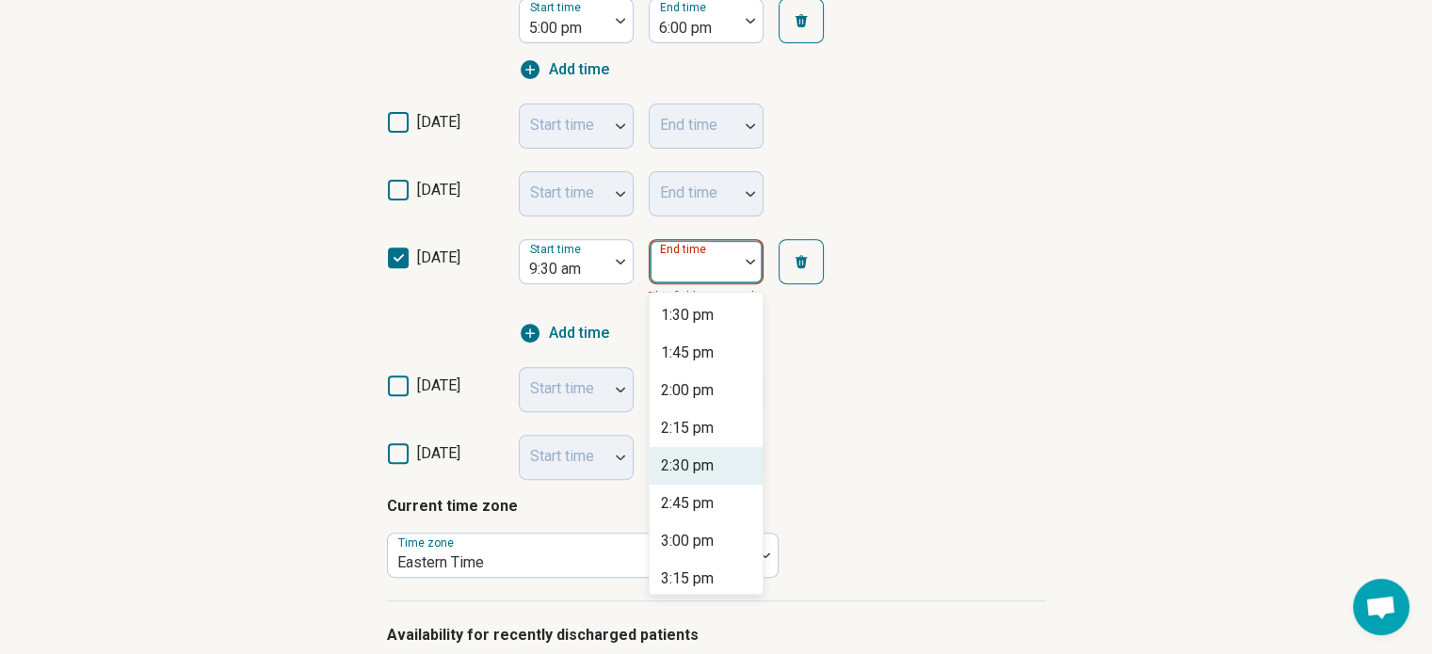
scroll to position [471, 0]
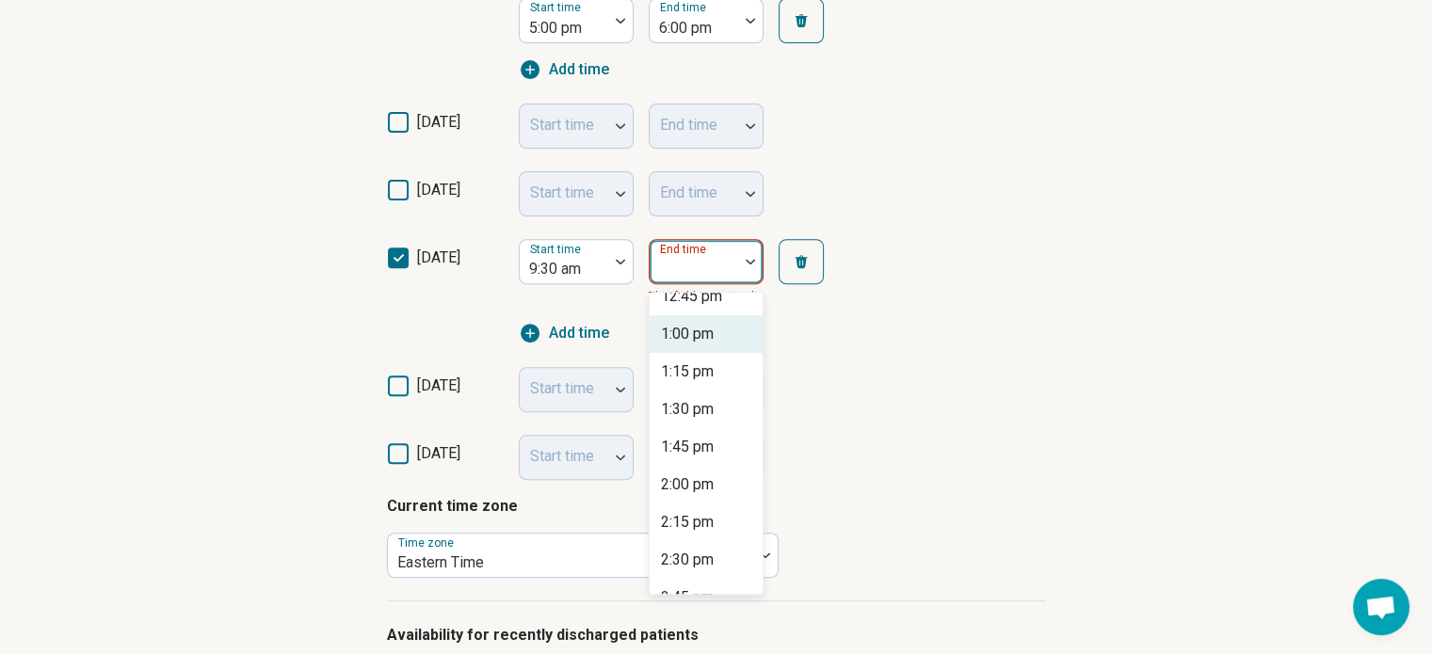
click at [707, 330] on div "1:00 pm" at bounding box center [687, 334] width 53 height 23
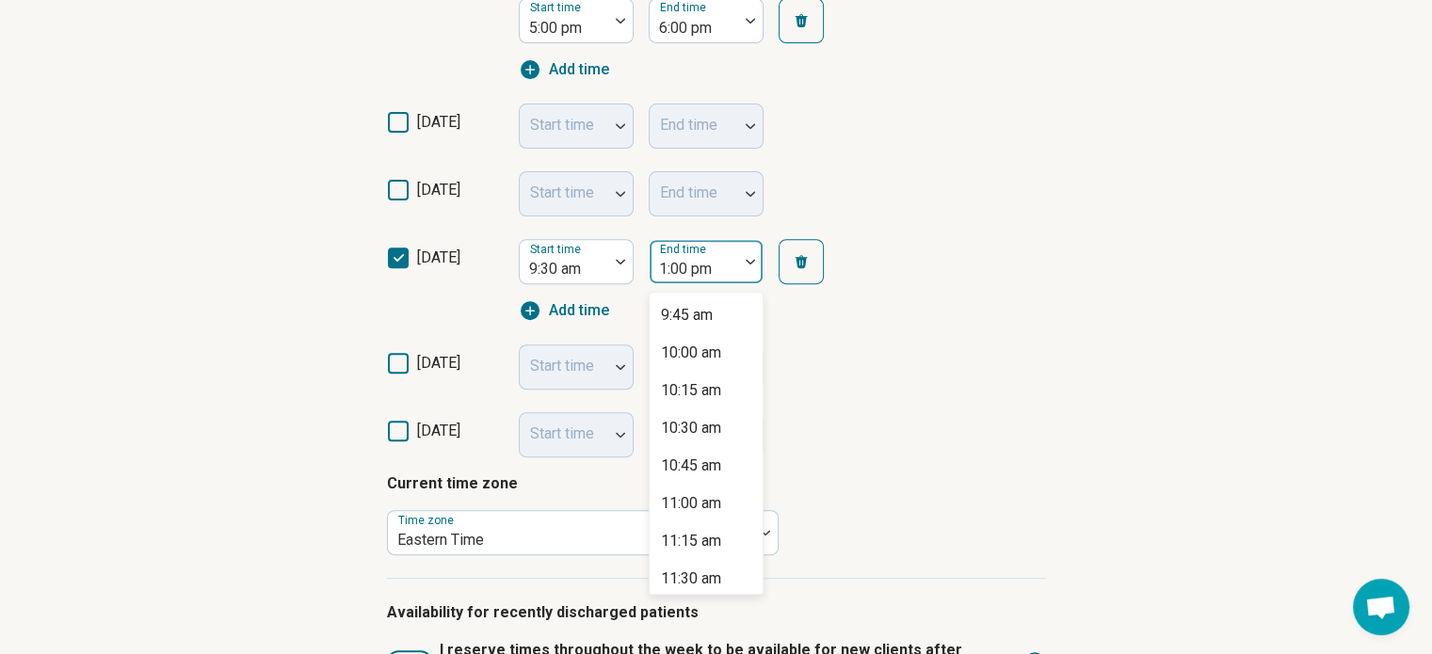
click at [749, 263] on img at bounding box center [750, 262] width 9 height 6
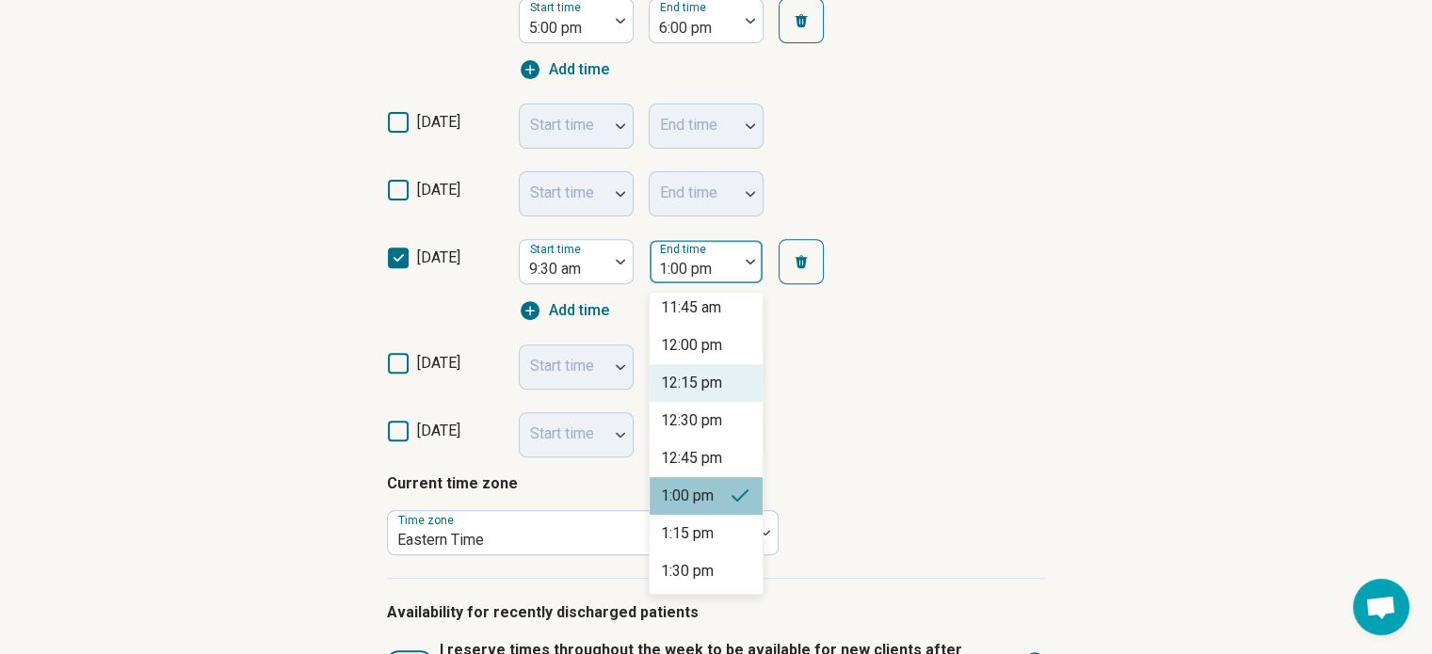
scroll to position [336, 0]
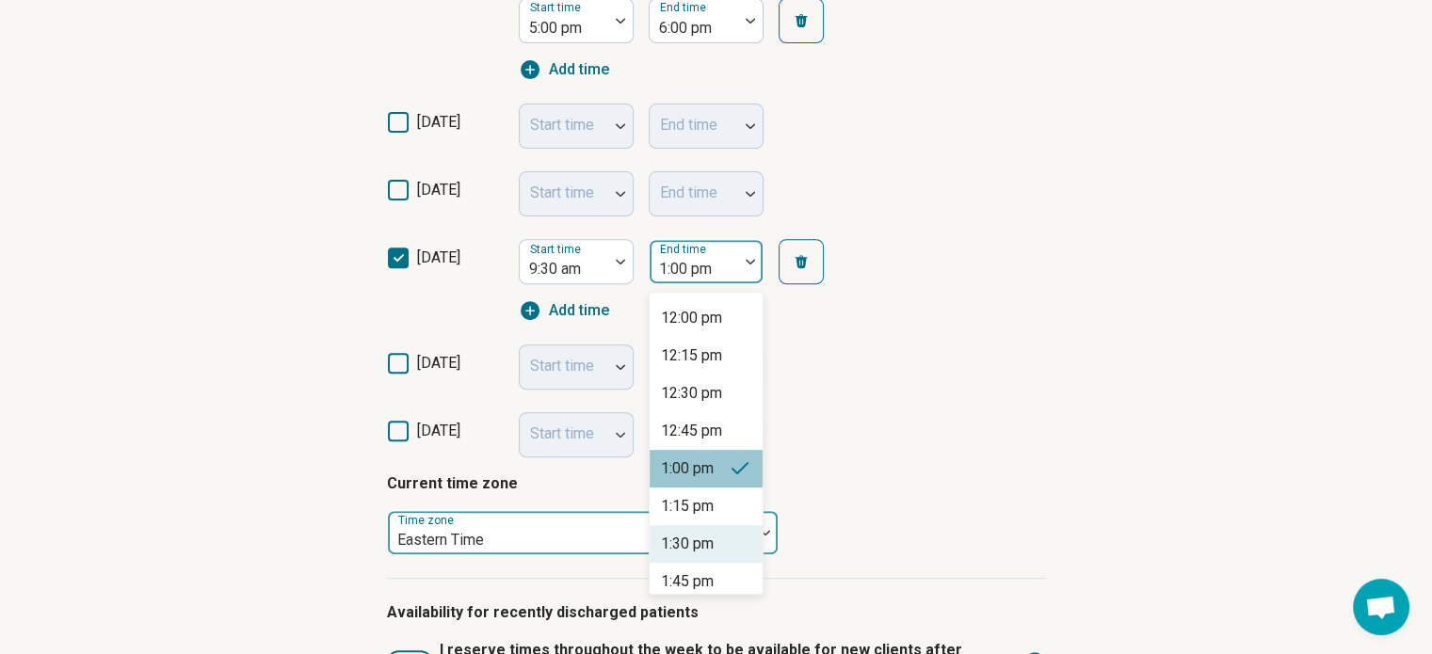
click at [690, 538] on div "1:30 pm" at bounding box center [687, 544] width 53 height 23
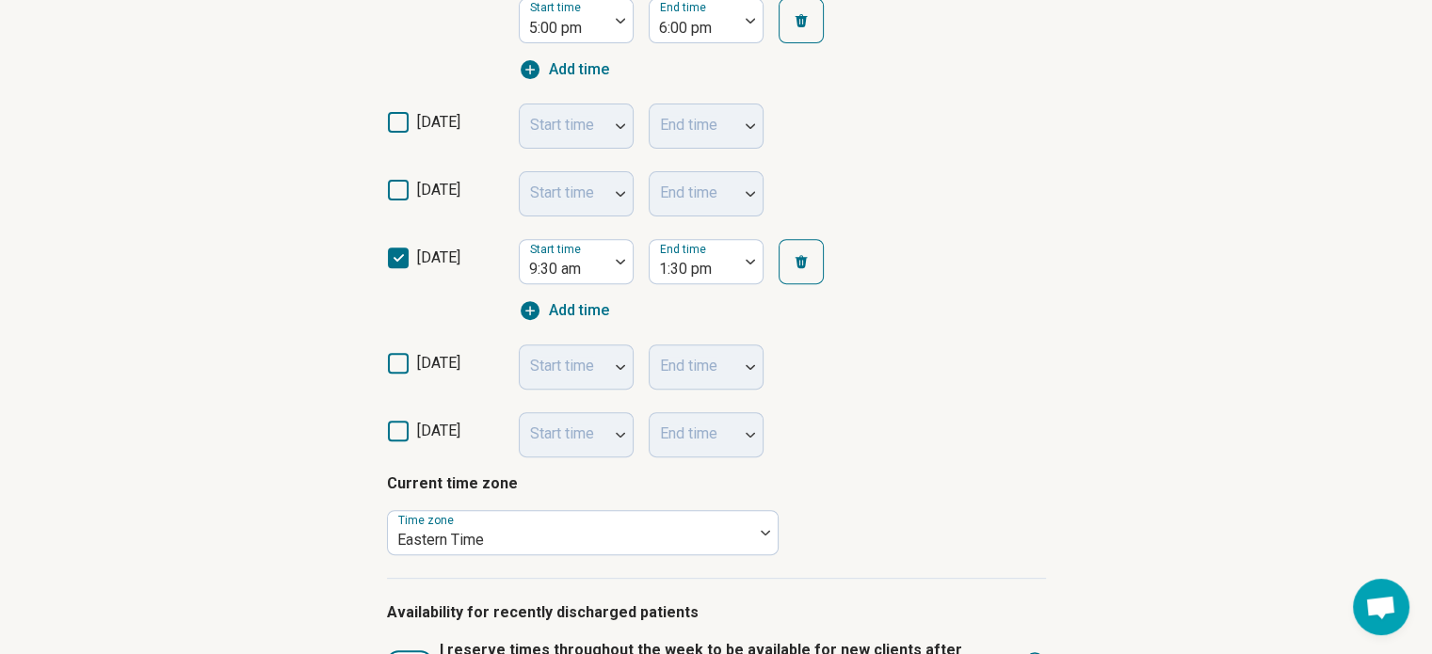
click at [576, 311] on span "Add time" at bounding box center [579, 310] width 60 height 23
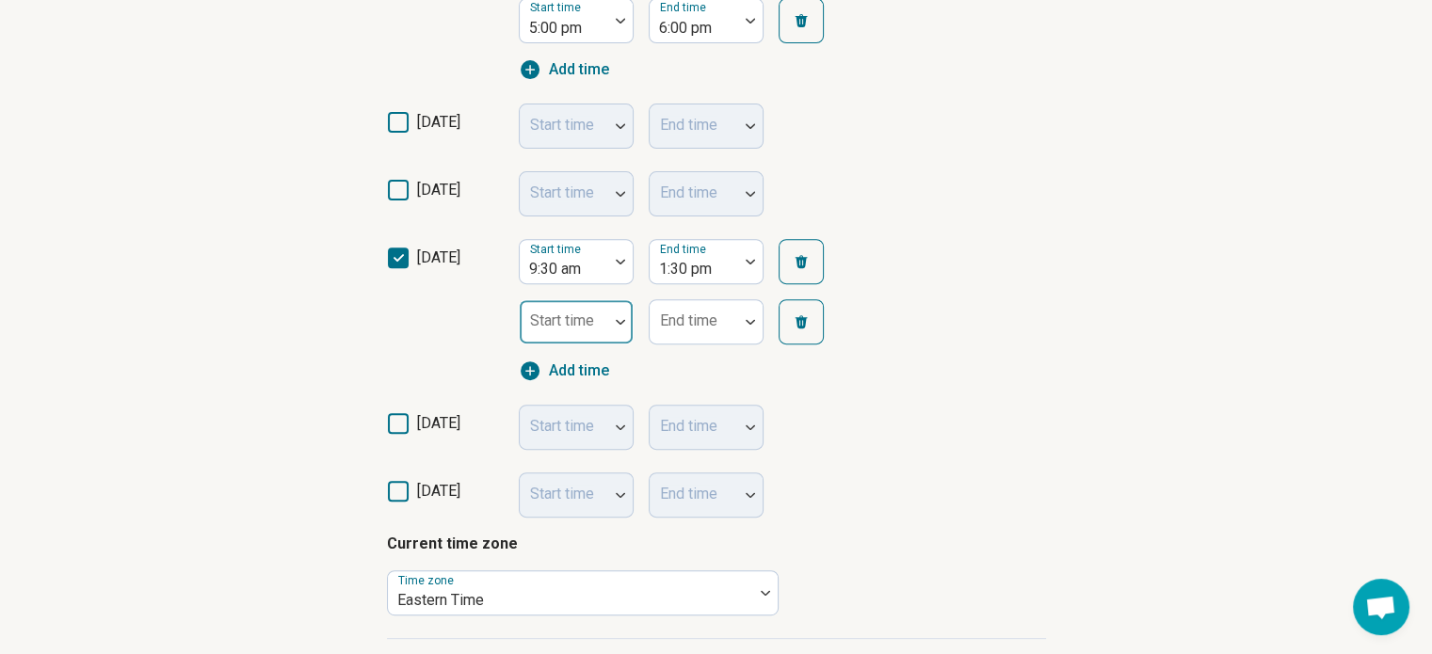
click at [614, 324] on div at bounding box center [620, 321] width 24 height 43
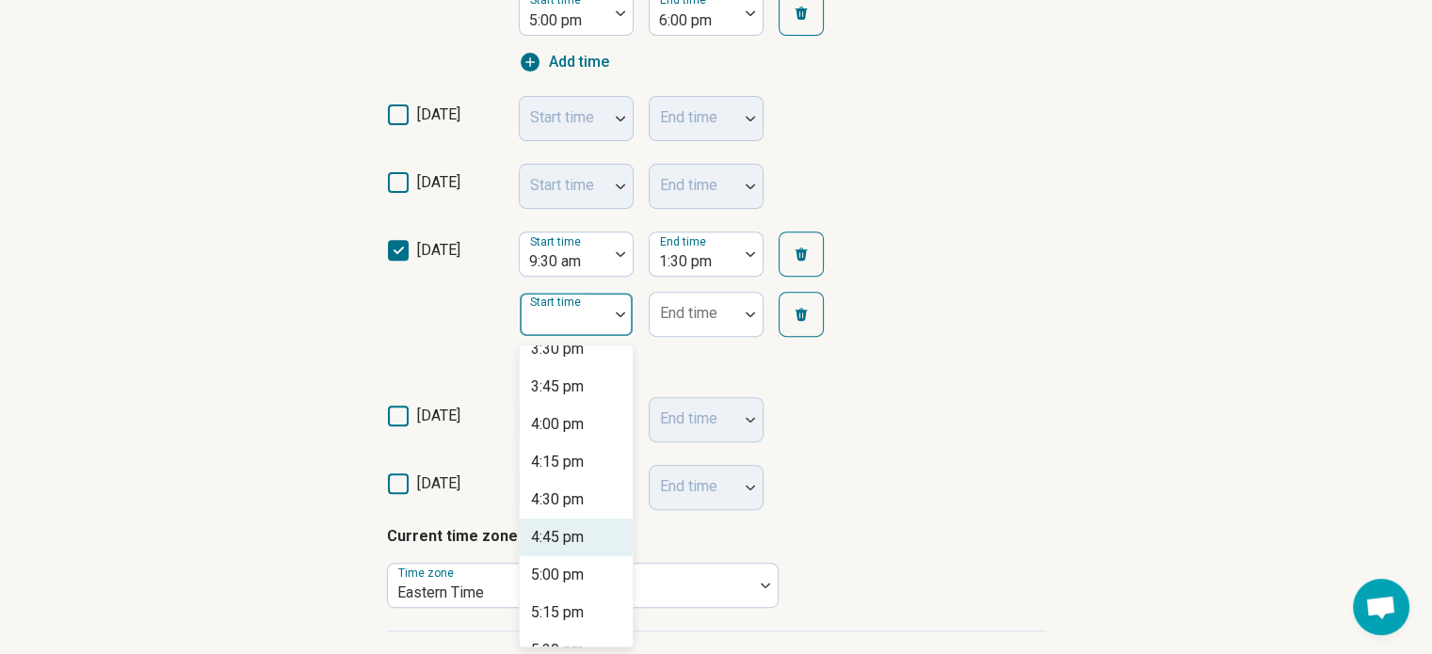
scroll to position [2448, 0]
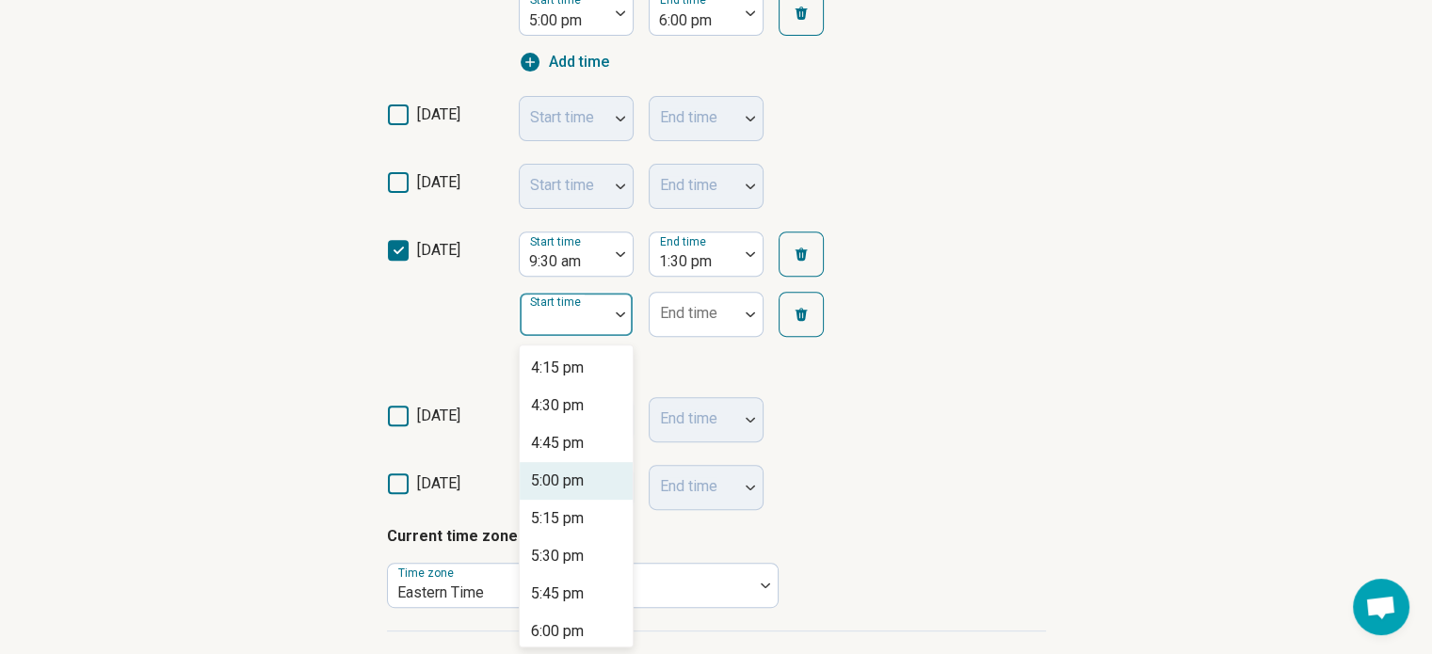
click at [566, 479] on div "5:00 pm" at bounding box center [557, 481] width 53 height 23
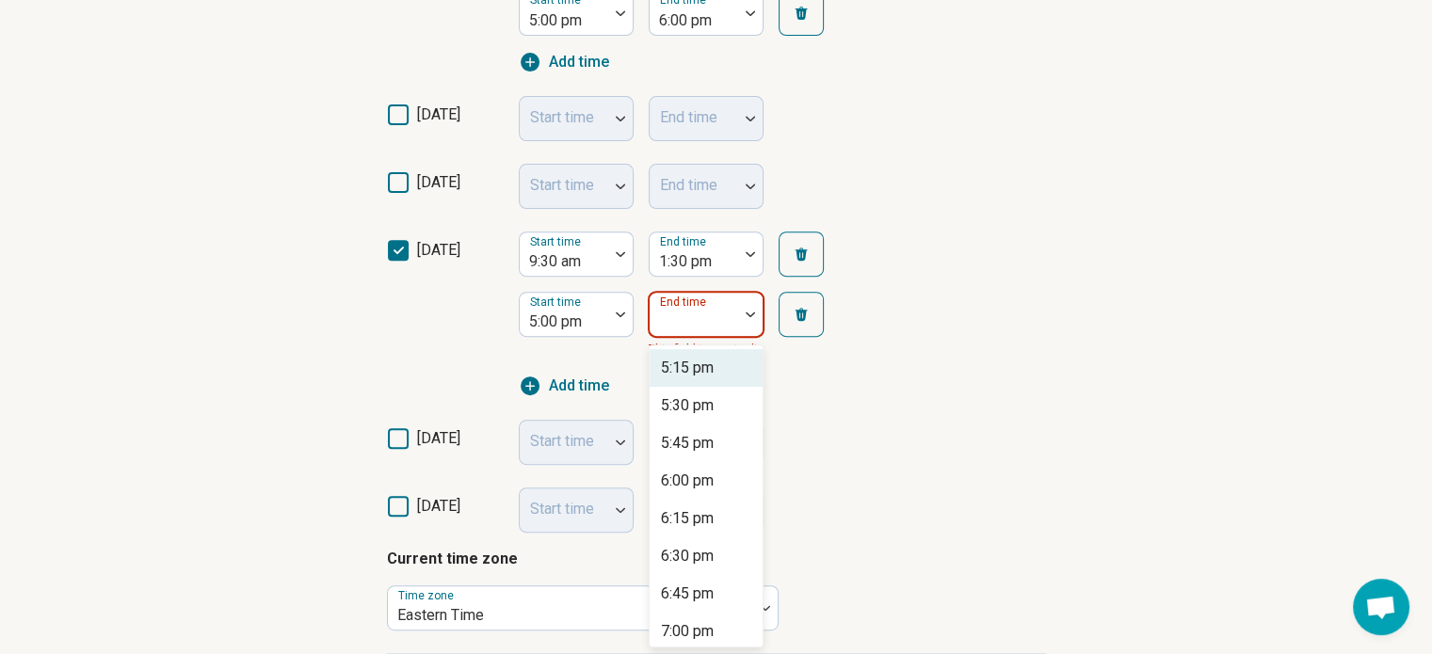
click at [743, 319] on div at bounding box center [750, 314] width 24 height 43
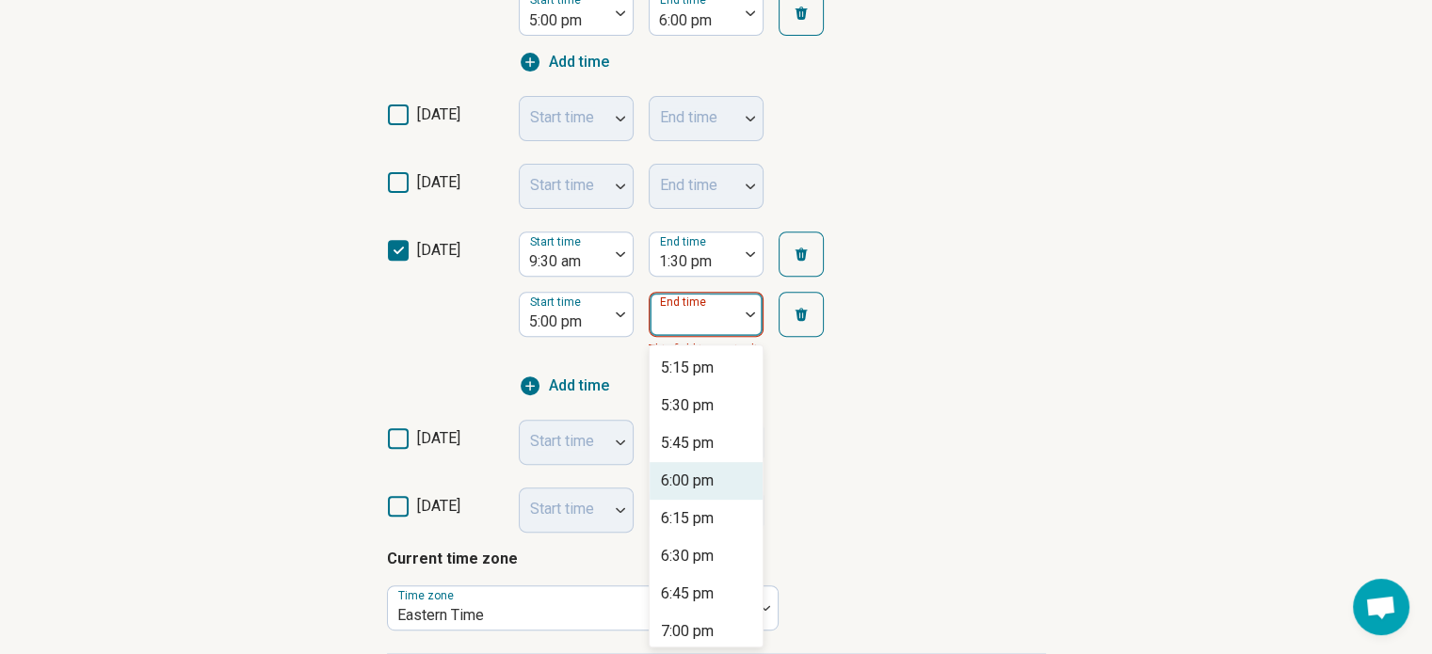
click at [685, 481] on div "6:00 pm" at bounding box center [687, 481] width 53 height 23
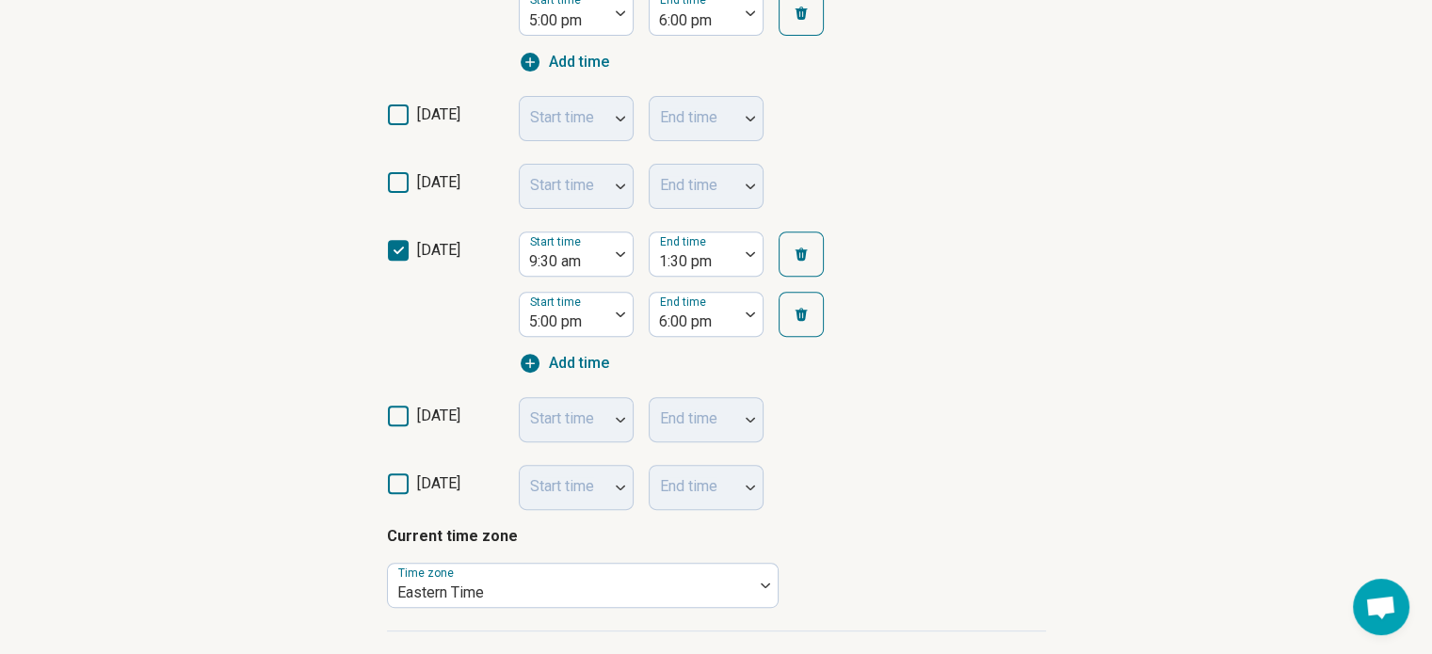
click at [400, 411] on icon at bounding box center [398, 416] width 21 height 21
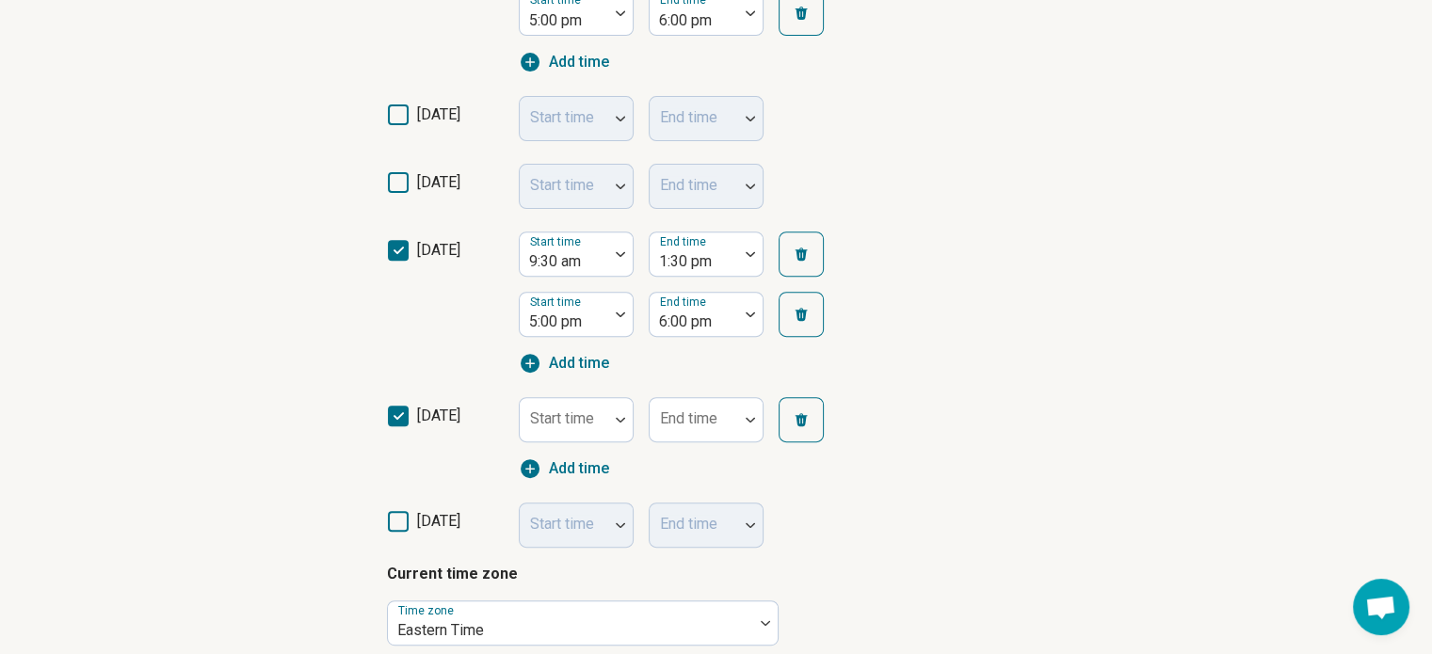
scroll to position [9, 0]
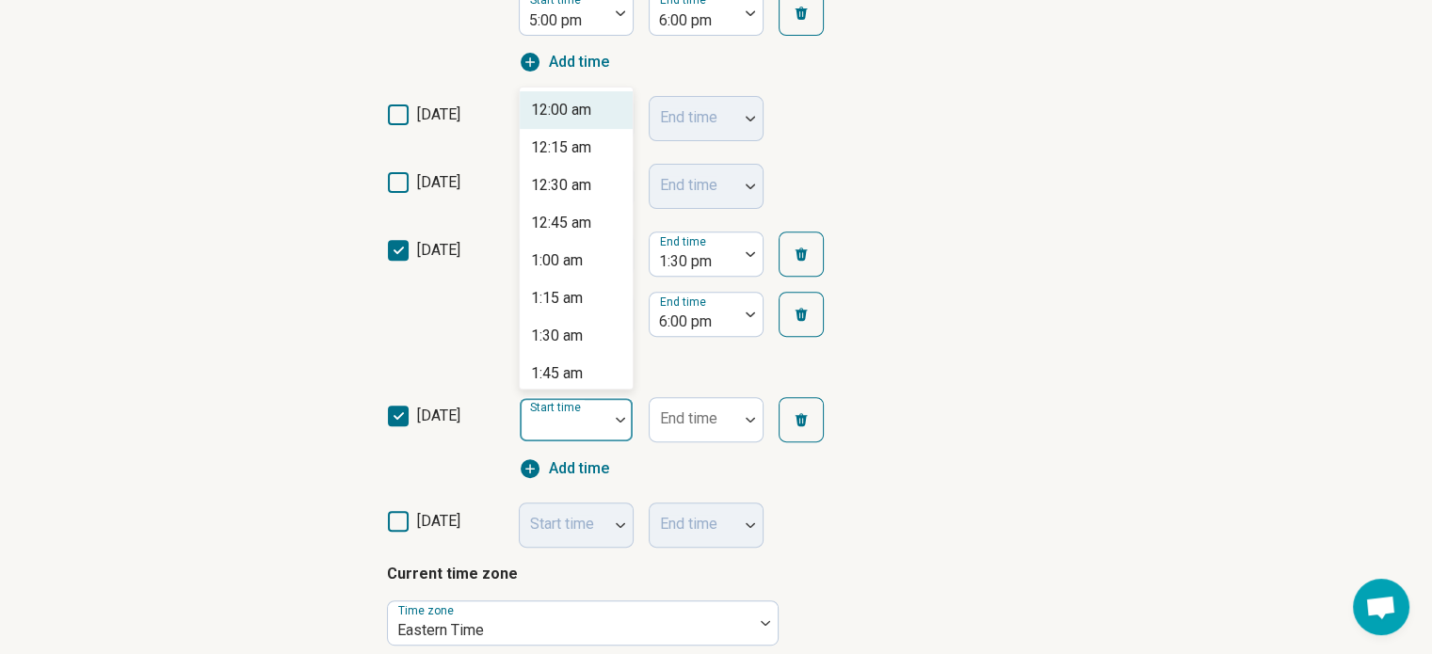
click at [588, 410] on div "Start time" at bounding box center [576, 419] width 115 height 45
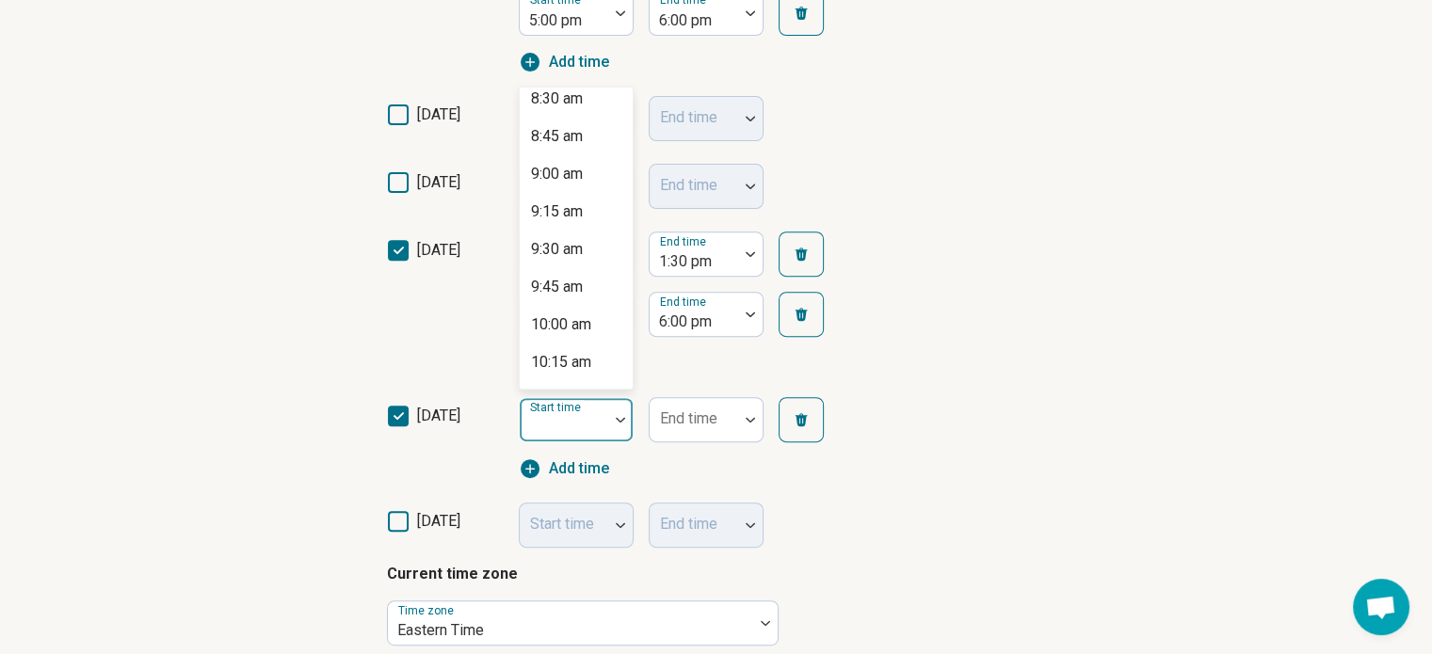
scroll to position [1318, 0]
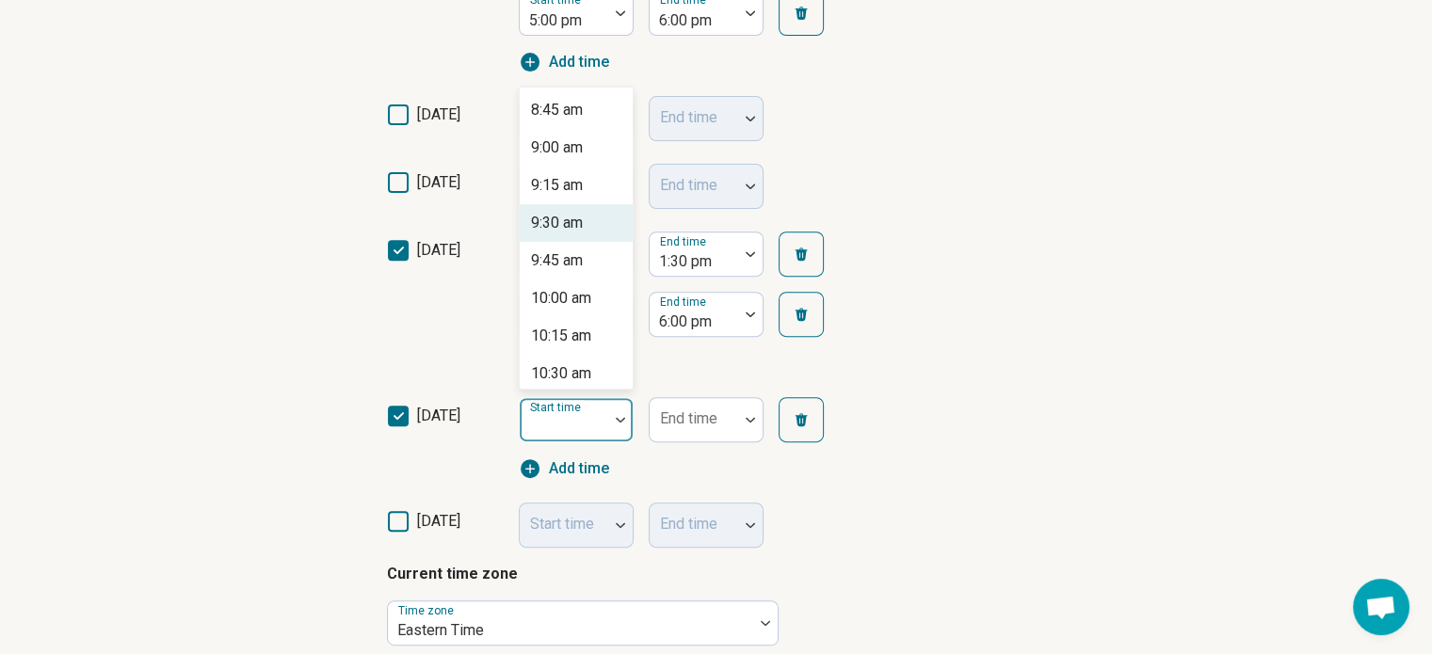
click at [569, 222] on div "9:30 am" at bounding box center [557, 223] width 52 height 23
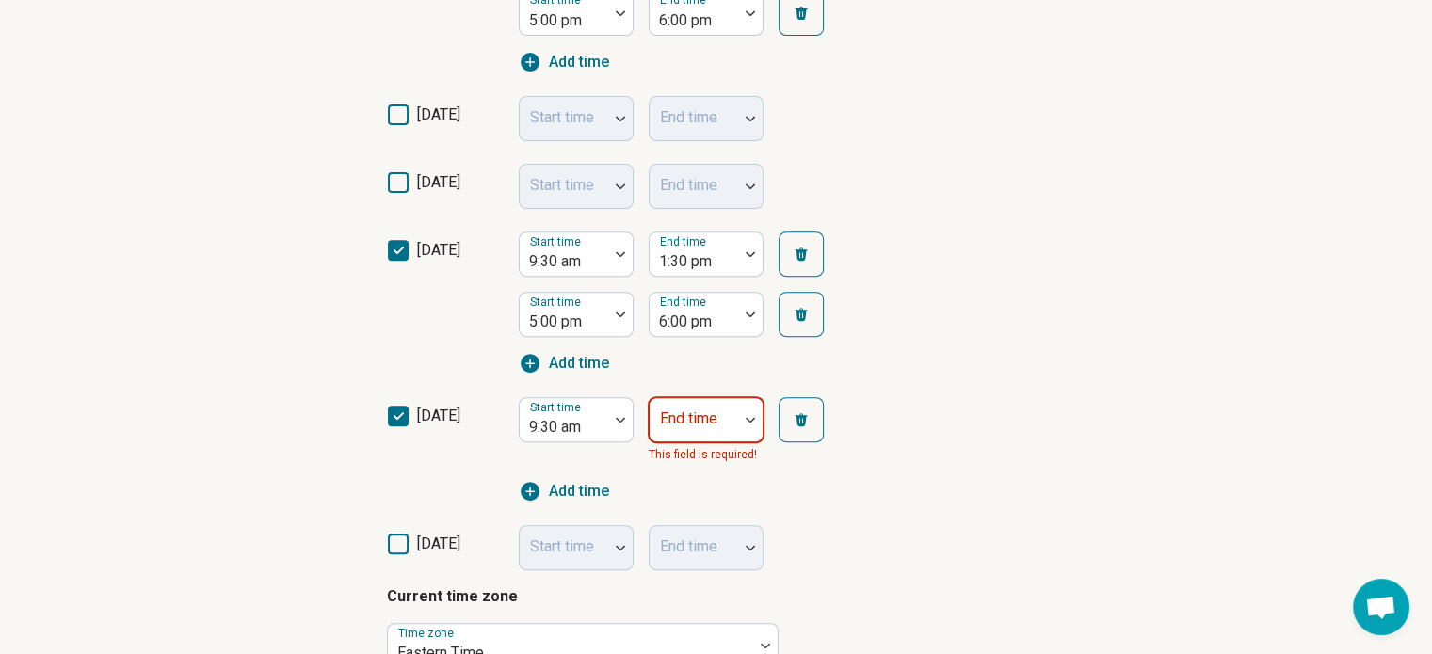
click at [742, 418] on div at bounding box center [750, 419] width 24 height 43
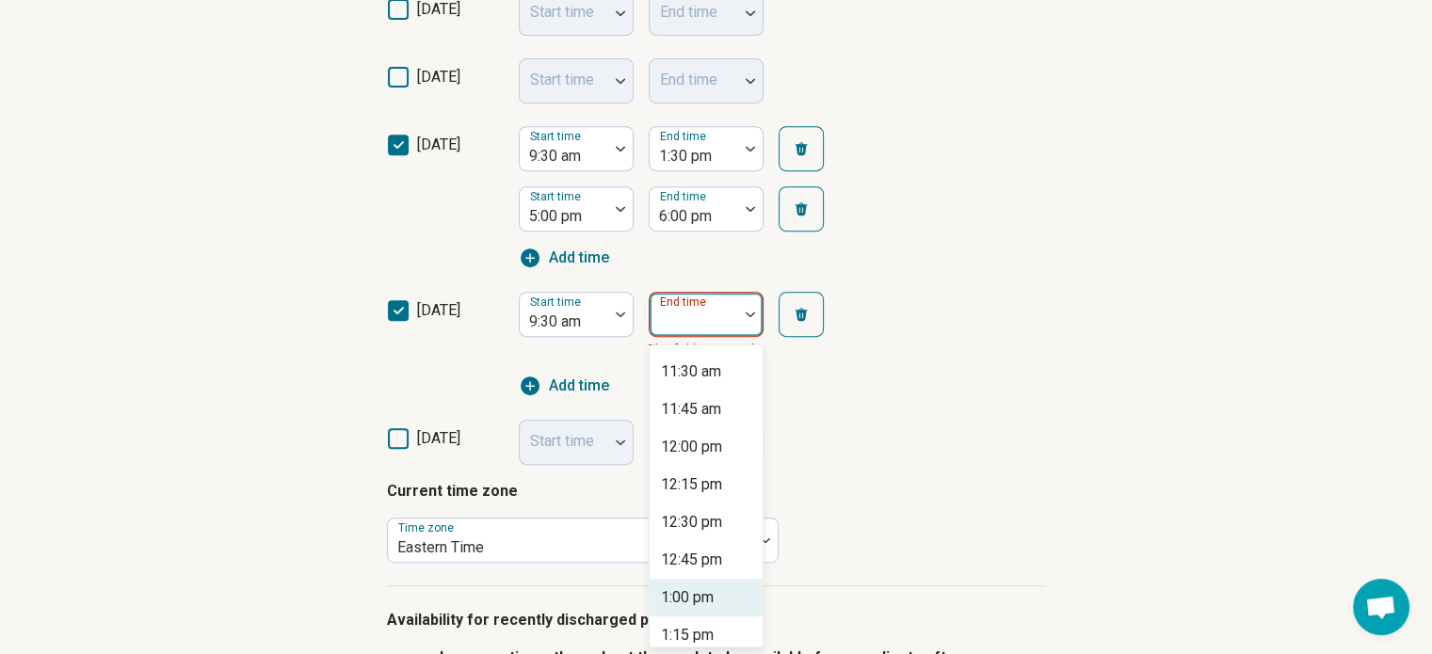
scroll to position [282, 0]
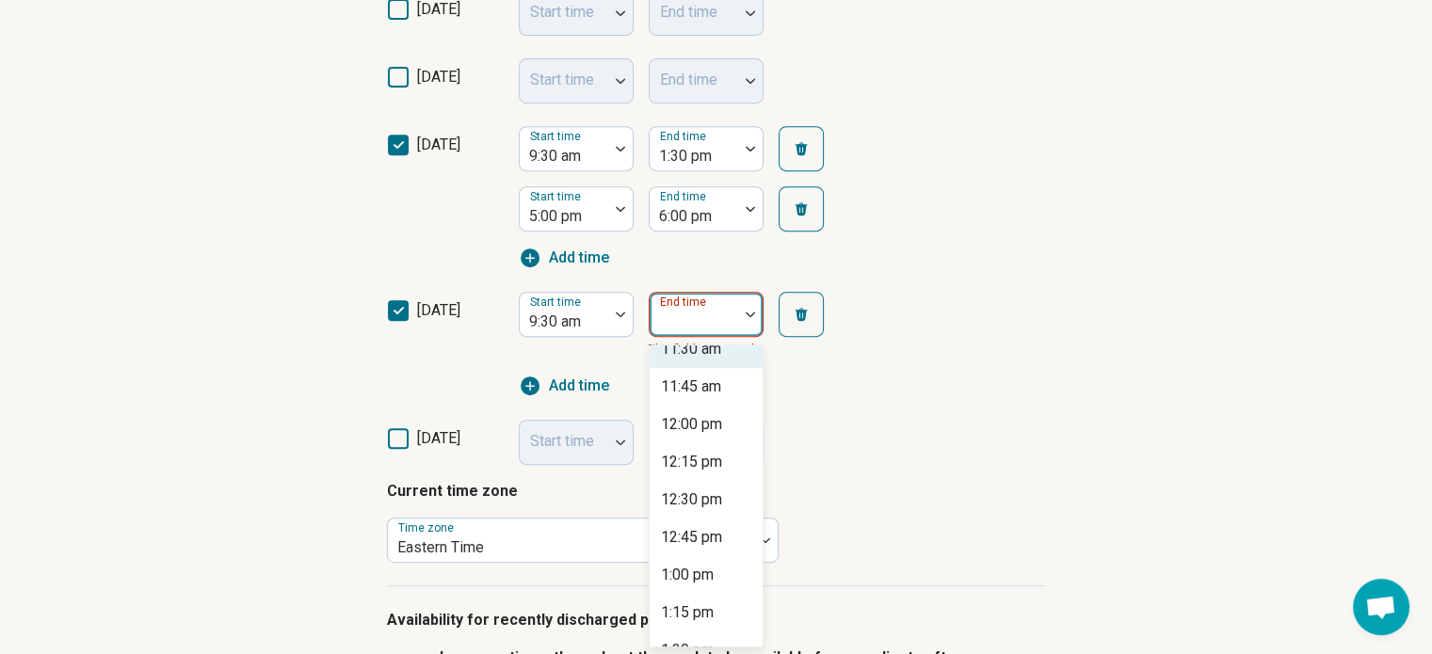
click at [714, 350] on div "11:30 am" at bounding box center [691, 349] width 60 height 23
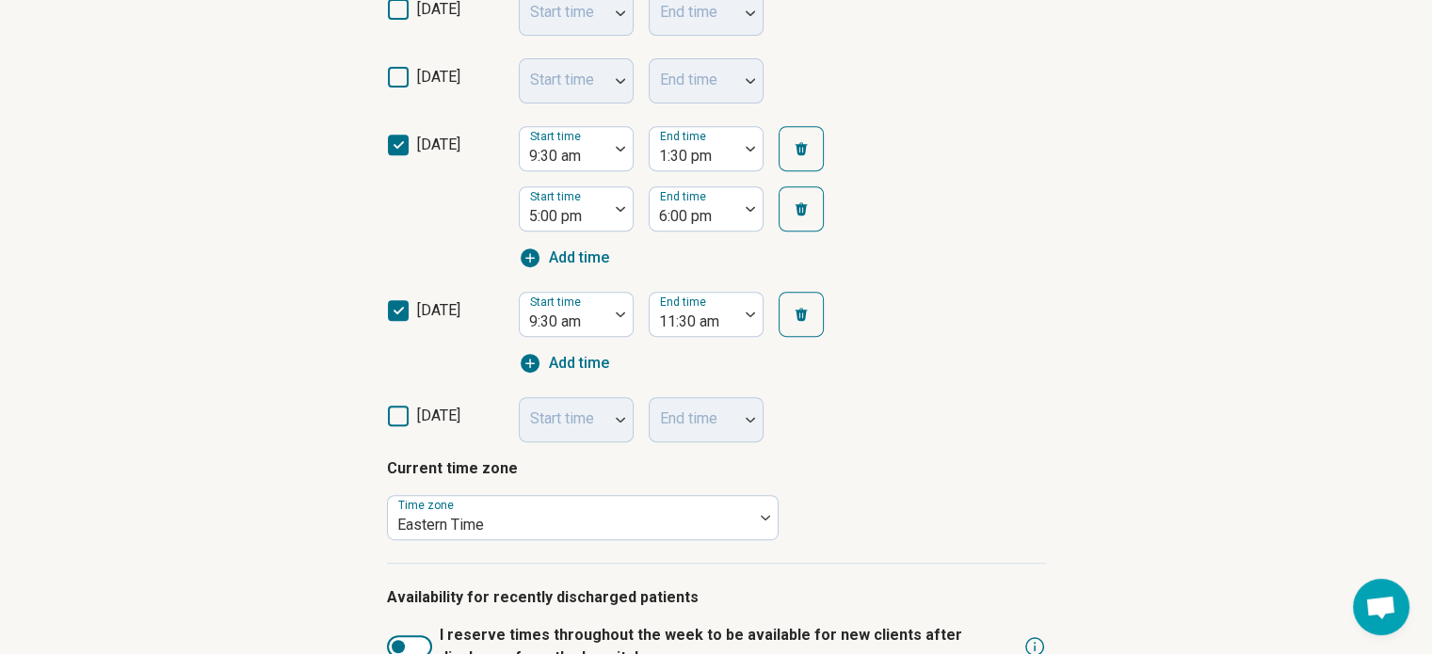
click at [888, 395] on div "[DATE] Start time End time" at bounding box center [716, 414] width 659 height 56
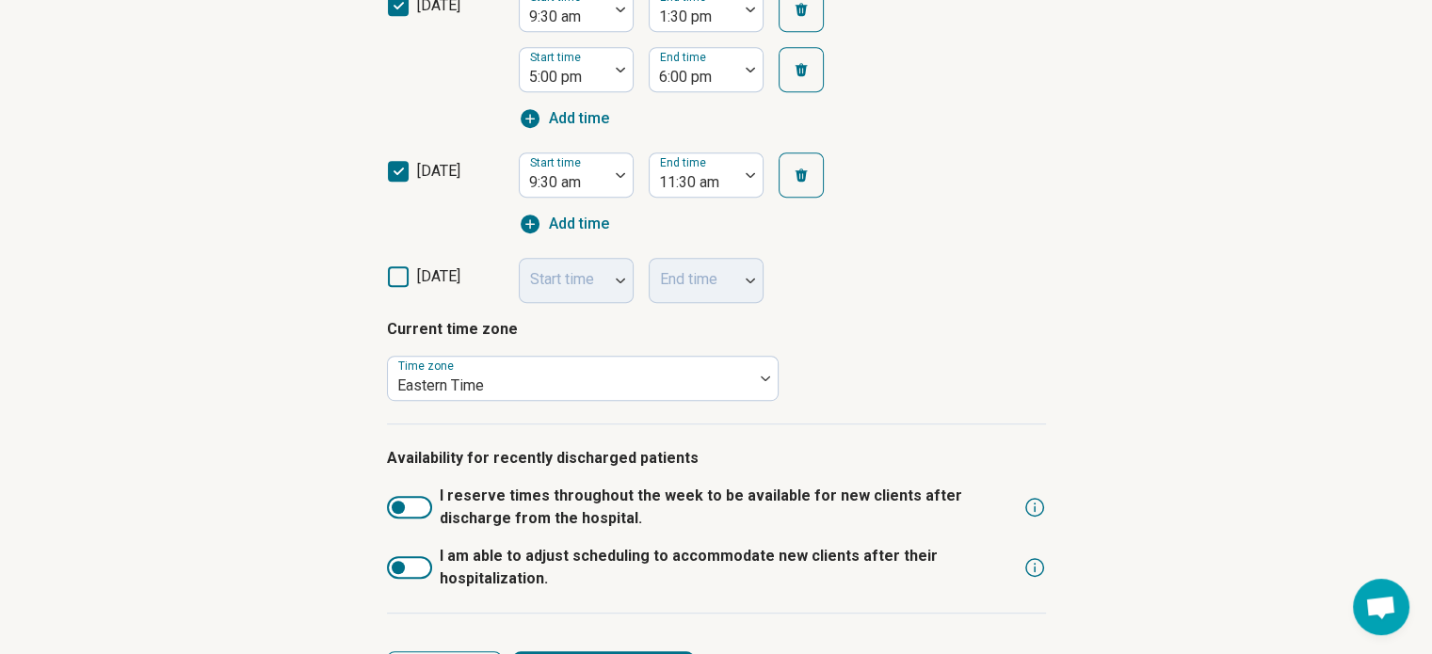
scroll to position [990, 0]
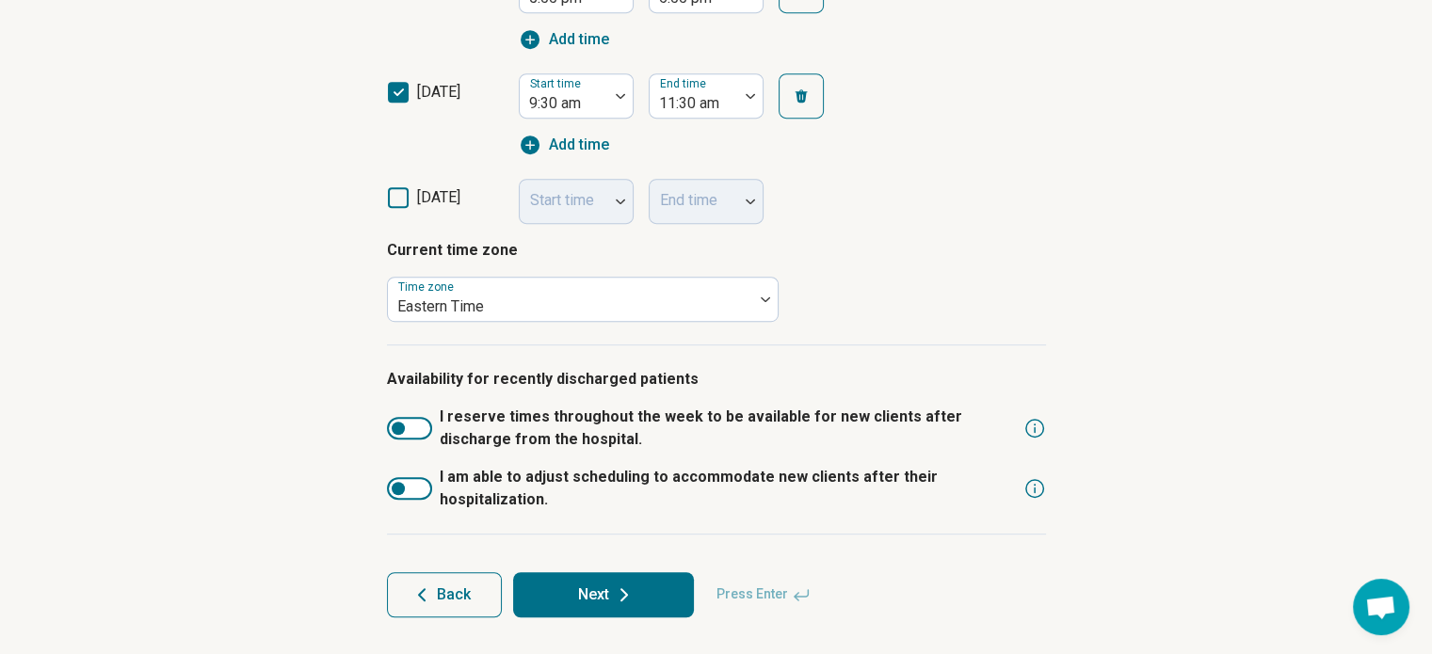
click at [569, 593] on button "Next" at bounding box center [603, 594] width 181 height 45
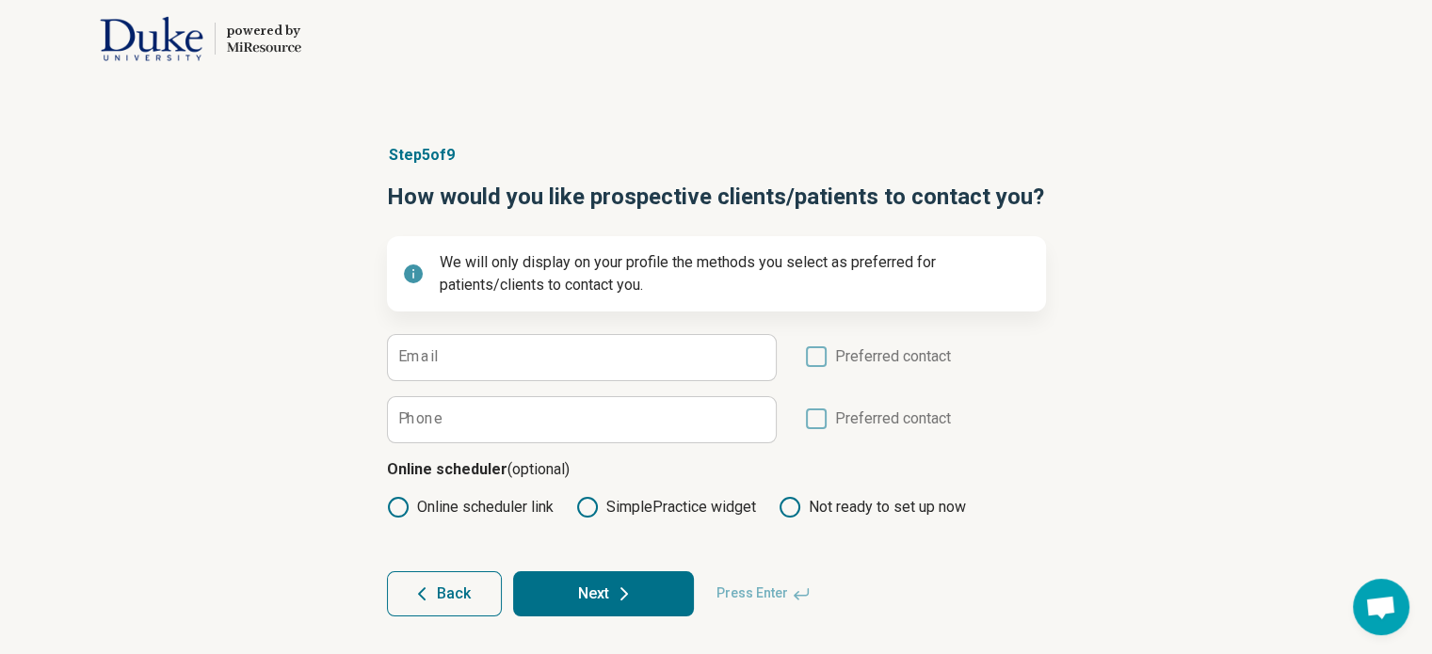
scroll to position [0, 0]
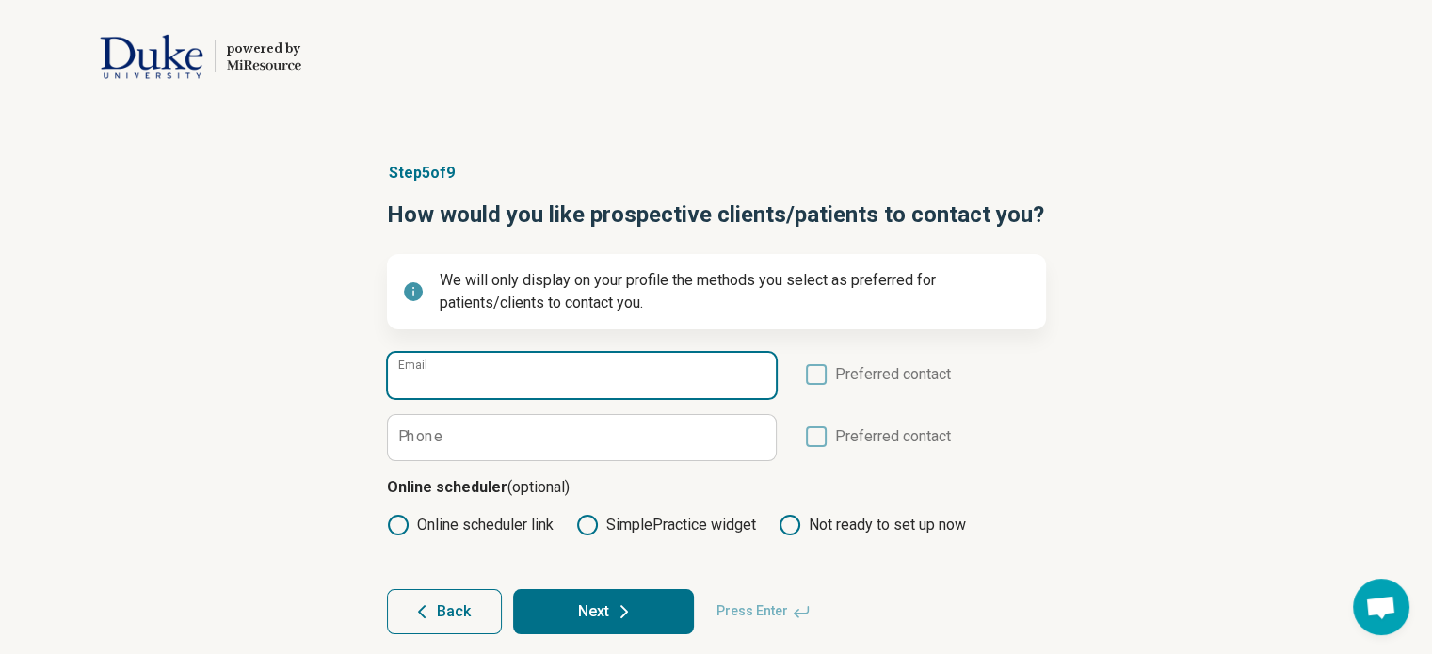
click at [446, 372] on input "Email" at bounding box center [582, 375] width 388 height 45
type input "**********"
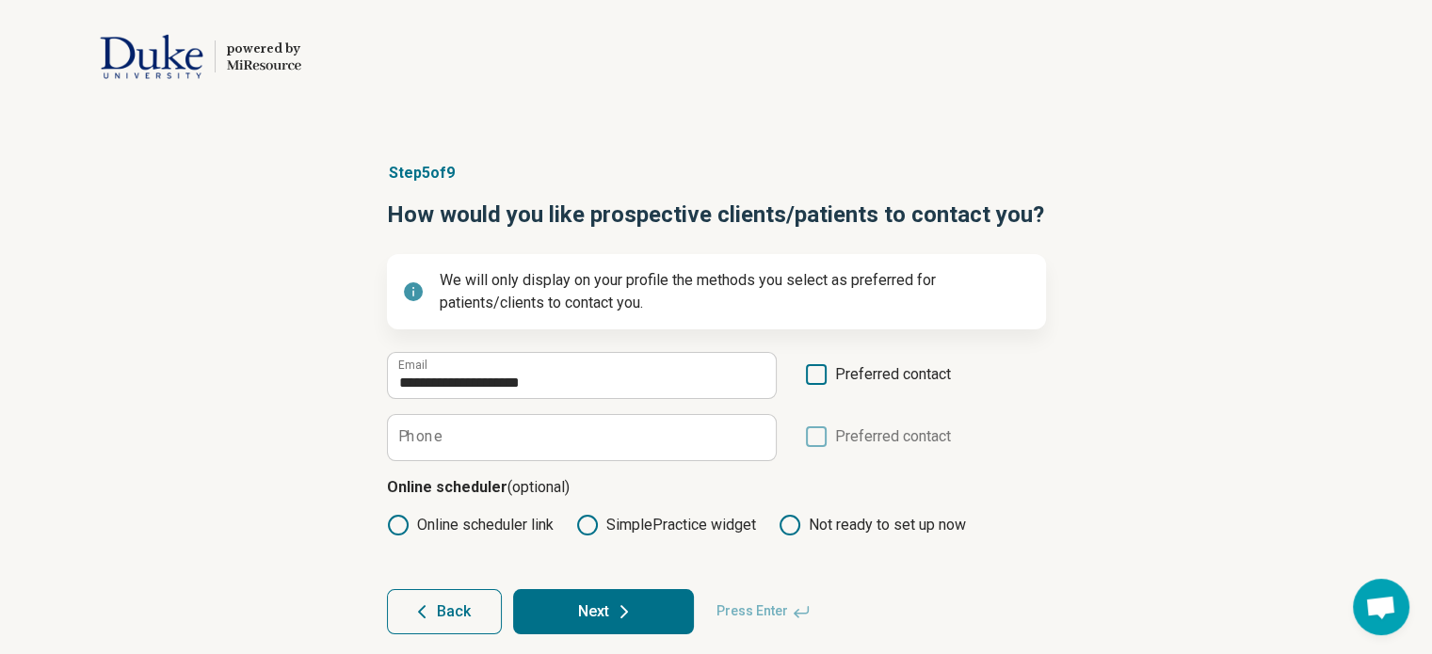
click at [815, 373] on icon at bounding box center [816, 374] width 21 height 21
click at [423, 444] on label "Phone" at bounding box center [420, 436] width 44 height 15
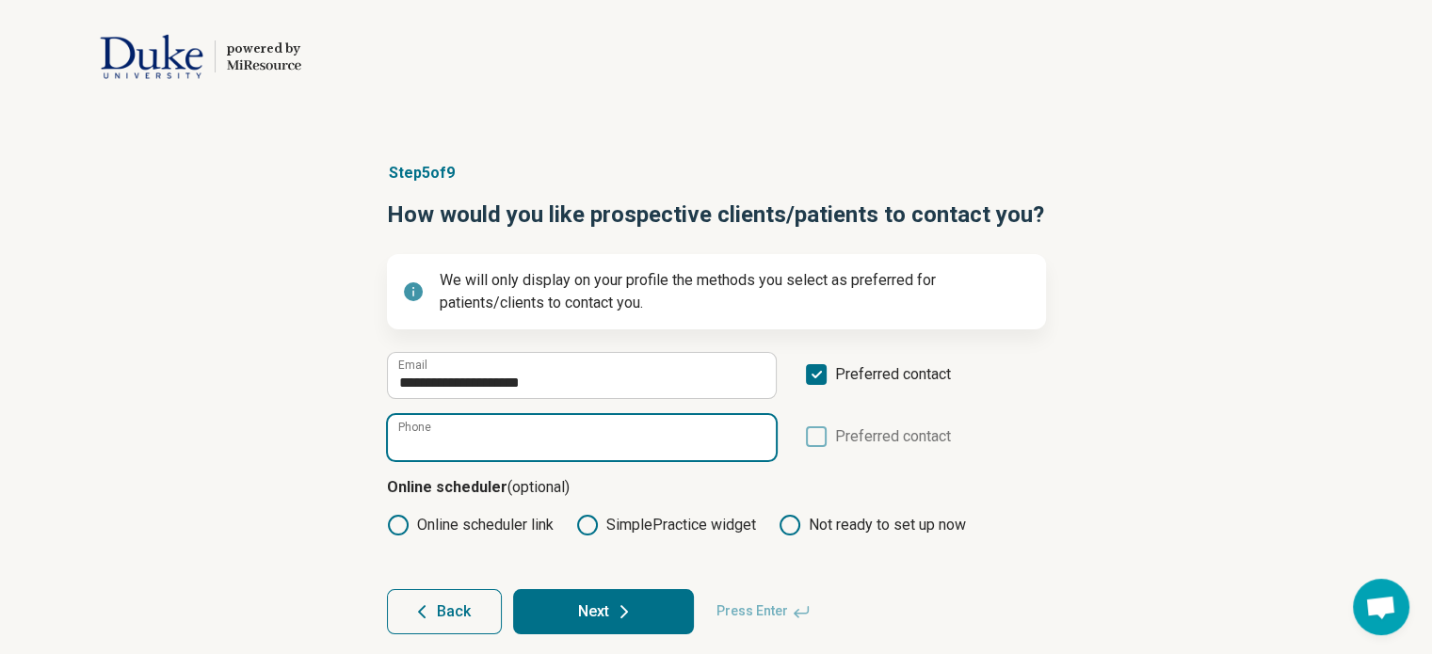
click at [423, 444] on input "Phone" at bounding box center [582, 437] width 388 height 45
paste input "**********"
type input "**********"
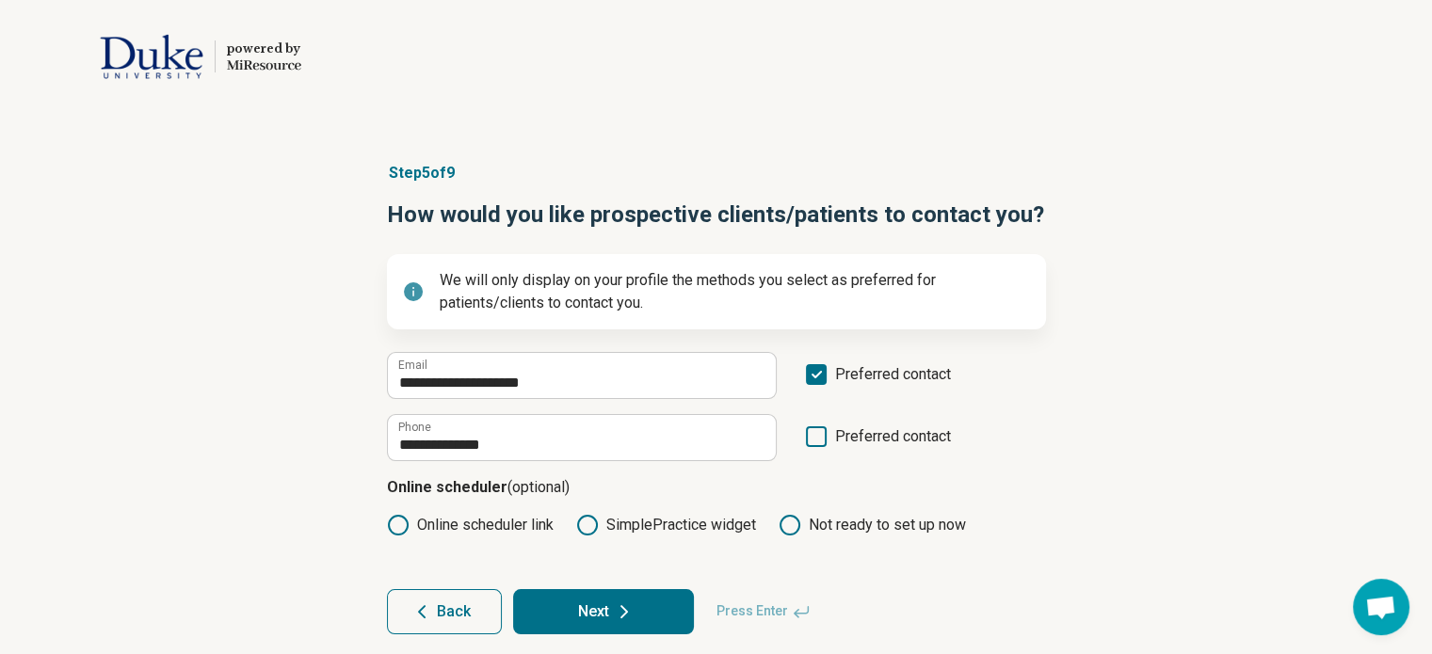
click at [813, 432] on icon at bounding box center [816, 436] width 21 height 21
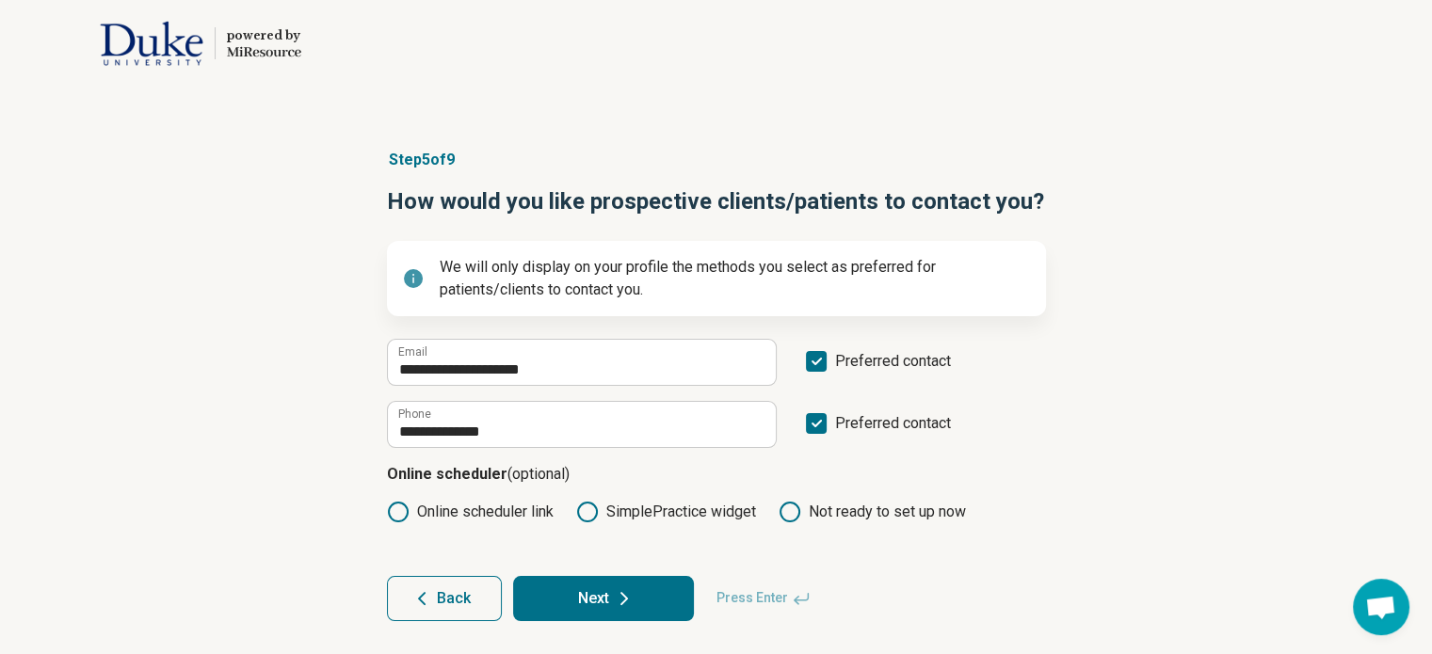
scroll to position [17, 0]
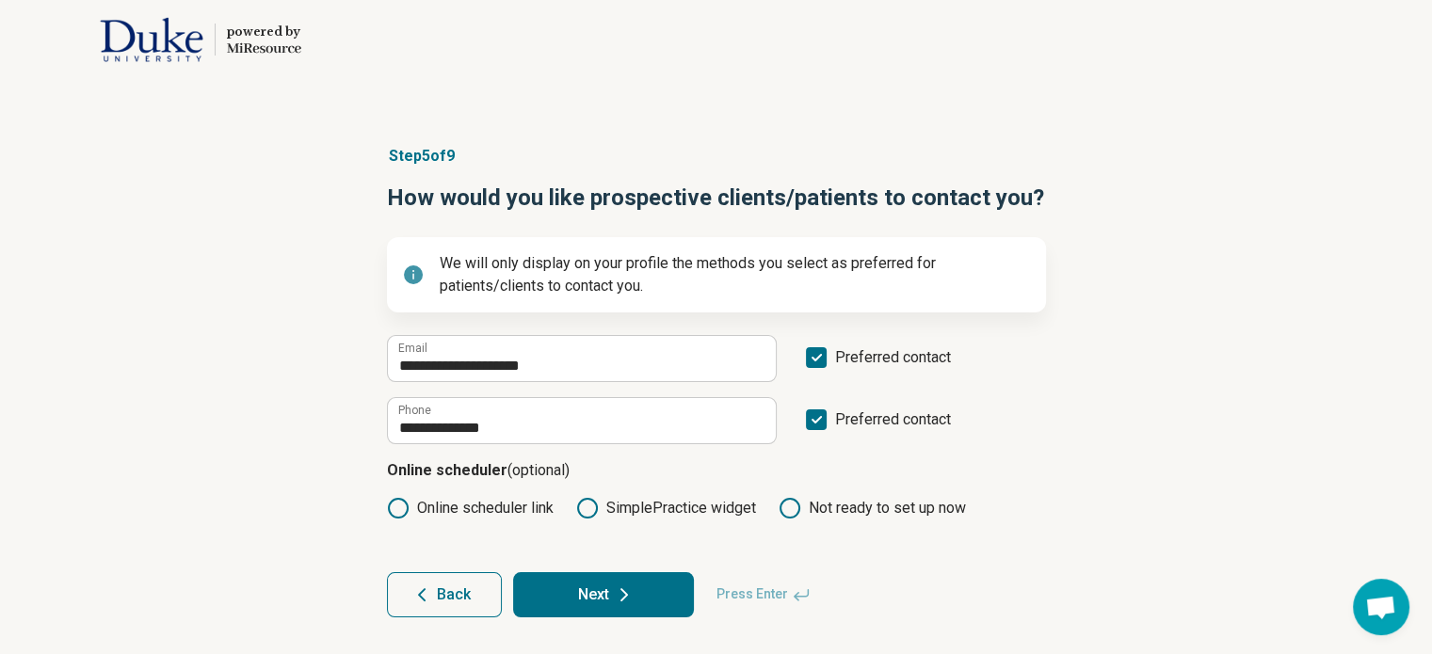
click at [584, 592] on button "Next" at bounding box center [603, 594] width 181 height 45
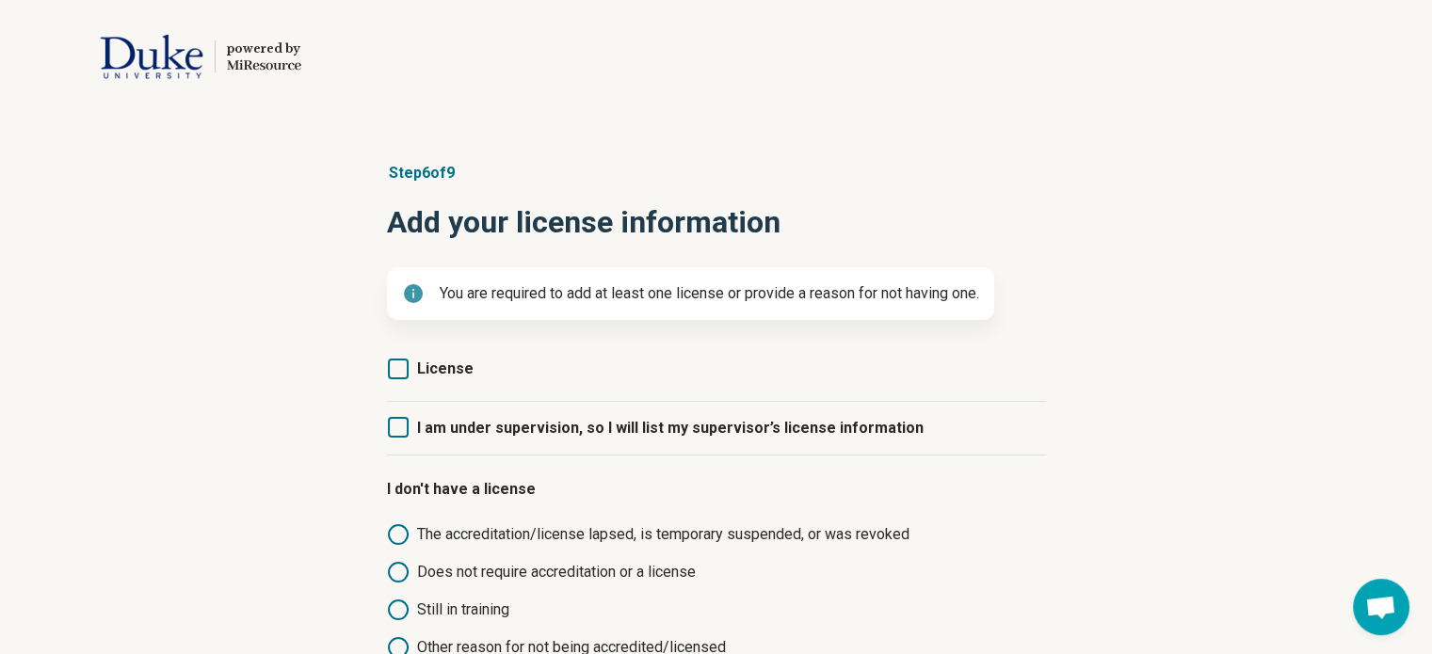
click at [395, 371] on icon at bounding box center [398, 369] width 21 height 21
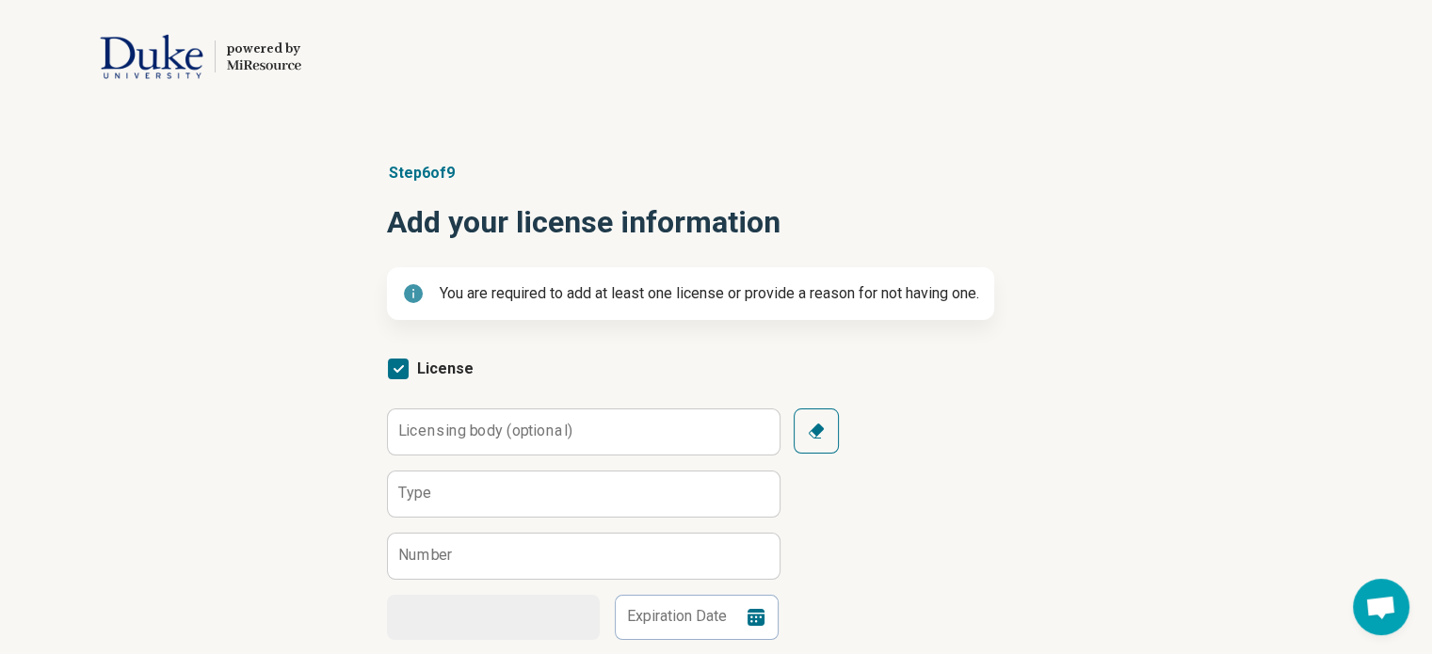
click at [395, 371] on polyline at bounding box center [398, 369] width 8 height 6
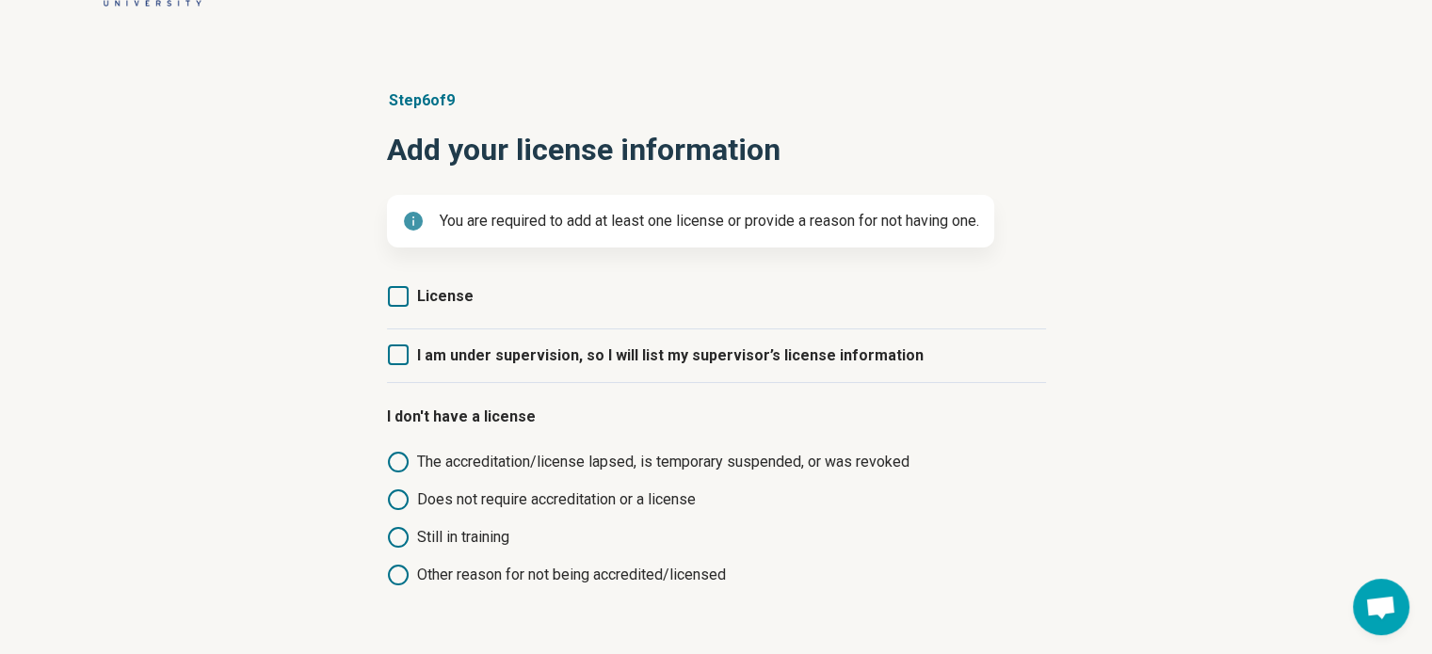
scroll to position [161, 0]
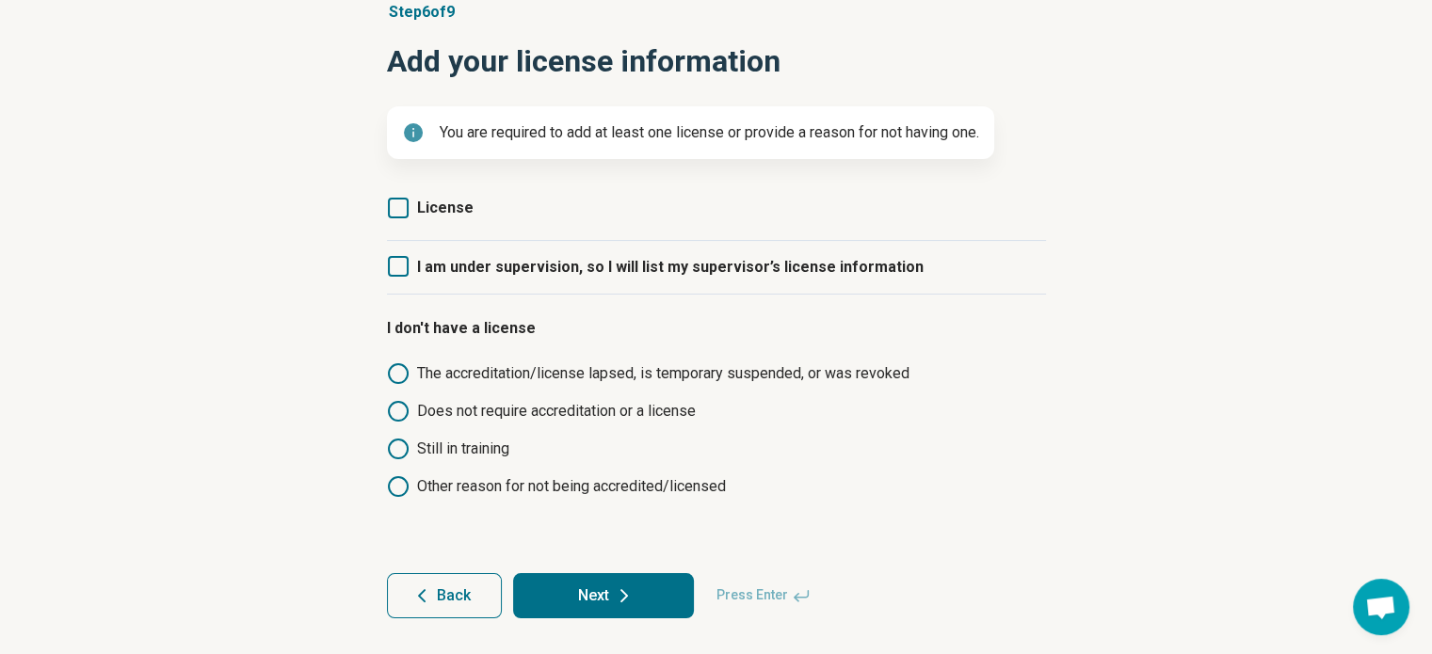
click at [393, 212] on icon at bounding box center [398, 208] width 21 height 21
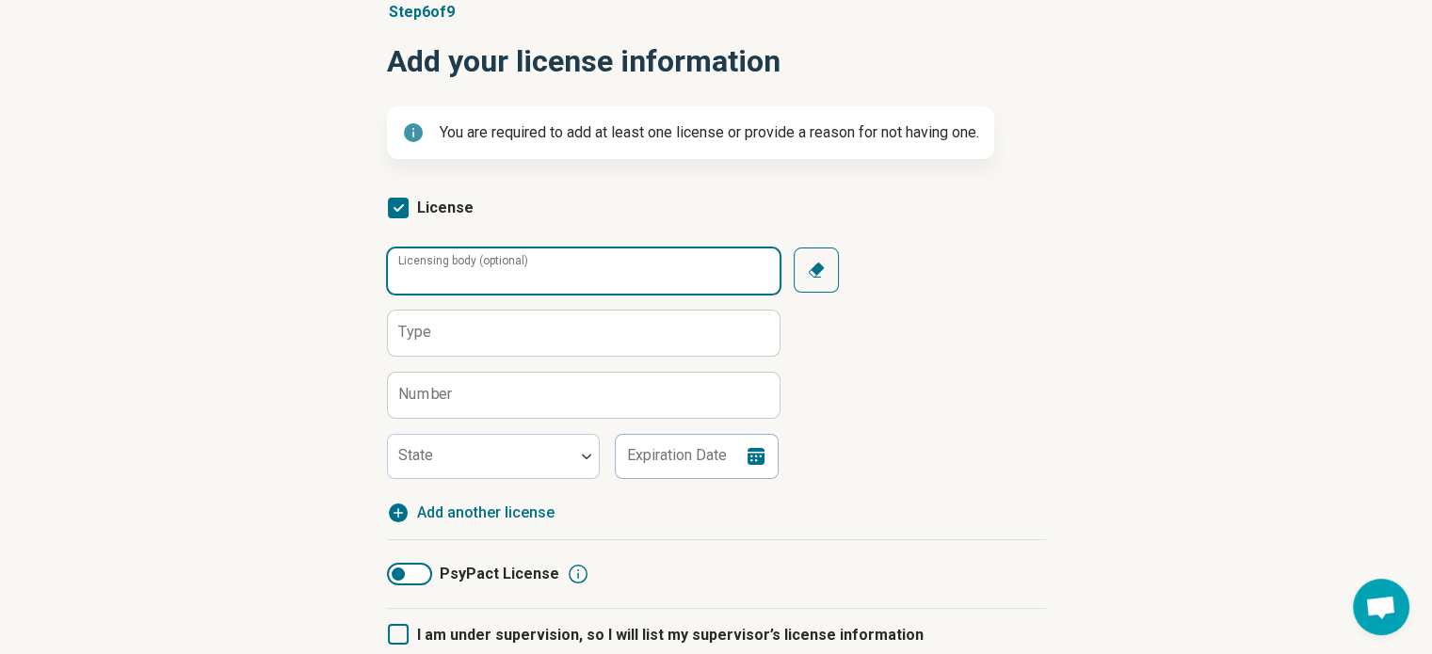
click at [757, 270] on input "Licensing body (optional)" at bounding box center [584, 271] width 392 height 45
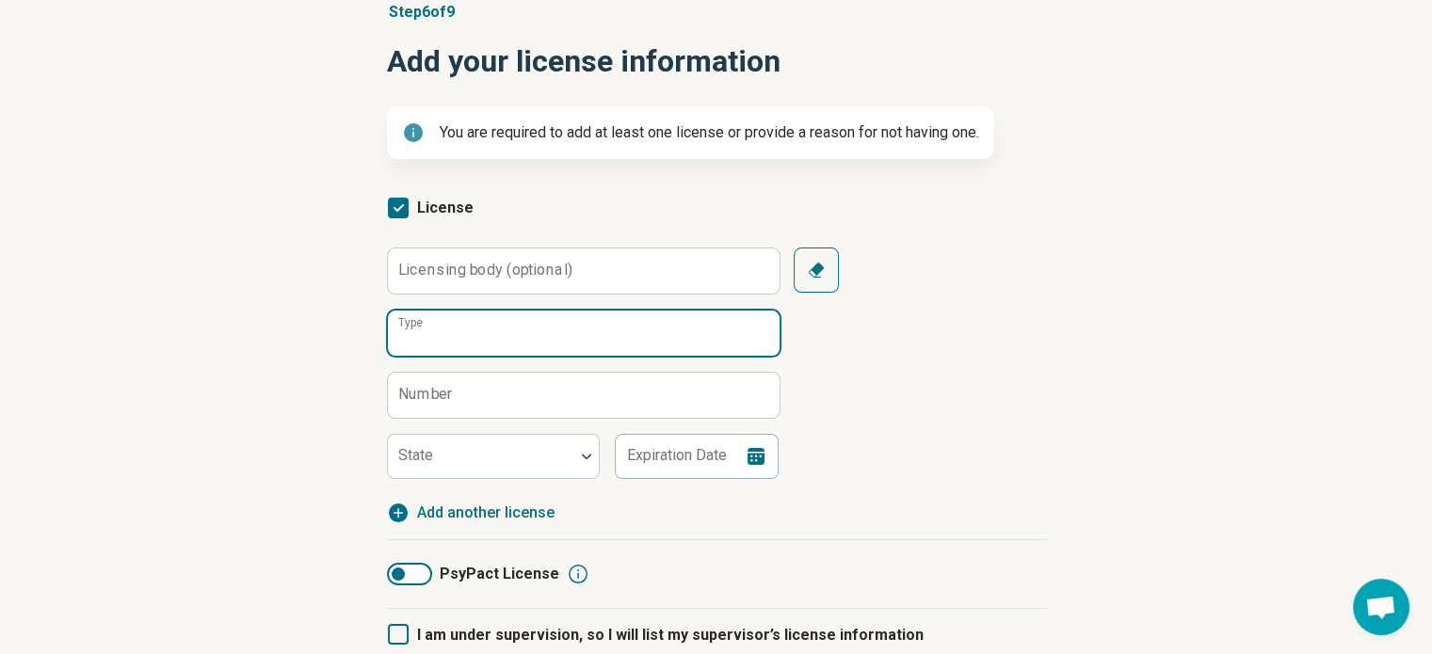
click at [532, 334] on input "Type" at bounding box center [584, 333] width 392 height 45
paste input "*****"
type input "*****"
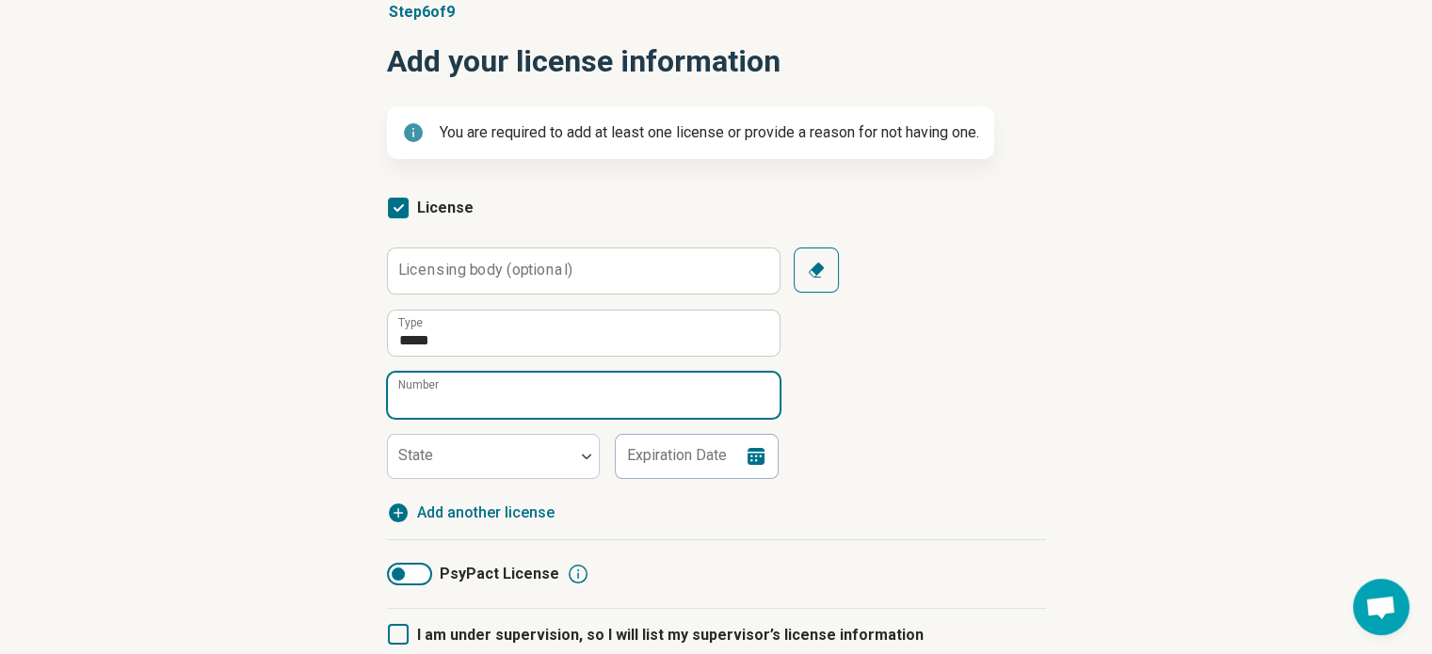
click at [515, 404] on input "Number" at bounding box center [584, 395] width 392 height 45
paste input "*****"
type input "*****"
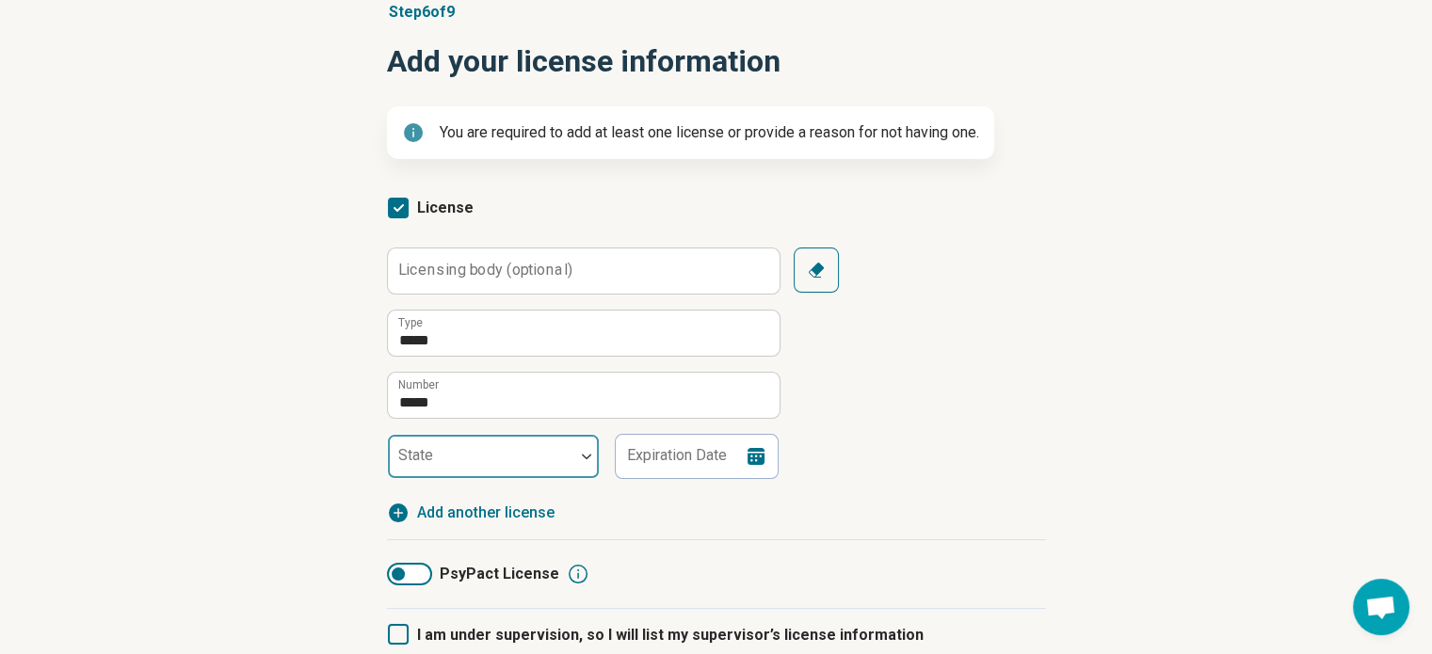
click at [559, 452] on div at bounding box center [481, 456] width 186 height 41
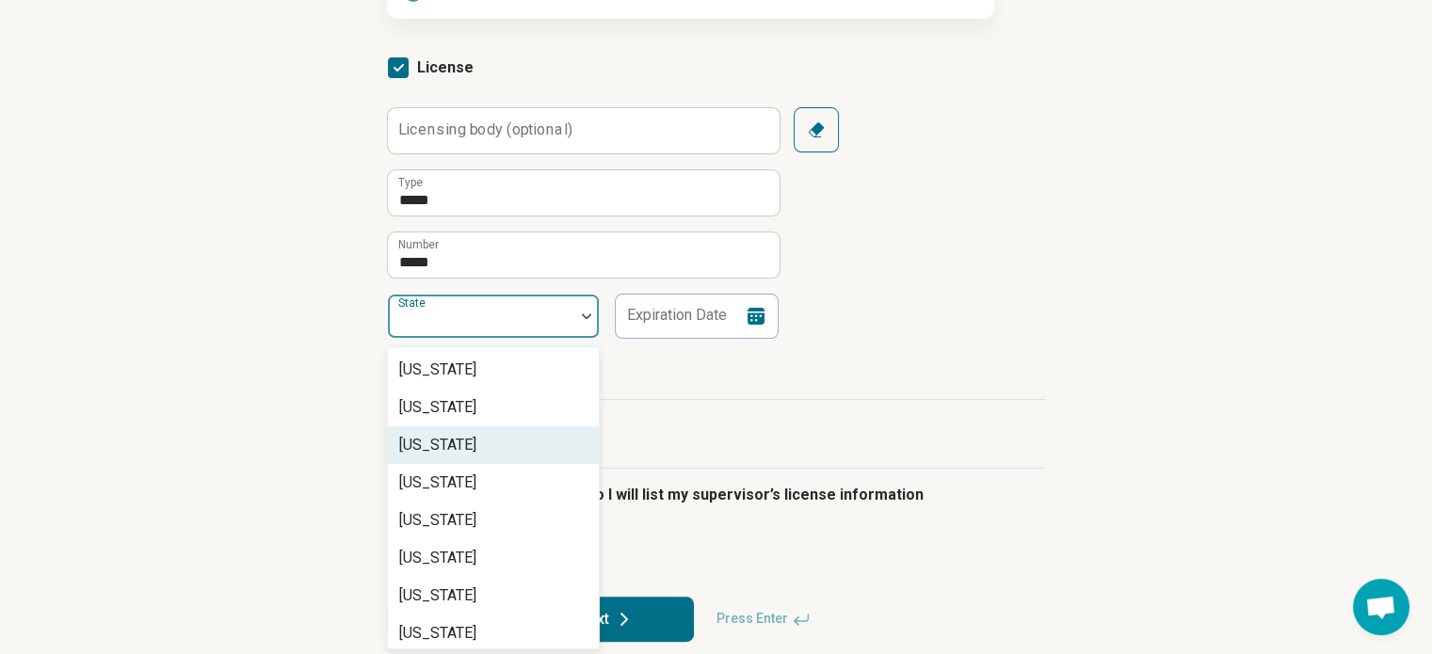
scroll to position [302, 0]
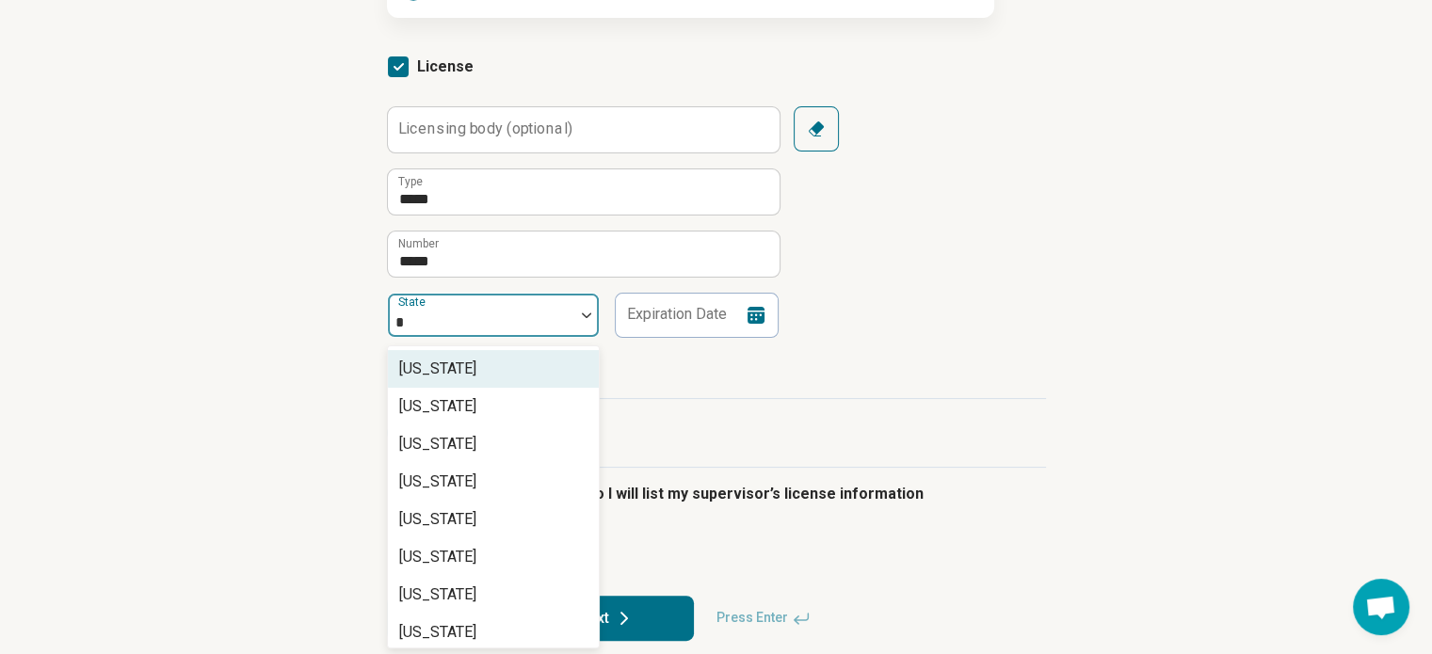
type input "**"
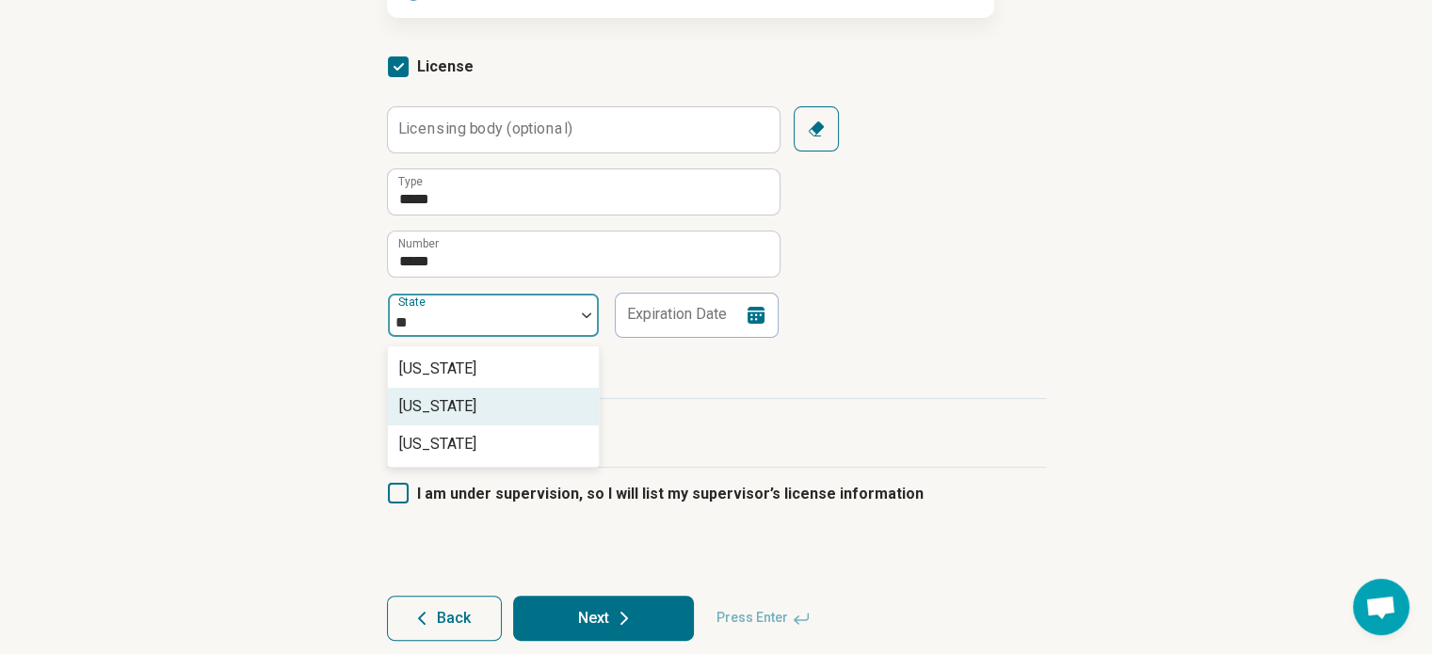
click at [476, 404] on div "[US_STATE]" at bounding box center [437, 406] width 77 height 23
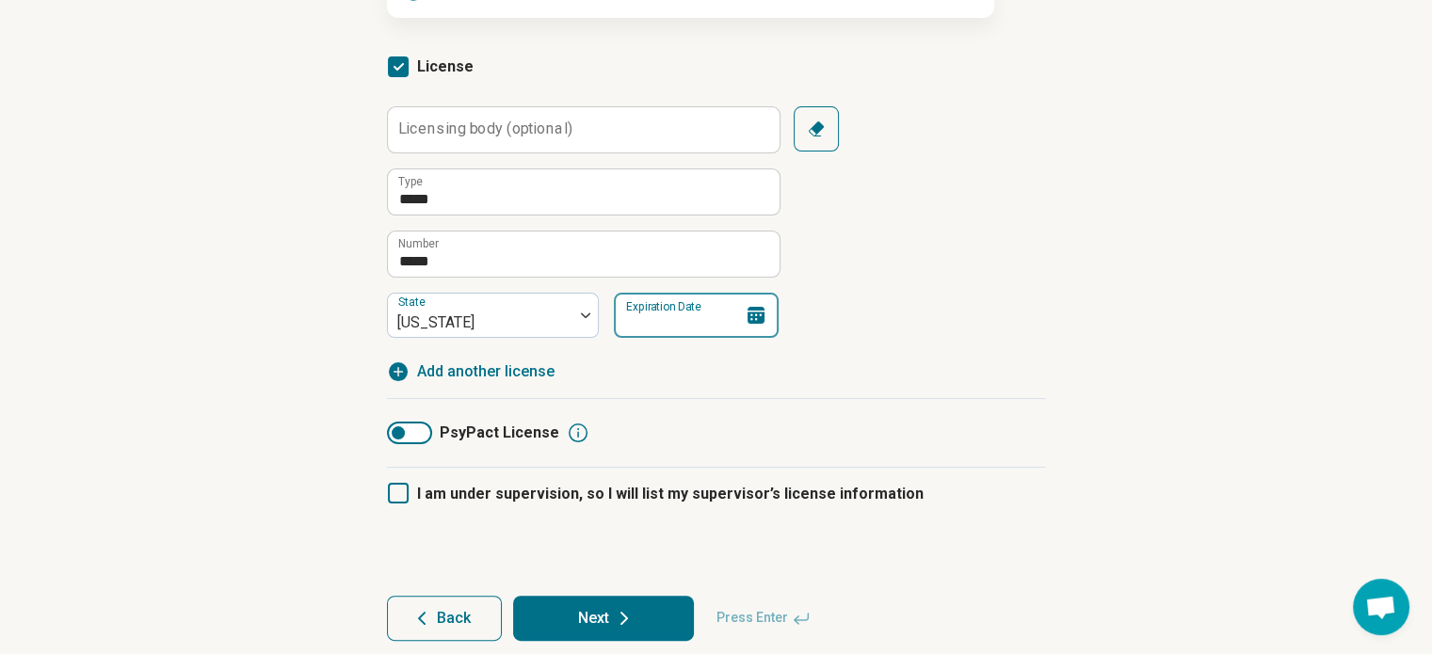
click at [749, 328] on input "Expiration Date" at bounding box center [696, 315] width 165 height 45
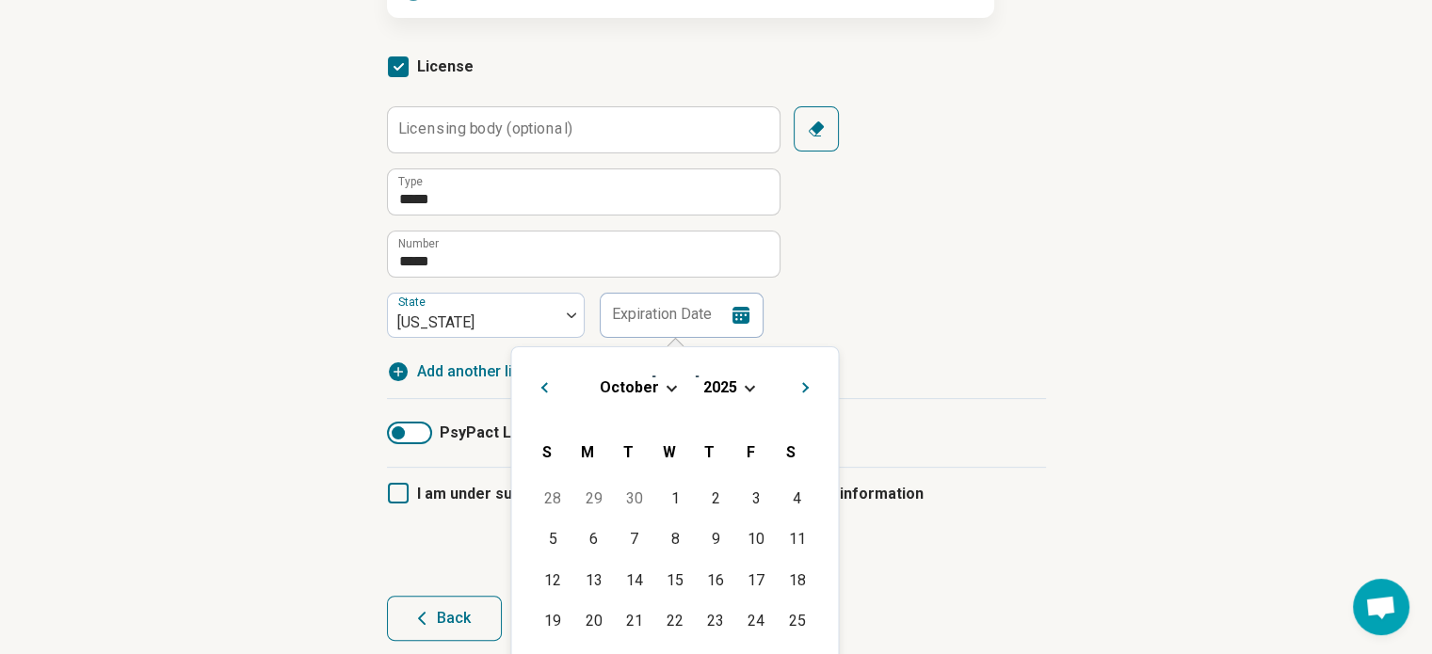
click at [747, 388] on span "Choose Date" at bounding box center [750, 386] width 10 height 10
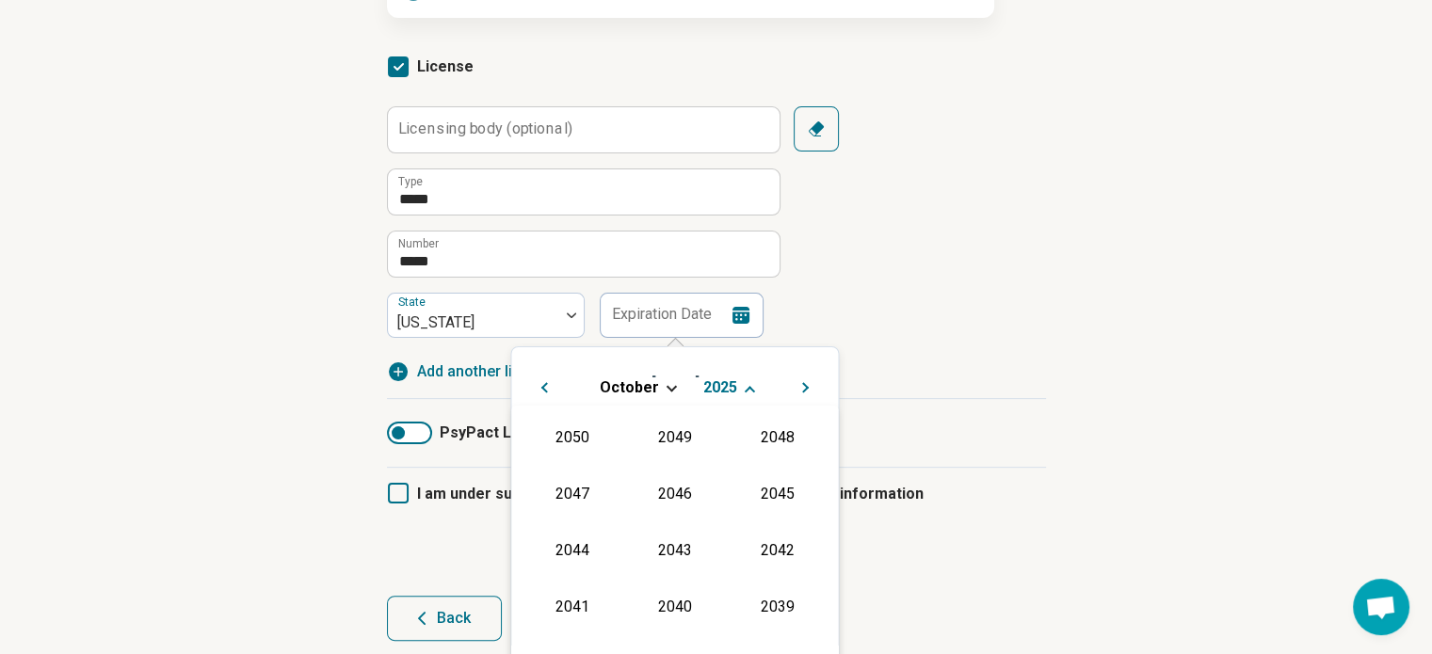
scroll to position [341, 0]
click at [779, 491] on div "2027" at bounding box center [776, 491] width 91 height 34
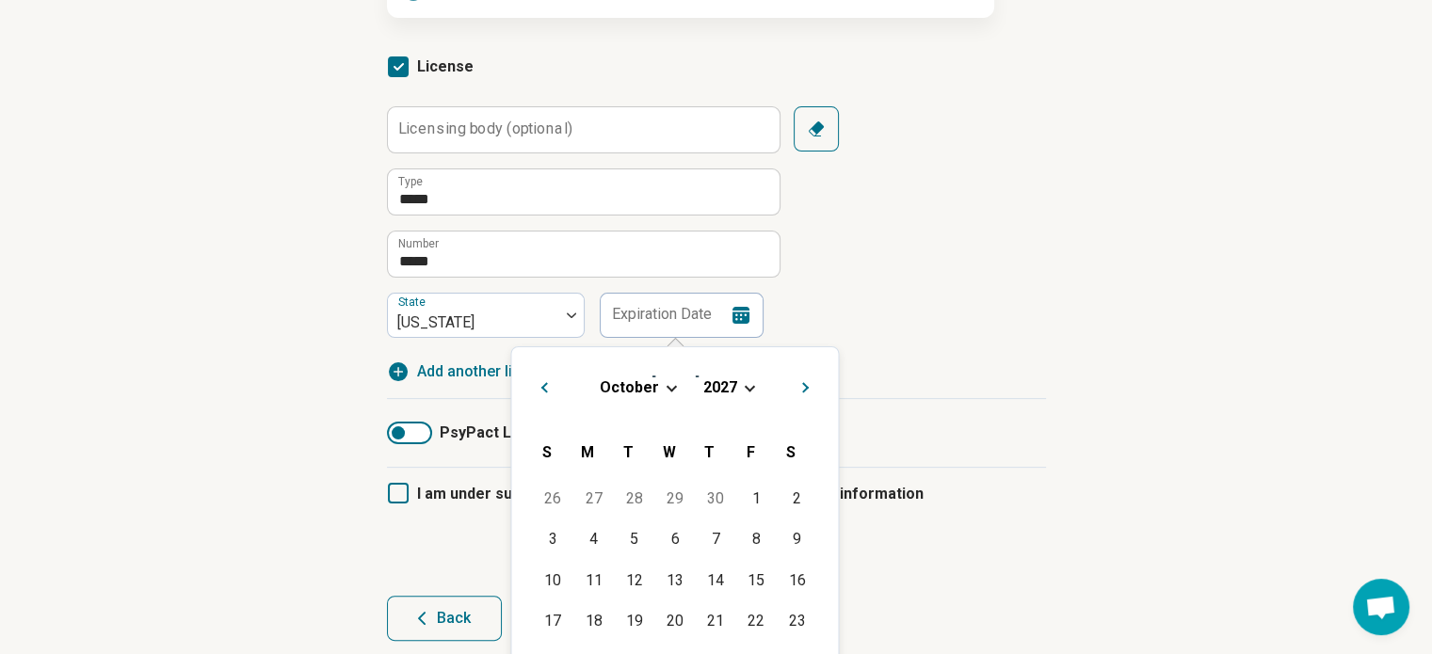
click at [664, 380] on div "[DATE]" at bounding box center [674, 387] width 297 height 20
click at [667, 386] on span "Choose Date" at bounding box center [672, 386] width 10 height 10
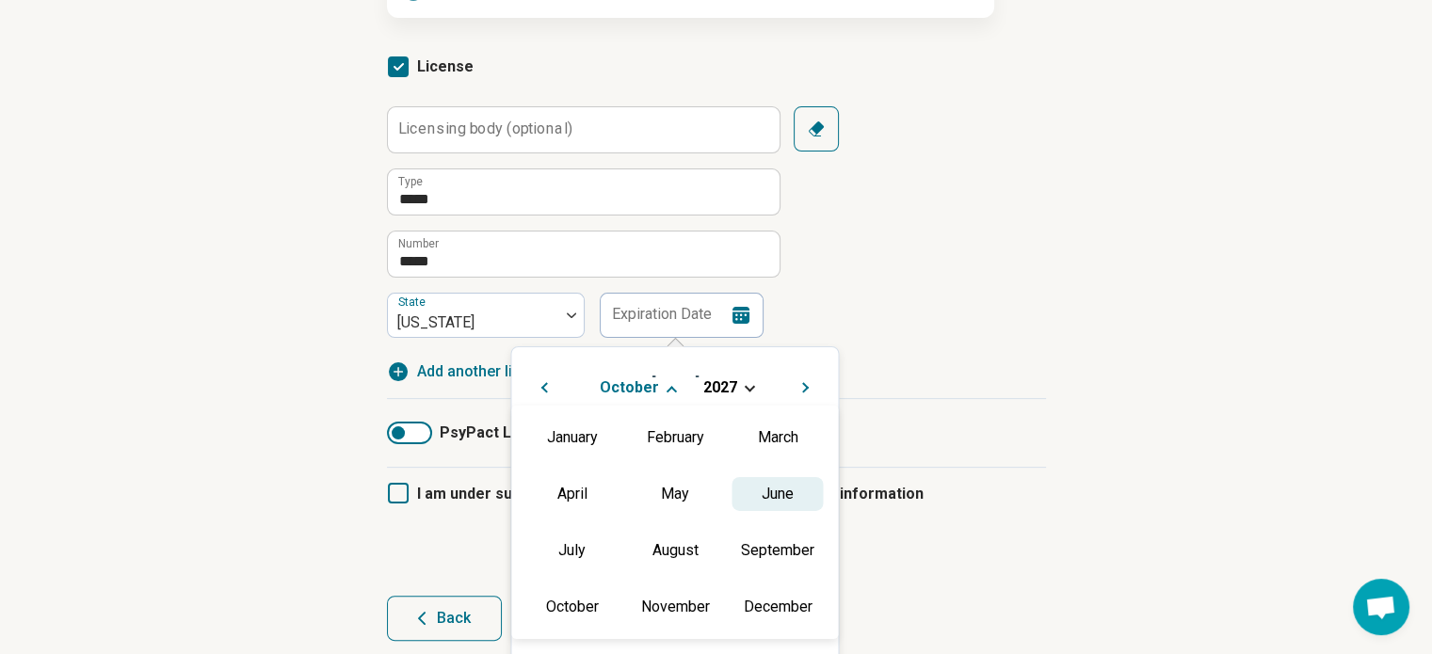
click at [759, 496] on div "June" at bounding box center [776, 493] width 91 height 34
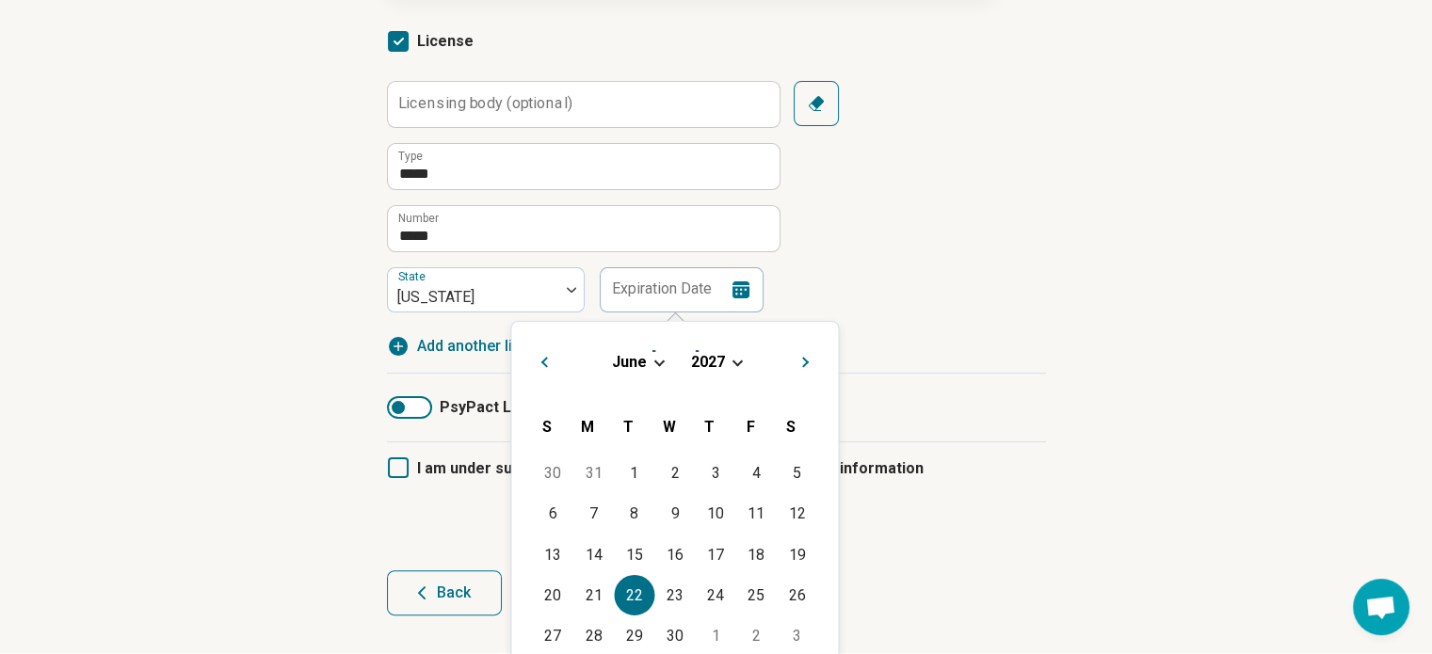
scroll to position [350, 0]
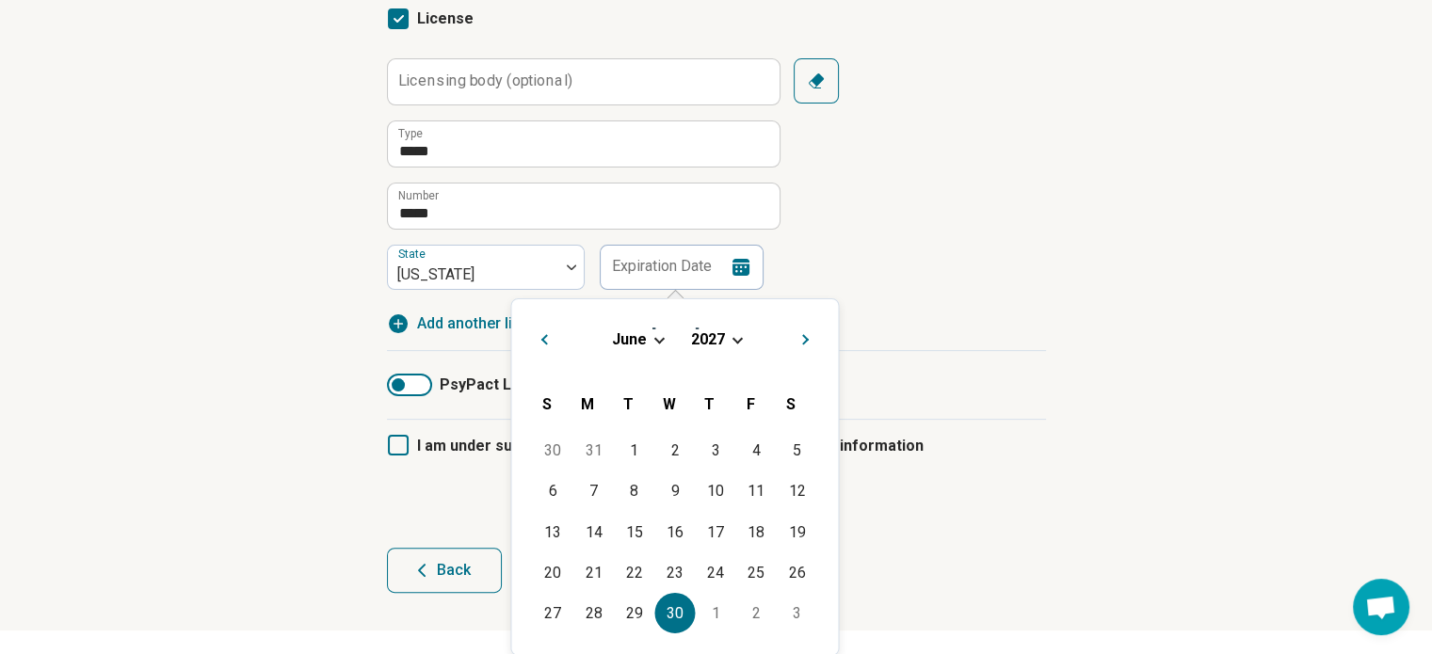
click at [680, 613] on div "30" at bounding box center [674, 613] width 40 height 40
type input "**********"
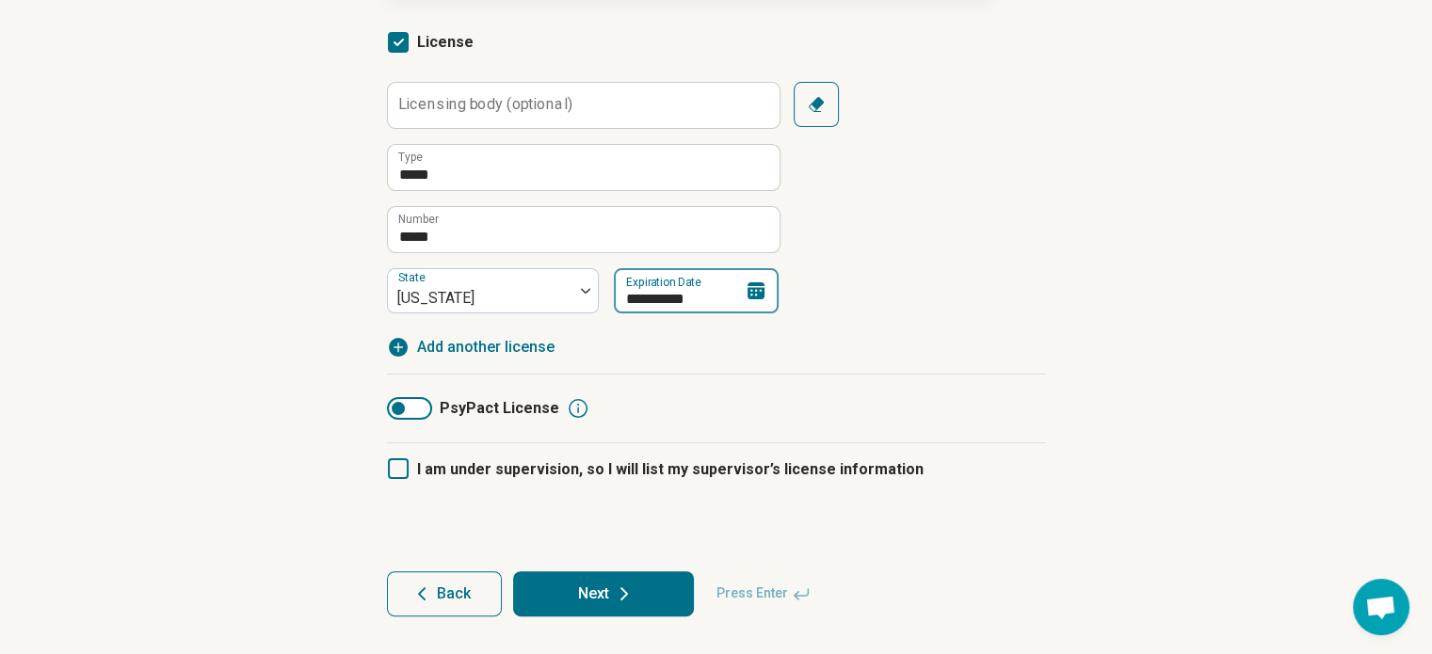
scroll to position [325, 0]
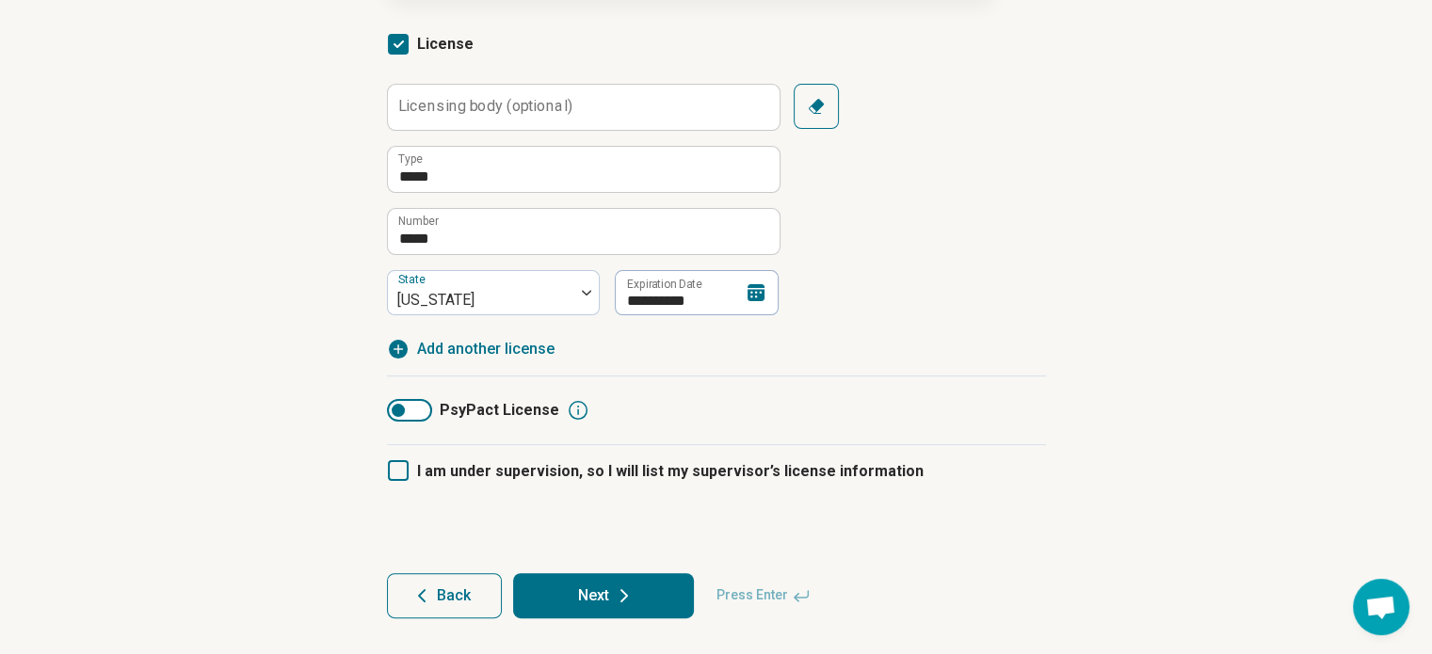
click at [619, 598] on icon at bounding box center [624, 596] width 23 height 23
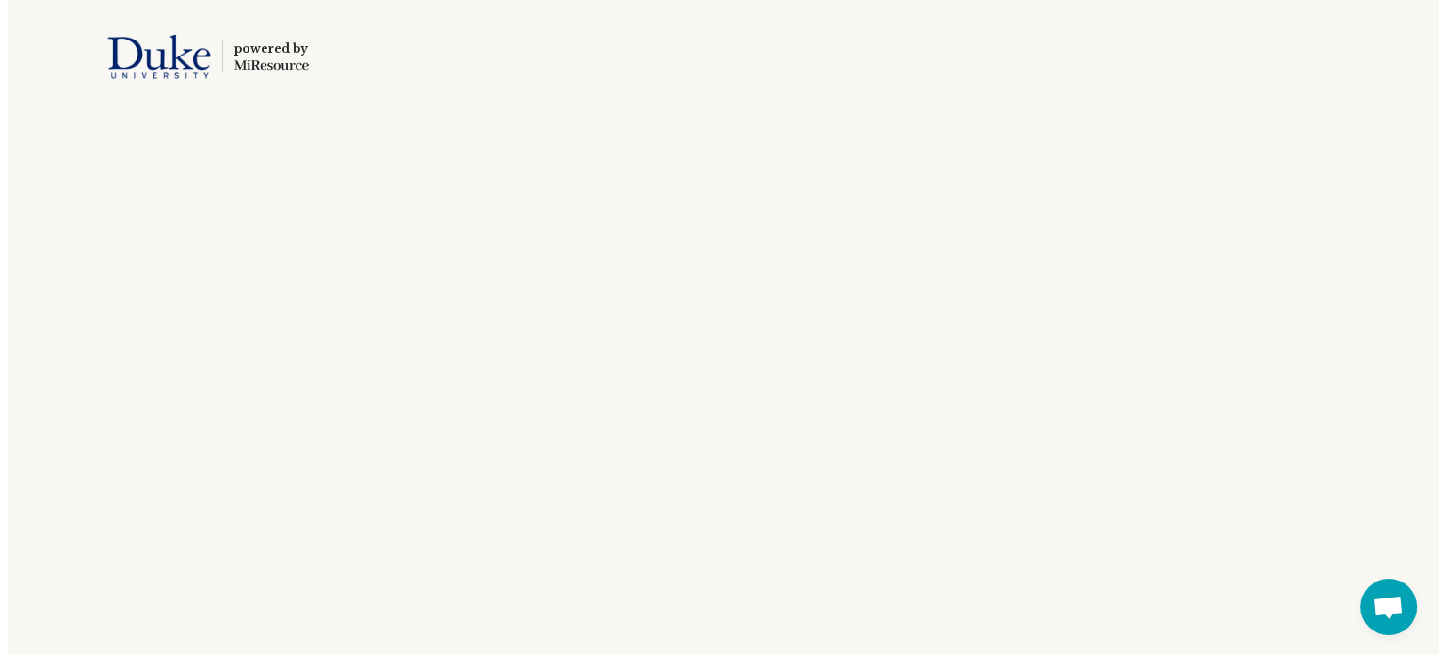
scroll to position [0, 0]
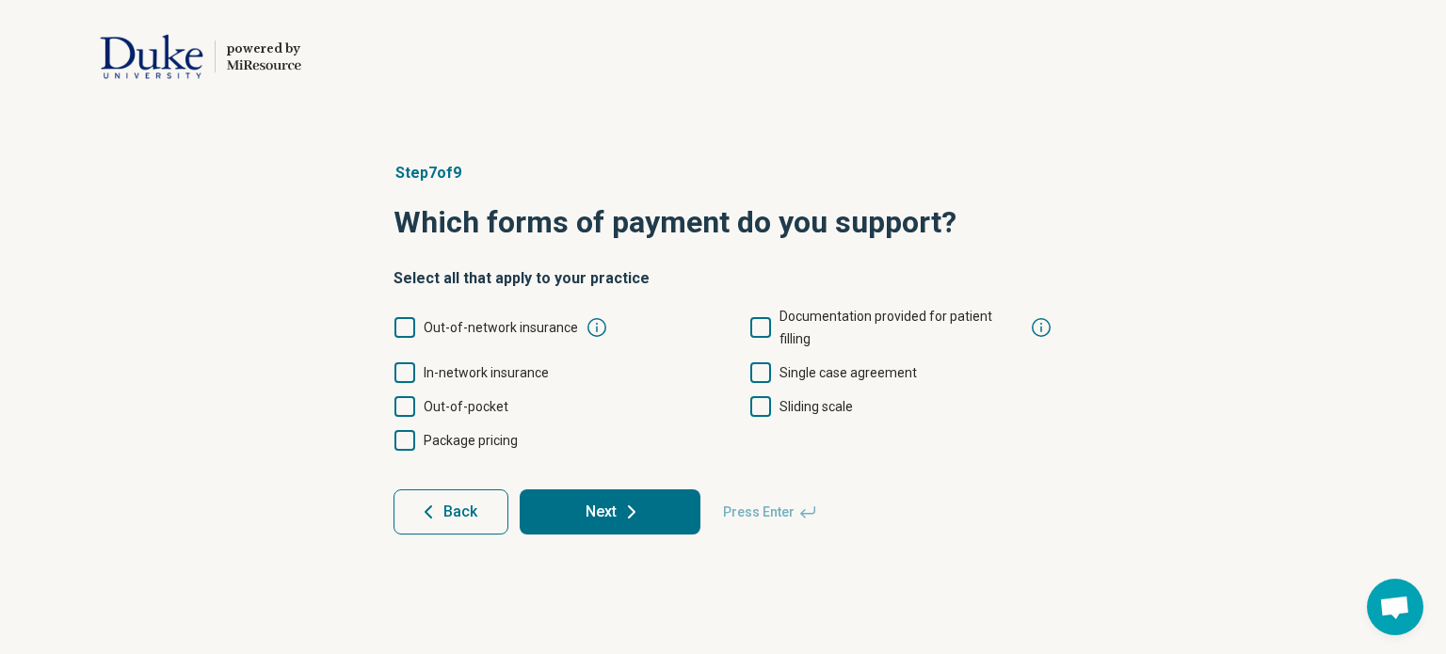
click at [407, 362] on icon at bounding box center [404, 372] width 21 height 21
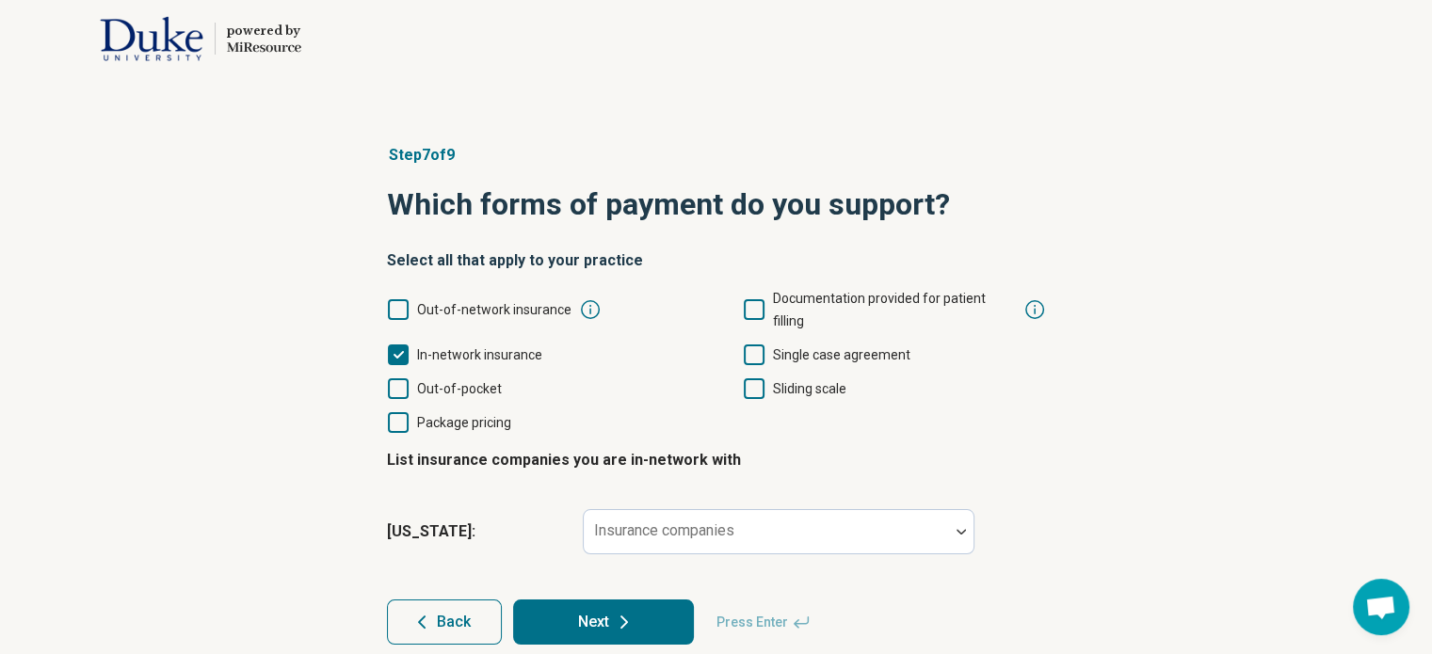
scroll to position [23, 0]
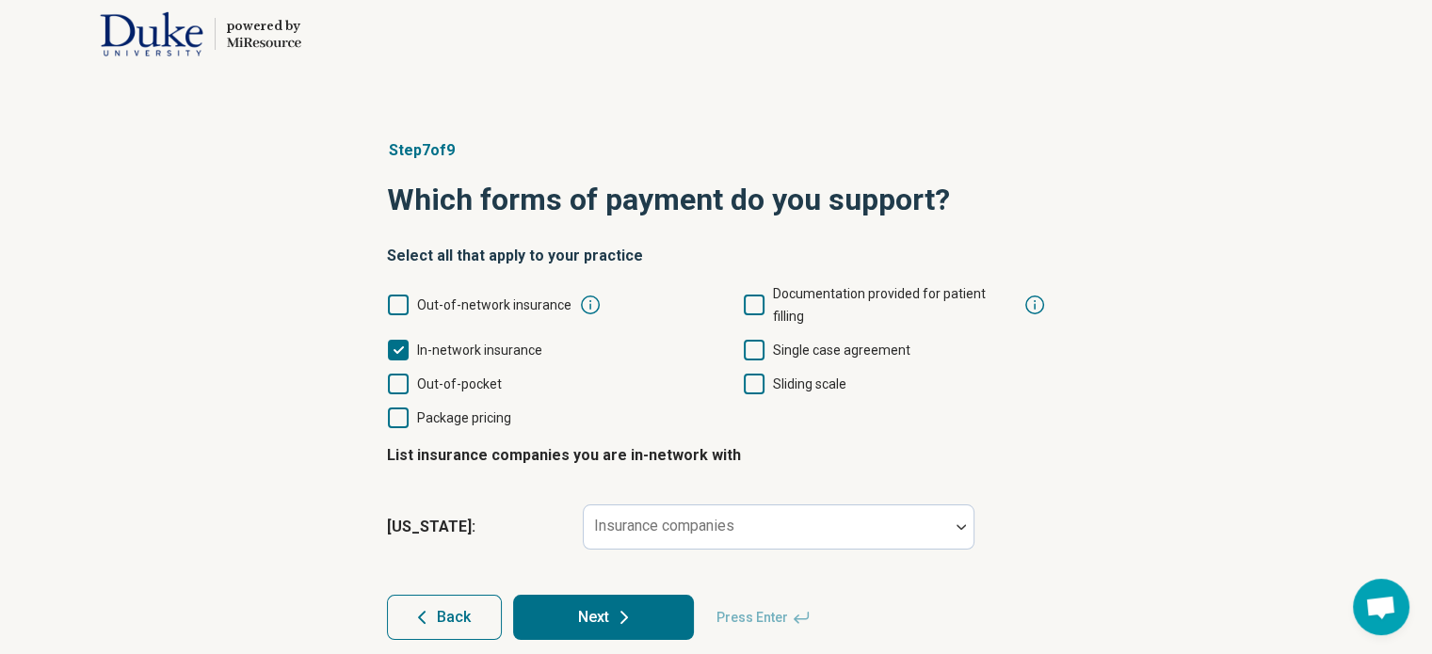
click at [407, 374] on icon at bounding box center [398, 384] width 21 height 21
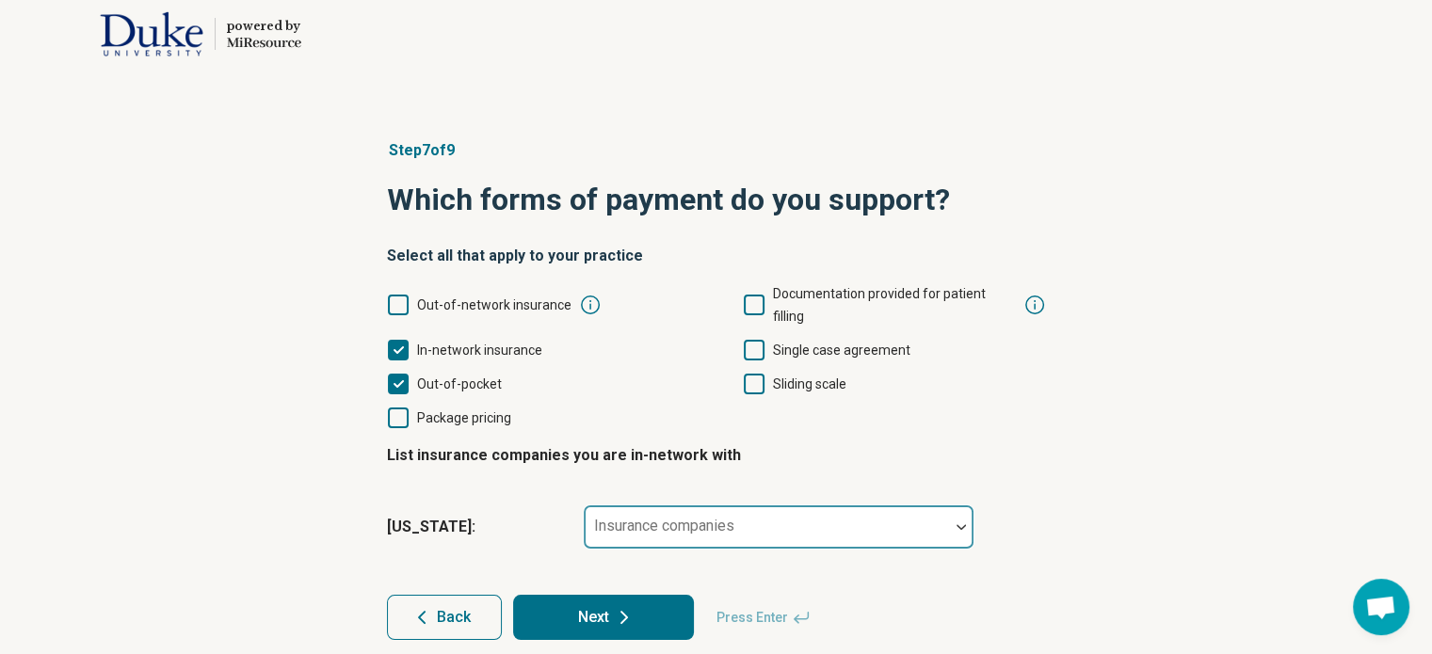
click at [960, 524] on img at bounding box center [960, 527] width 9 height 6
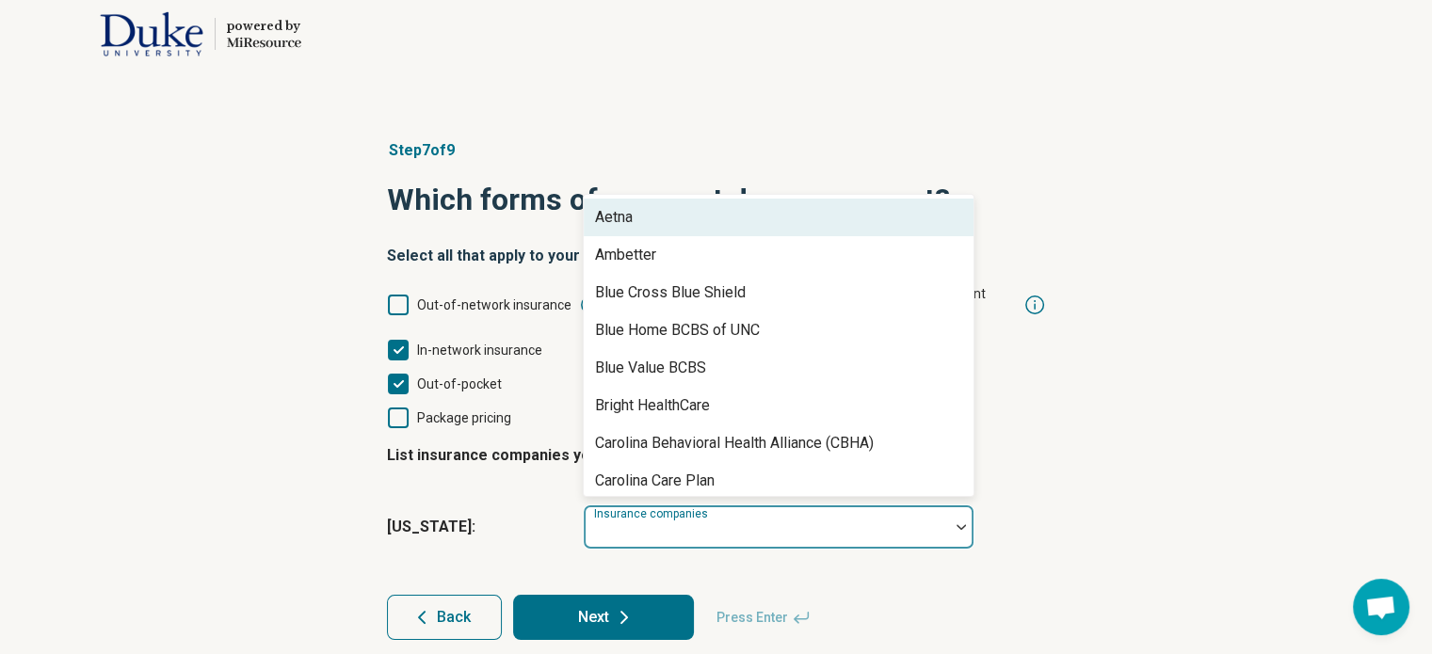
click at [643, 199] on div "Aetna" at bounding box center [779, 218] width 390 height 38
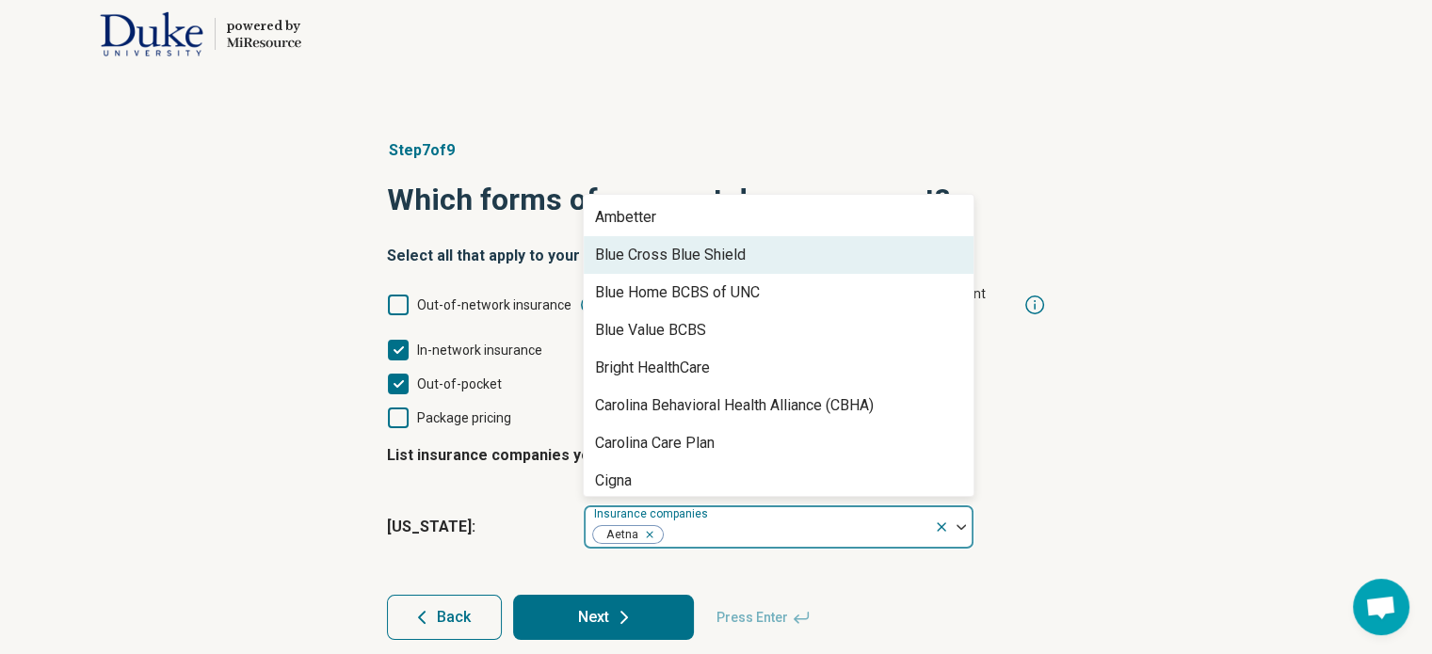
click at [720, 244] on div "Blue Cross Blue Shield" at bounding box center [670, 255] width 151 height 23
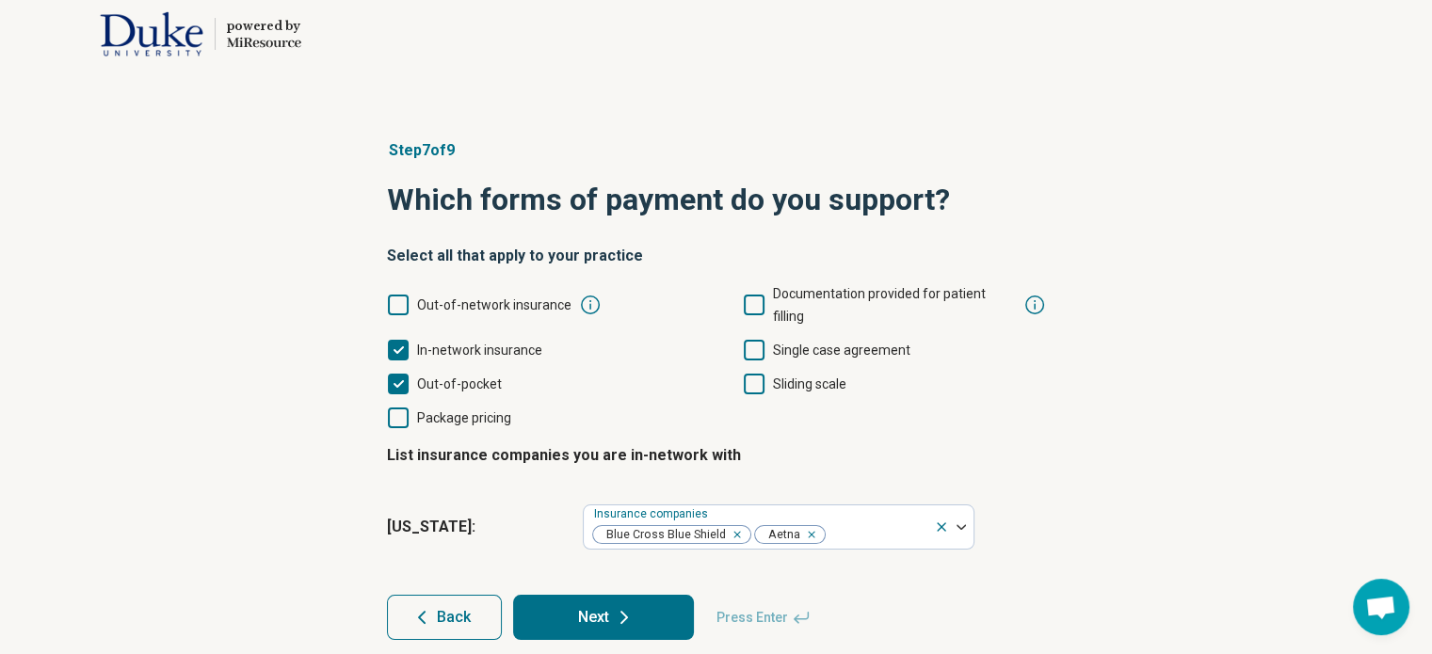
click at [1118, 499] on div "Step 7 of 9 Which forms of payment do you support? Select all that apply to you…" at bounding box center [716, 390] width 1432 height 576
click at [593, 597] on button "Next" at bounding box center [603, 617] width 181 height 45
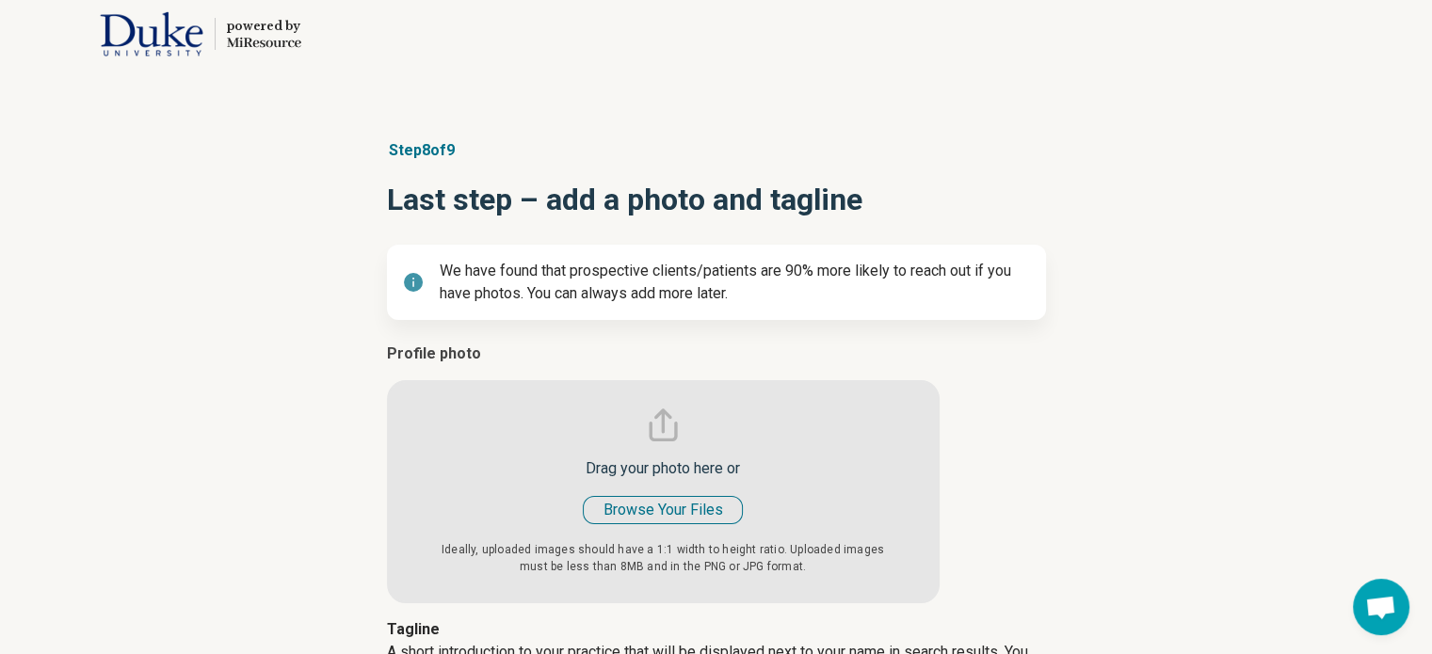
type textarea "*"
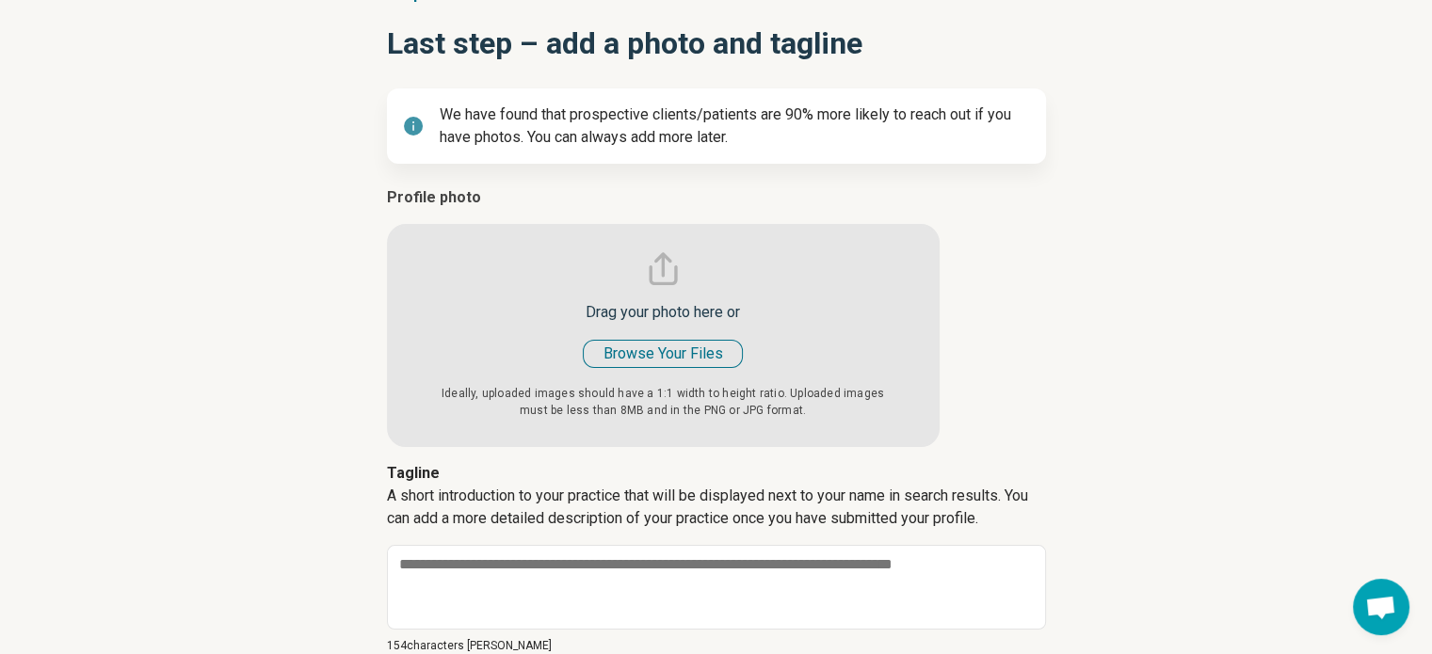
scroll to position [188, 0]
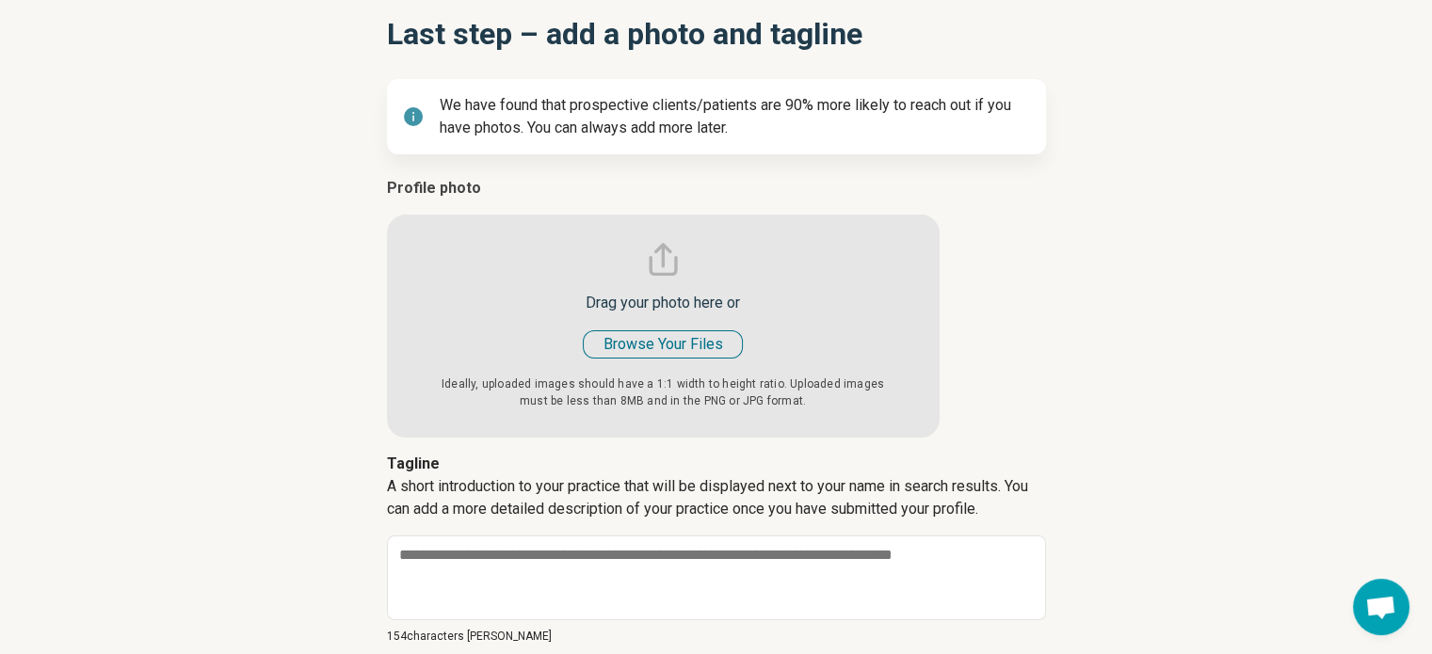
click at [674, 346] on input "file" at bounding box center [663, 307] width 553 height 261
